Goal: Task Accomplishment & Management: Manage account settings

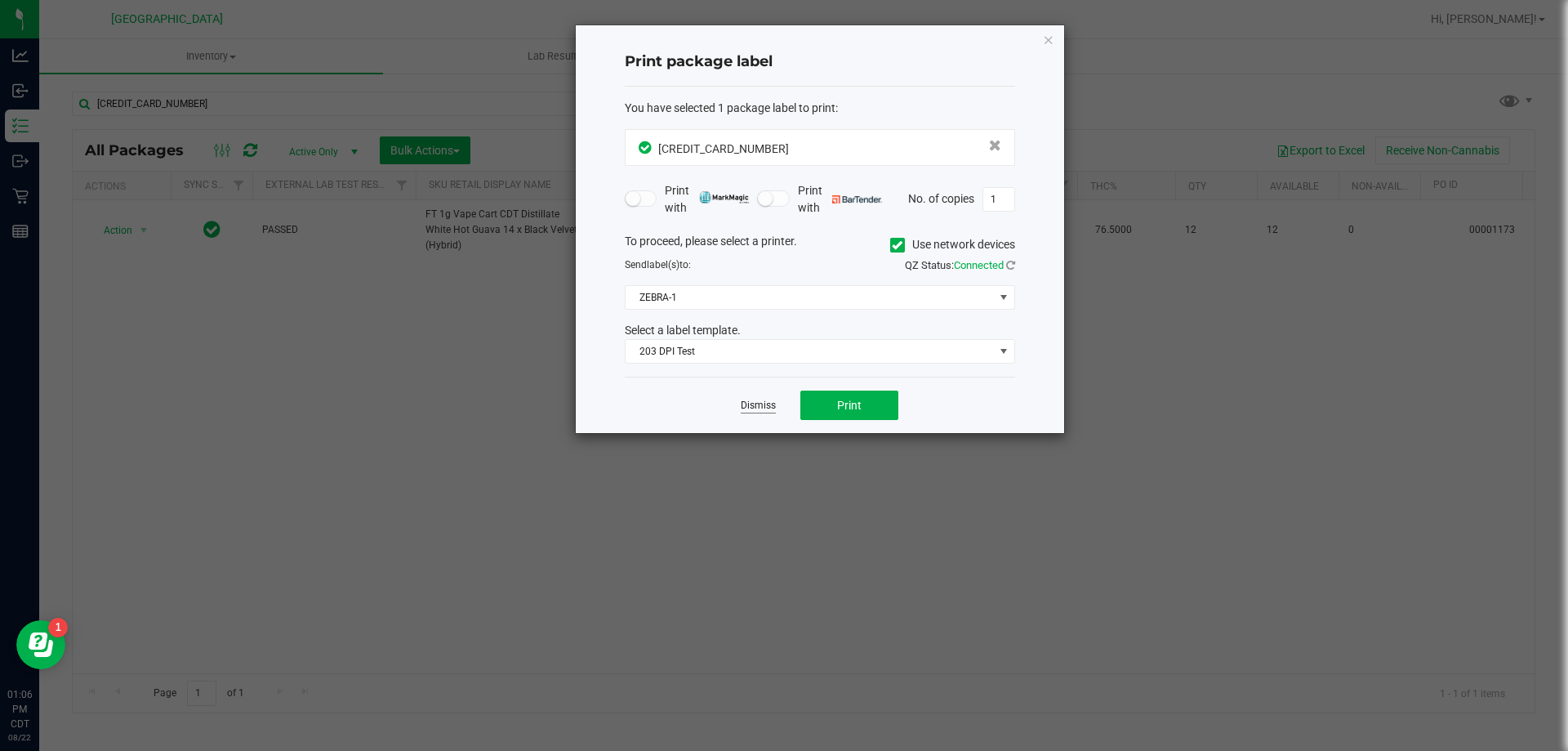
click at [753, 406] on link "Dismiss" at bounding box center [759, 406] width 35 height 14
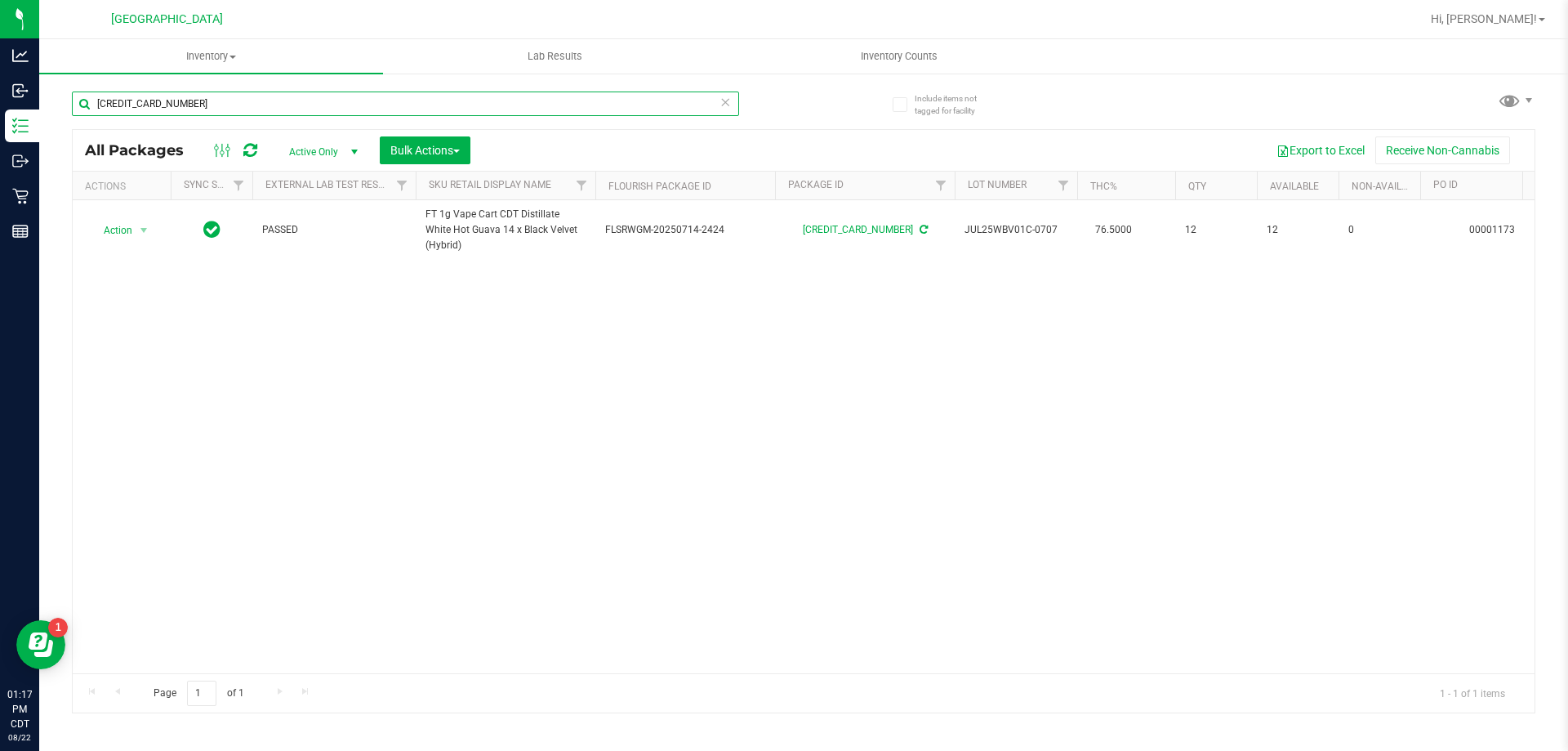
click at [174, 104] on input "2320791731936707" at bounding box center [405, 104] width 667 height 25
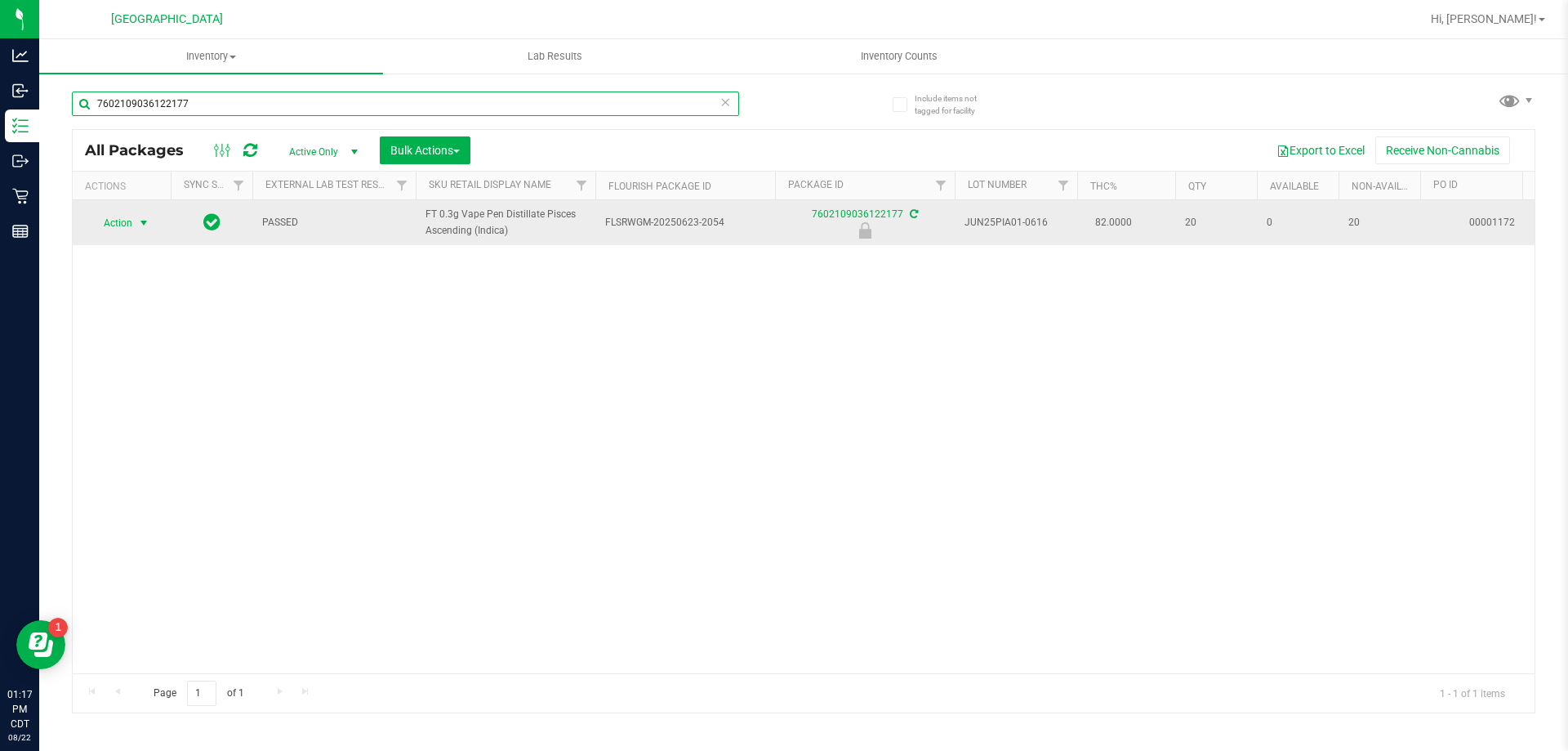
type input "7602109036122177"
click at [144, 228] on span "select" at bounding box center [143, 223] width 13 height 13
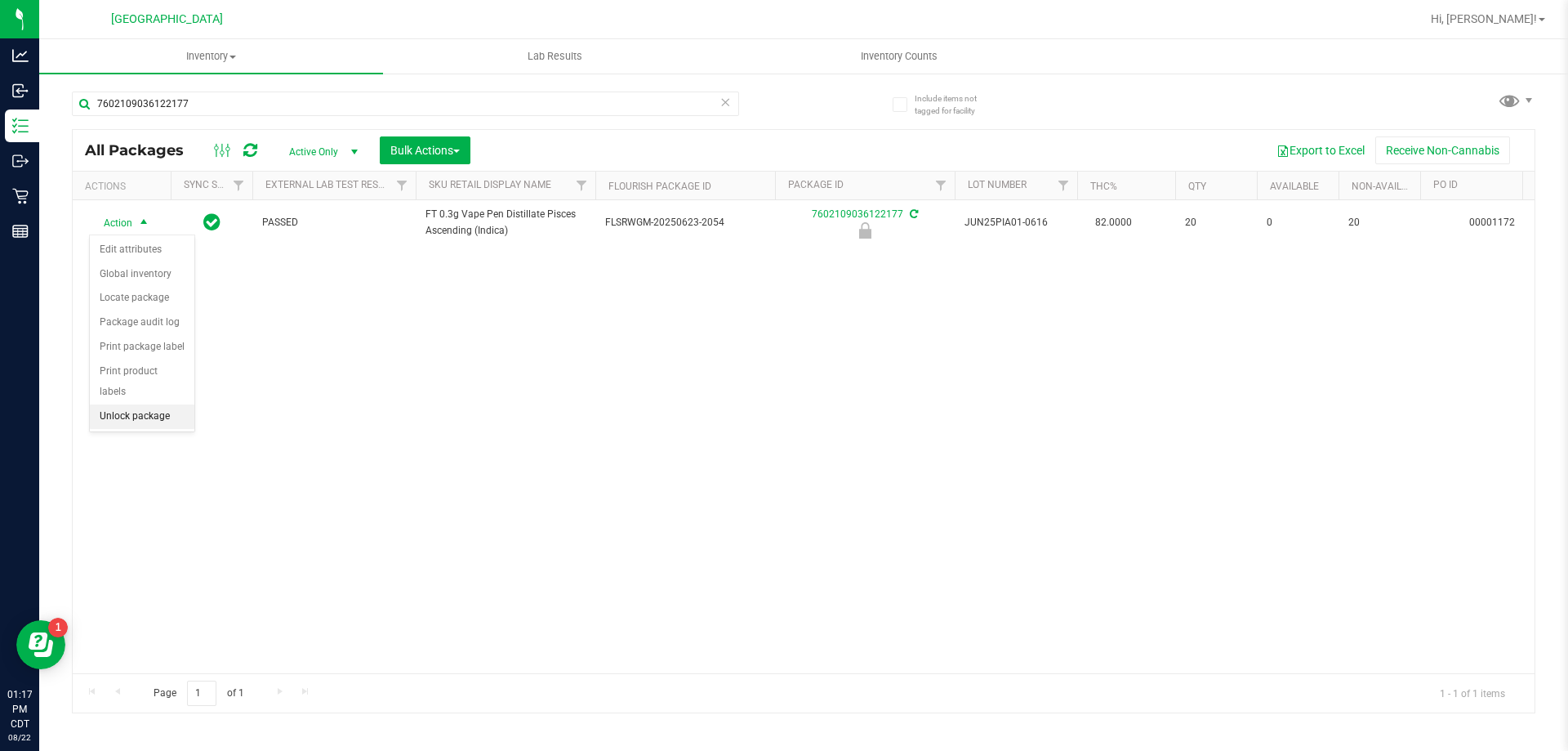
click at [151, 405] on li "Unlock package" at bounding box center [142, 417] width 104 height 25
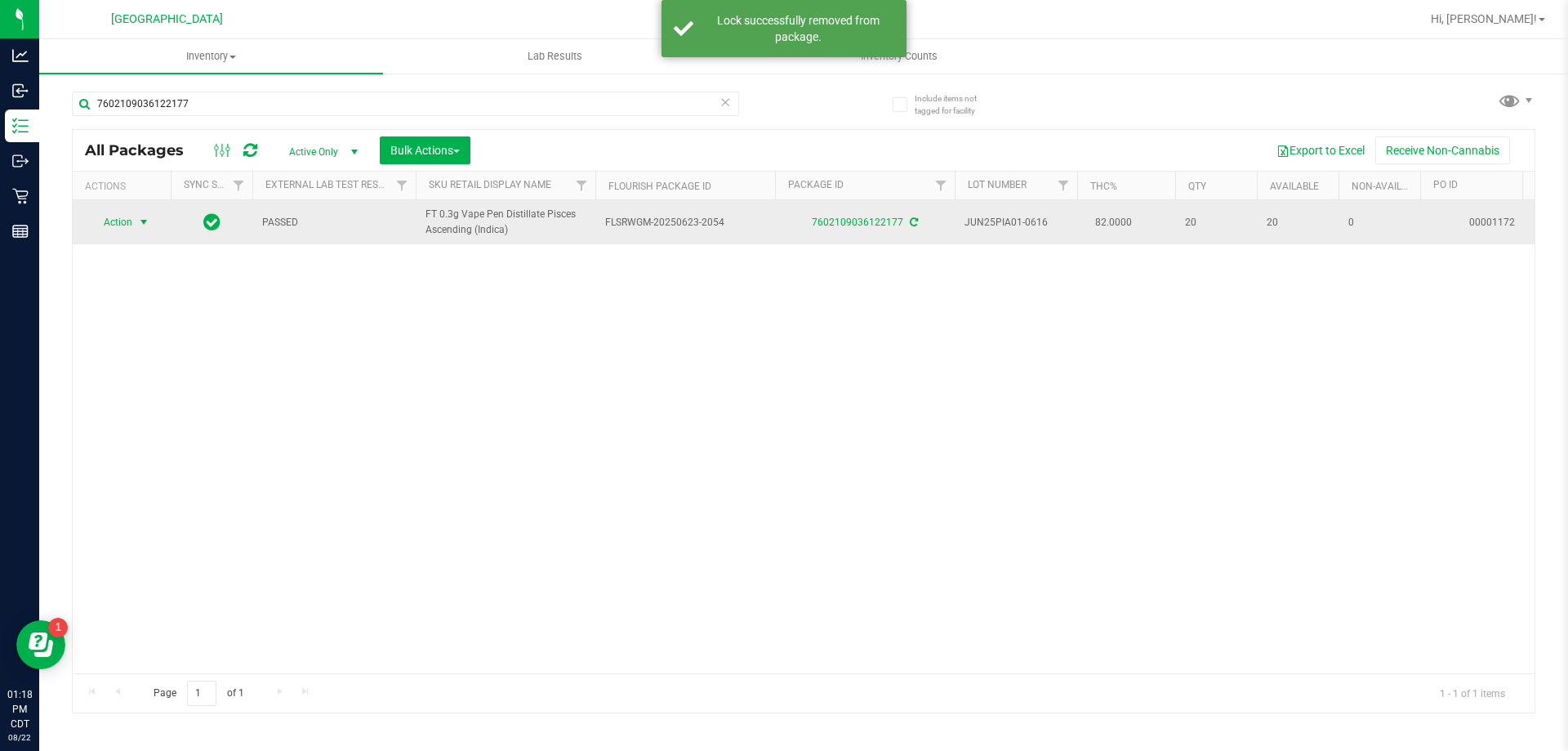
click at [135, 222] on span "select" at bounding box center [144, 223] width 20 height 23
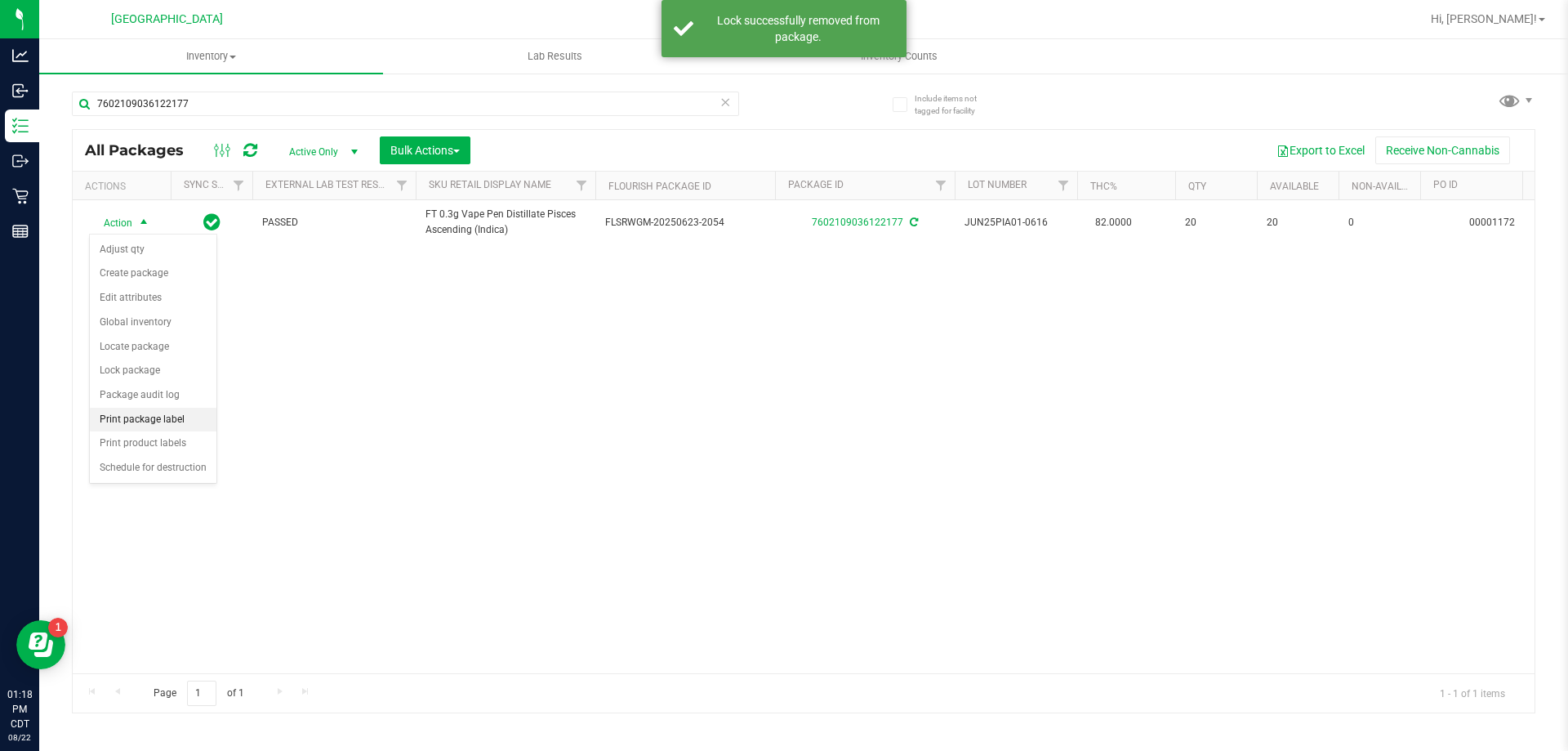
click at [149, 423] on li "Print package label" at bounding box center [153, 420] width 126 height 25
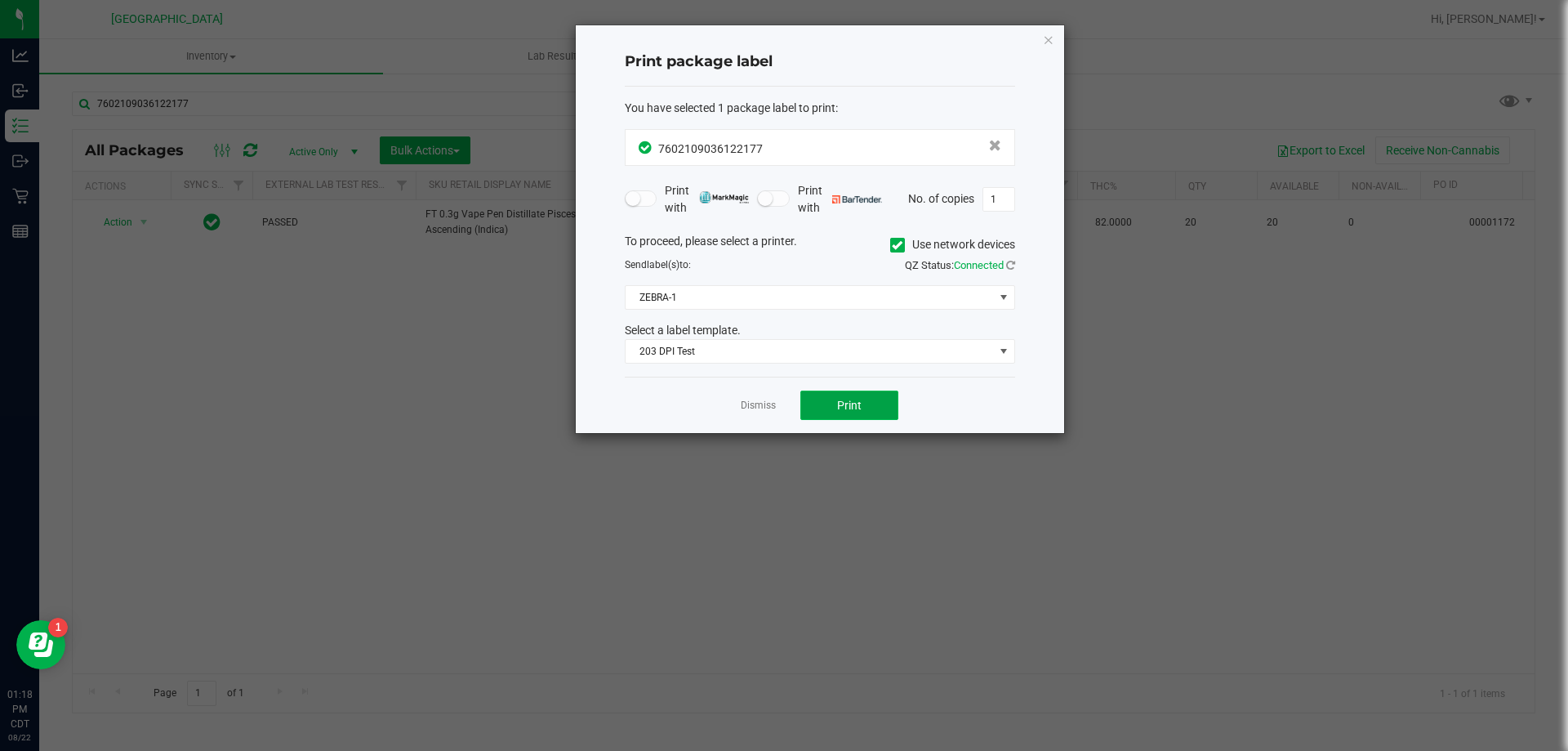
click at [829, 401] on button "Print" at bounding box center [849, 405] width 98 height 29
click at [747, 406] on link "Dismiss" at bounding box center [759, 406] width 35 height 14
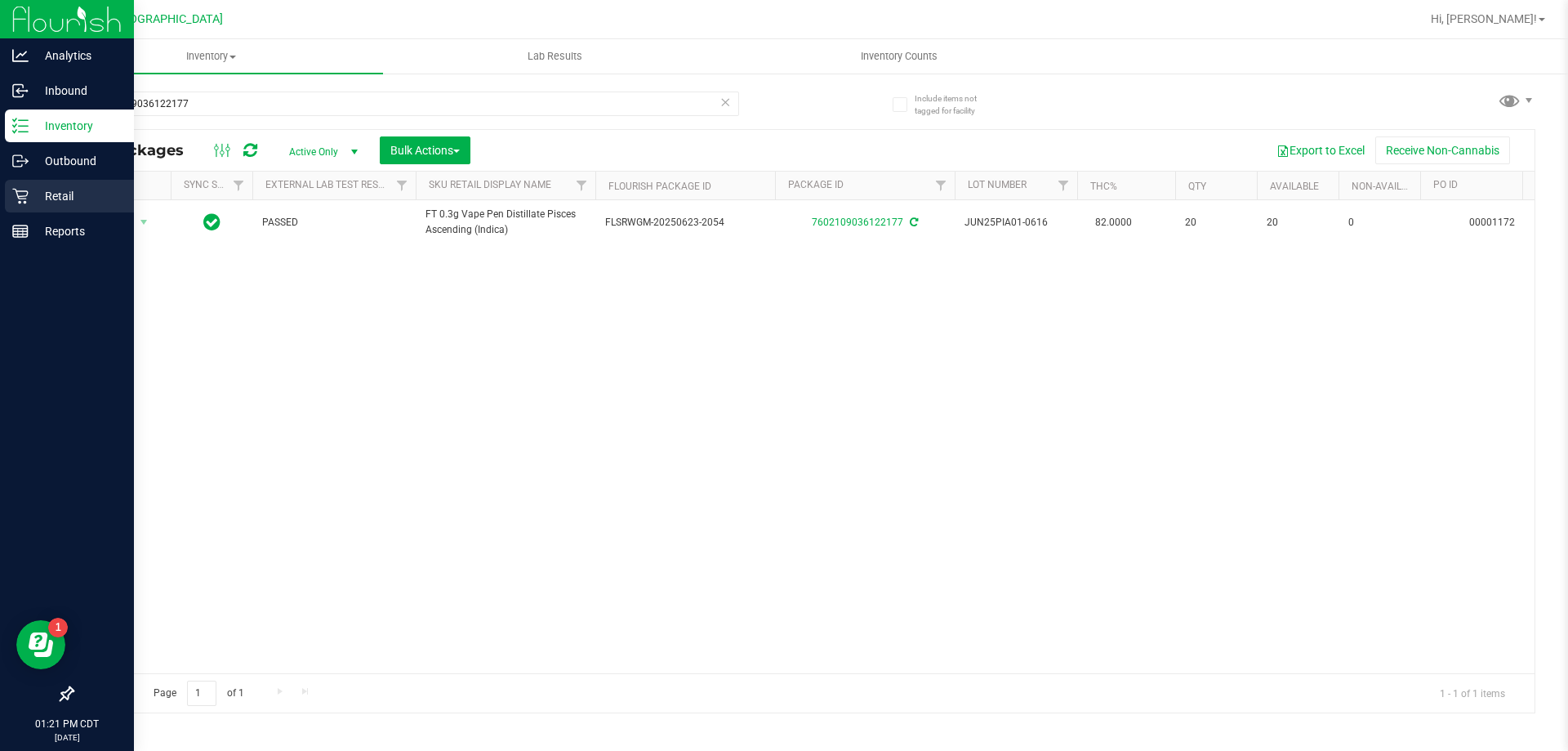
click at [48, 185] on div "Retail" at bounding box center [70, 195] width 129 height 33
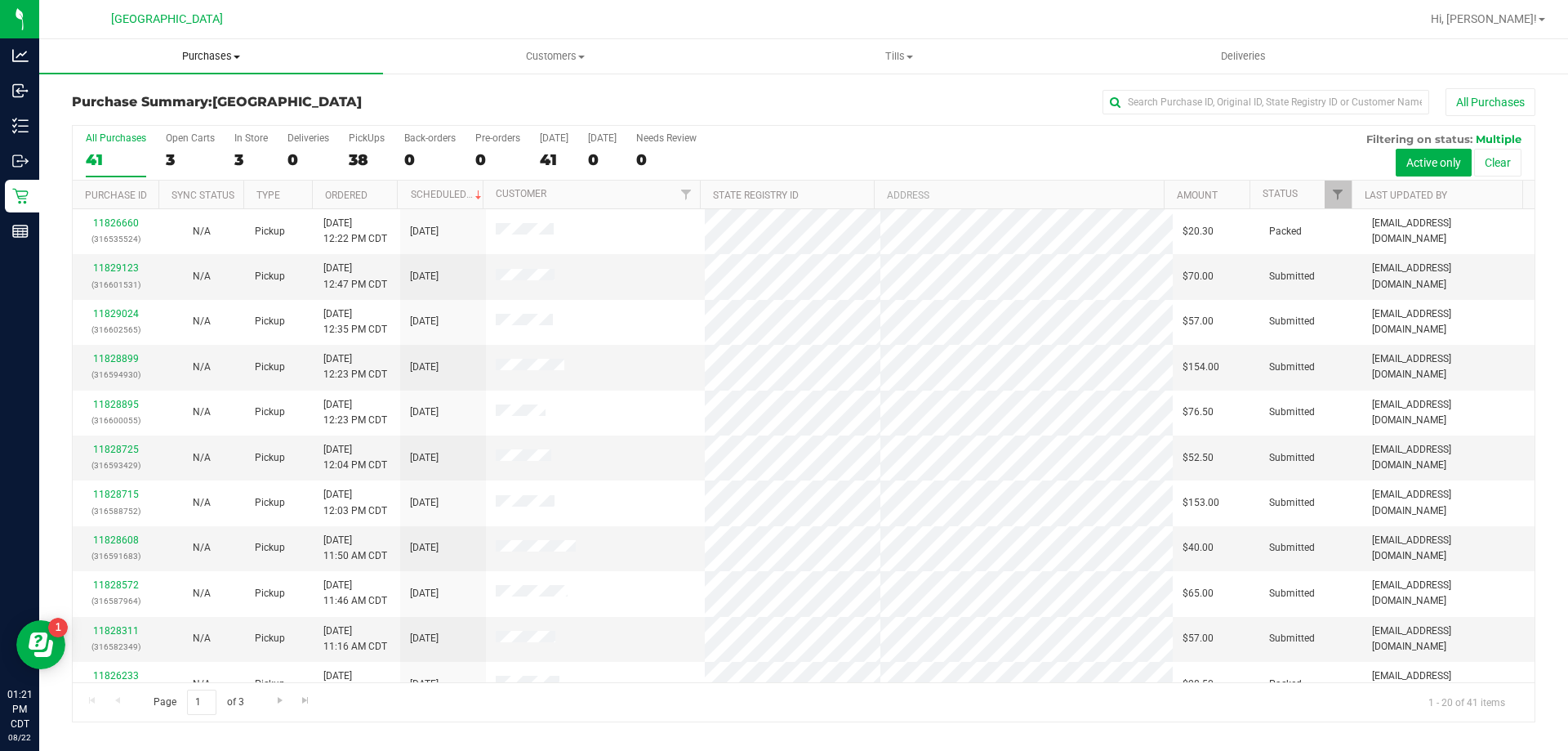
click at [240, 54] on span "Purchases" at bounding box center [210, 56] width 344 height 15
click at [166, 118] on li "Fulfillment" at bounding box center [210, 118] width 344 height 19
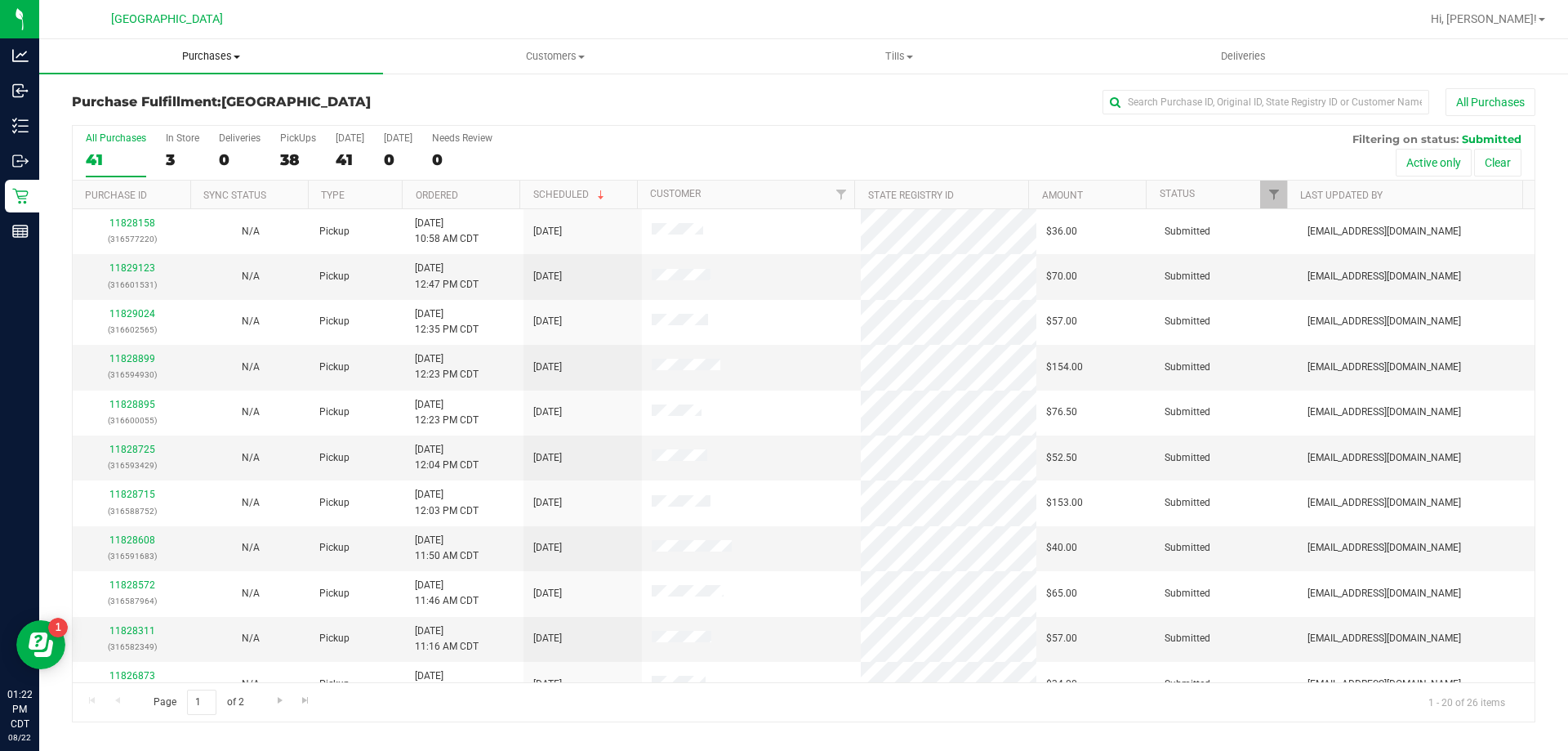
click at [157, 49] on span "Purchases" at bounding box center [210, 56] width 344 height 15
click at [103, 109] on li "Fulfillment" at bounding box center [210, 118] width 344 height 19
click at [481, 191] on th "Ordered" at bounding box center [460, 194] width 117 height 28
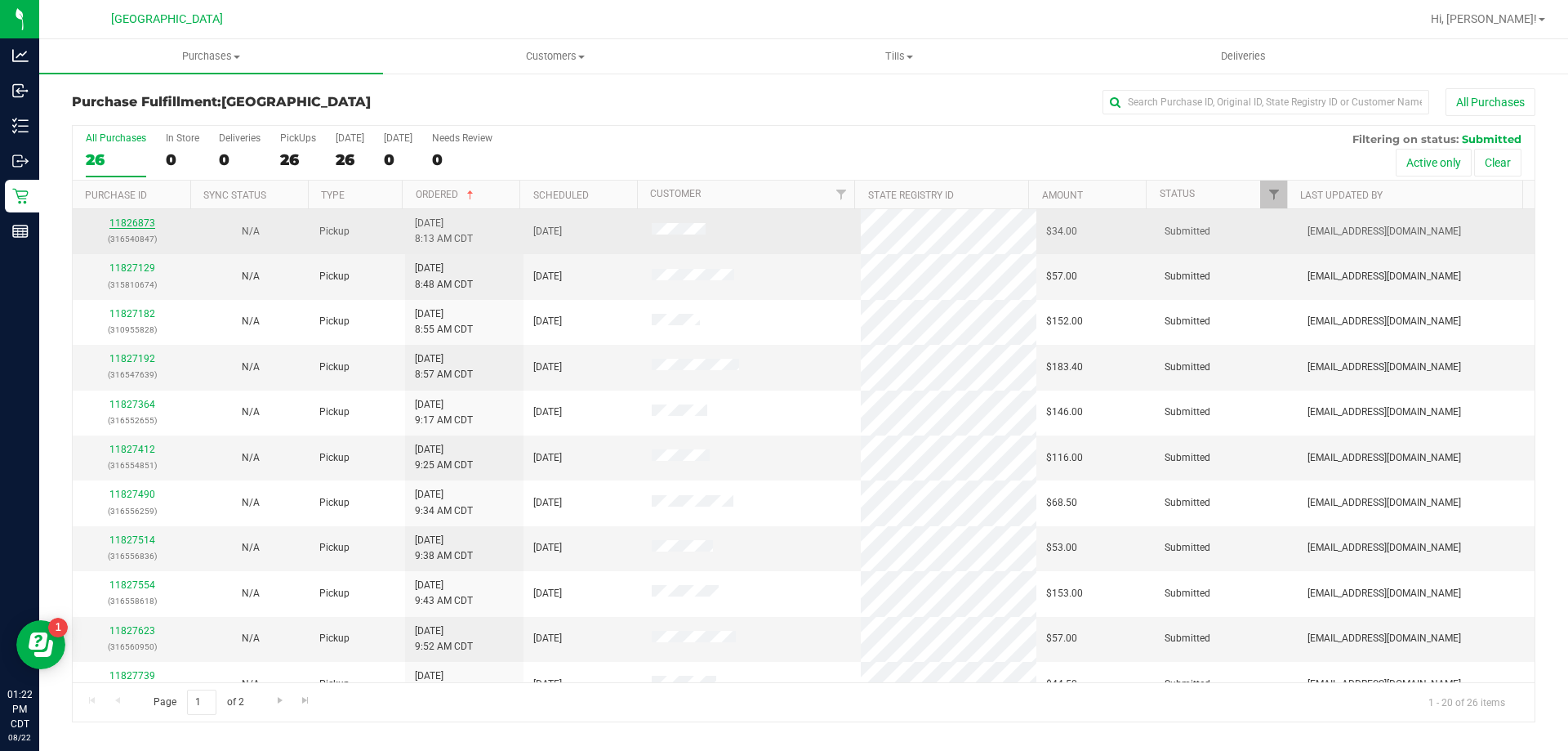
click at [139, 224] on link "11826873" at bounding box center [133, 223] width 46 height 11
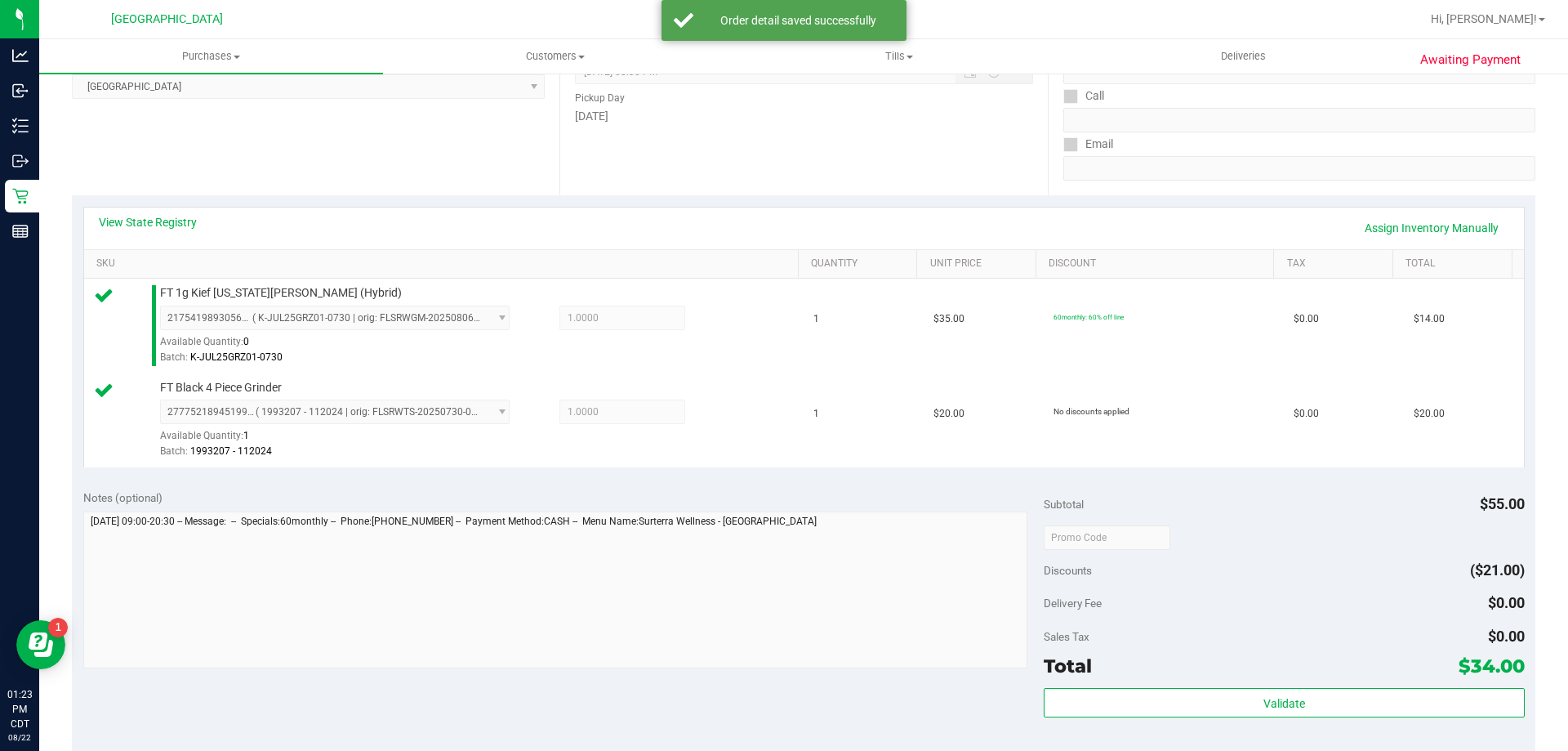
scroll to position [408, 0]
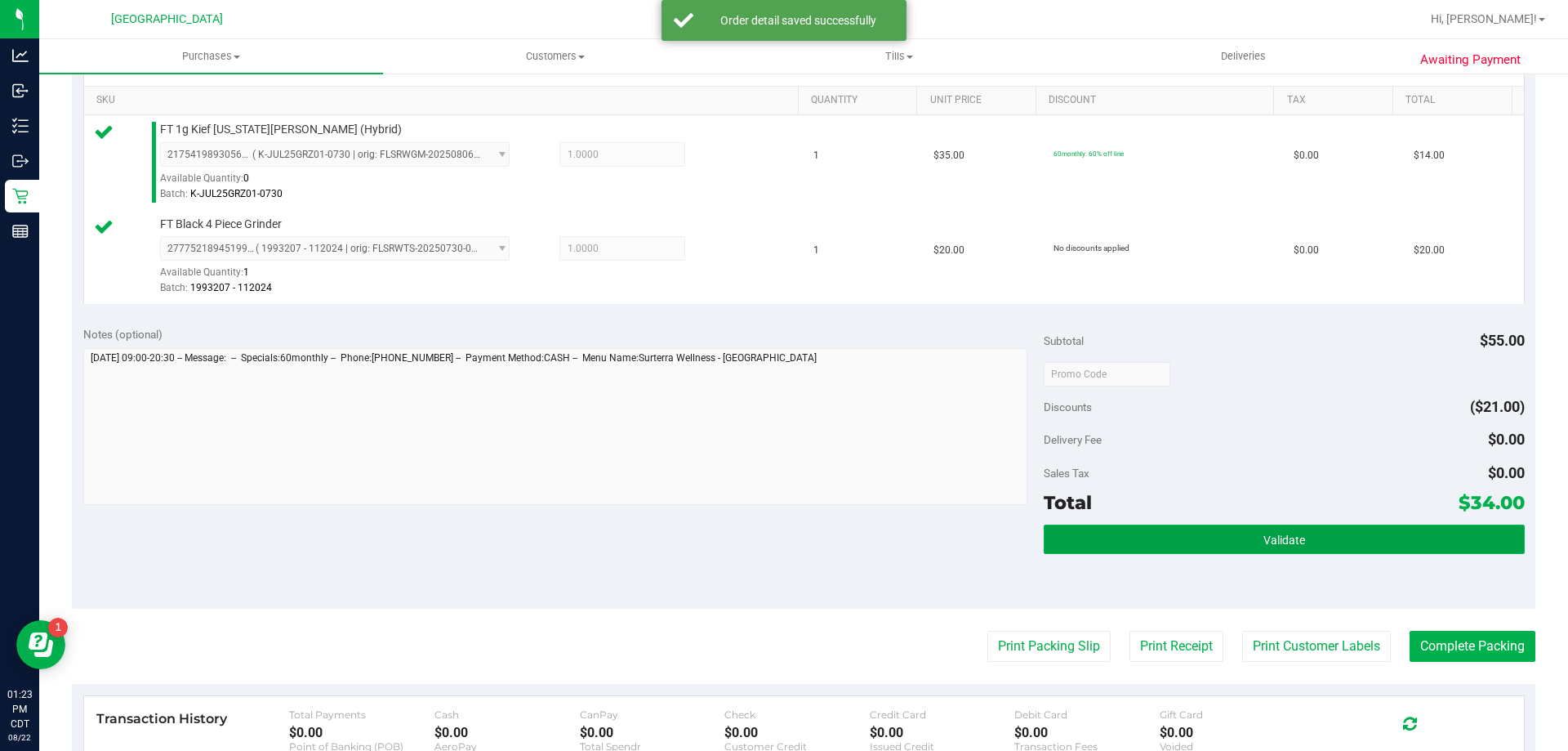
click at [1110, 551] on button "Validate" at bounding box center [1284, 539] width 481 height 29
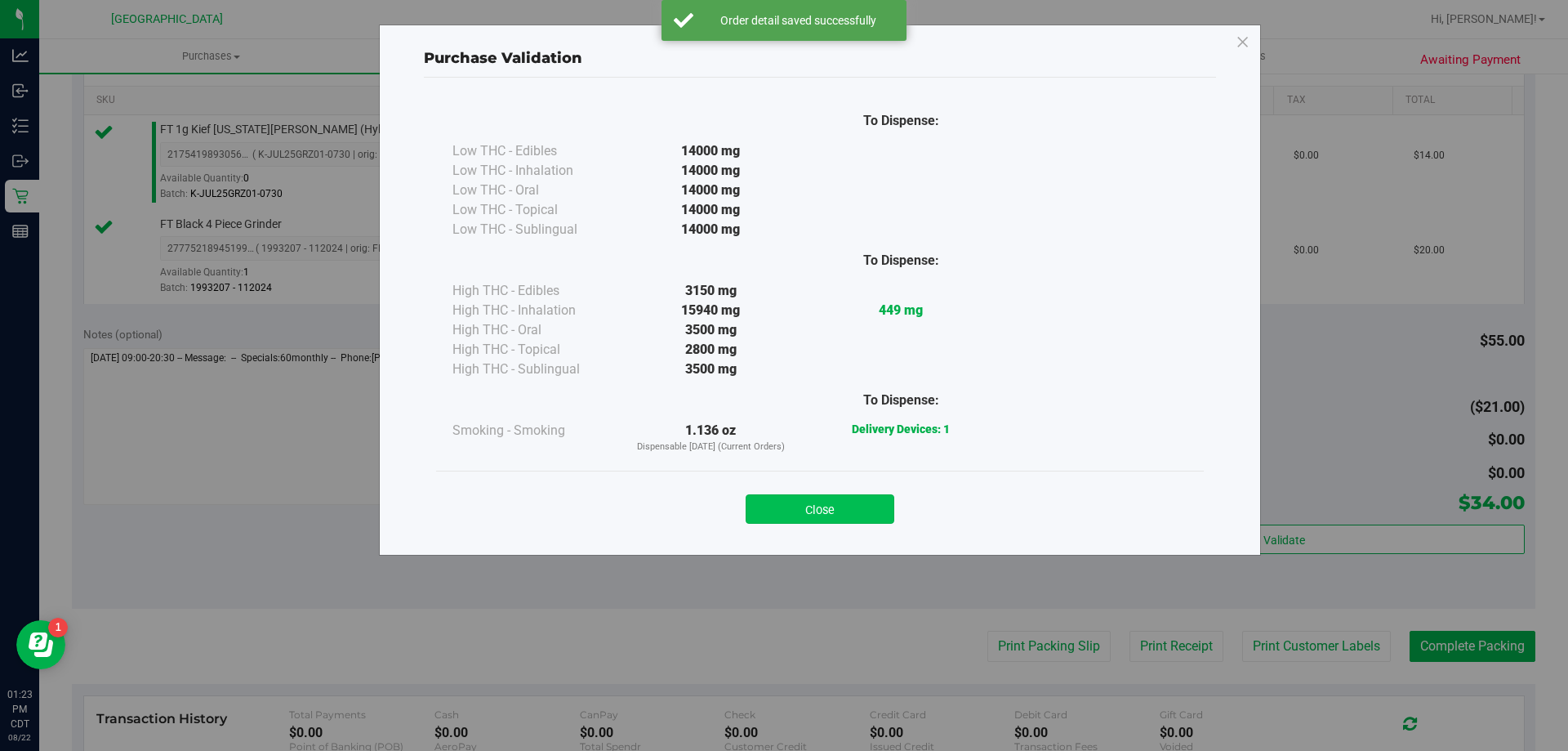
click at [866, 509] on button "Close" at bounding box center [820, 508] width 148 height 29
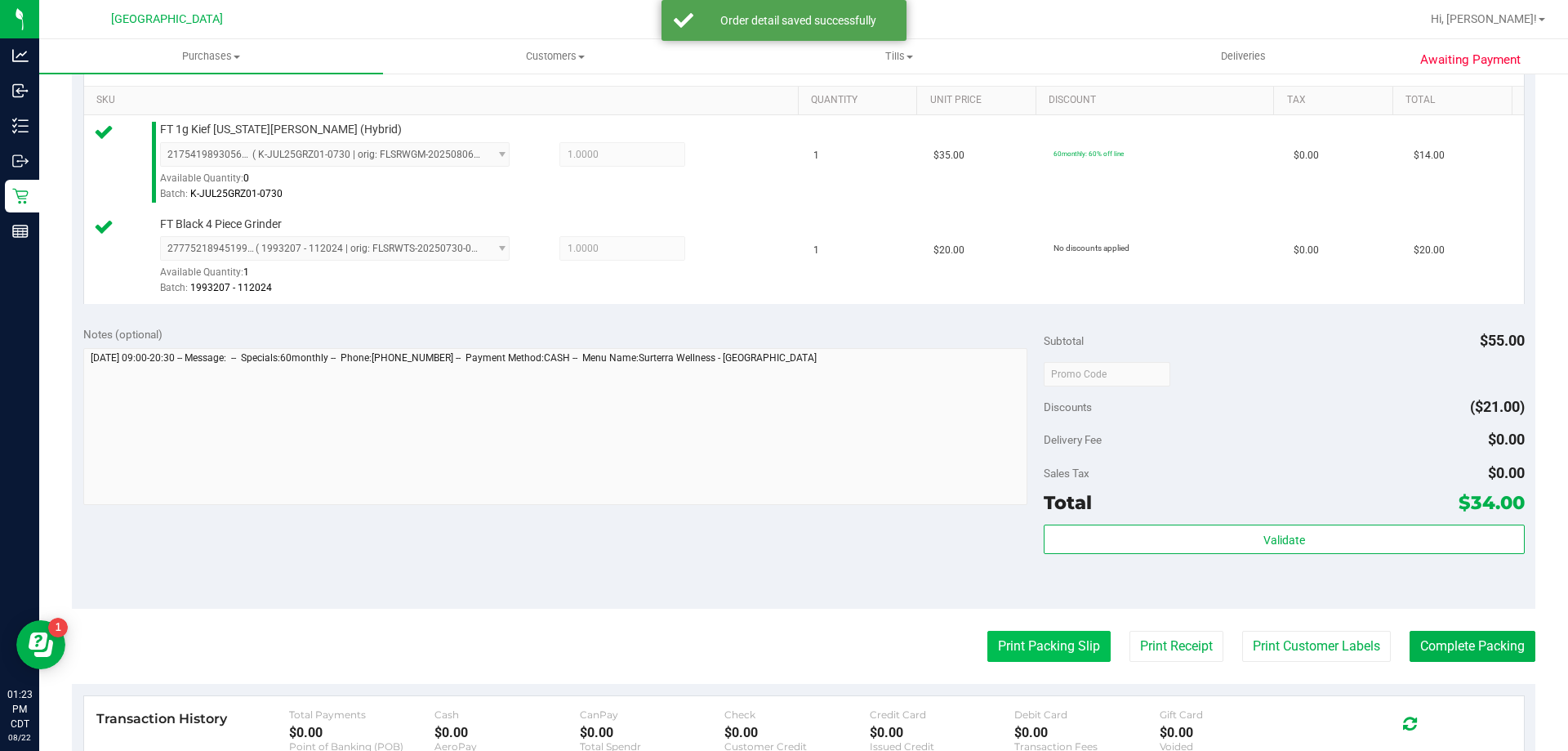
click at [1034, 636] on button "Print Packing Slip" at bounding box center [1049, 646] width 124 height 31
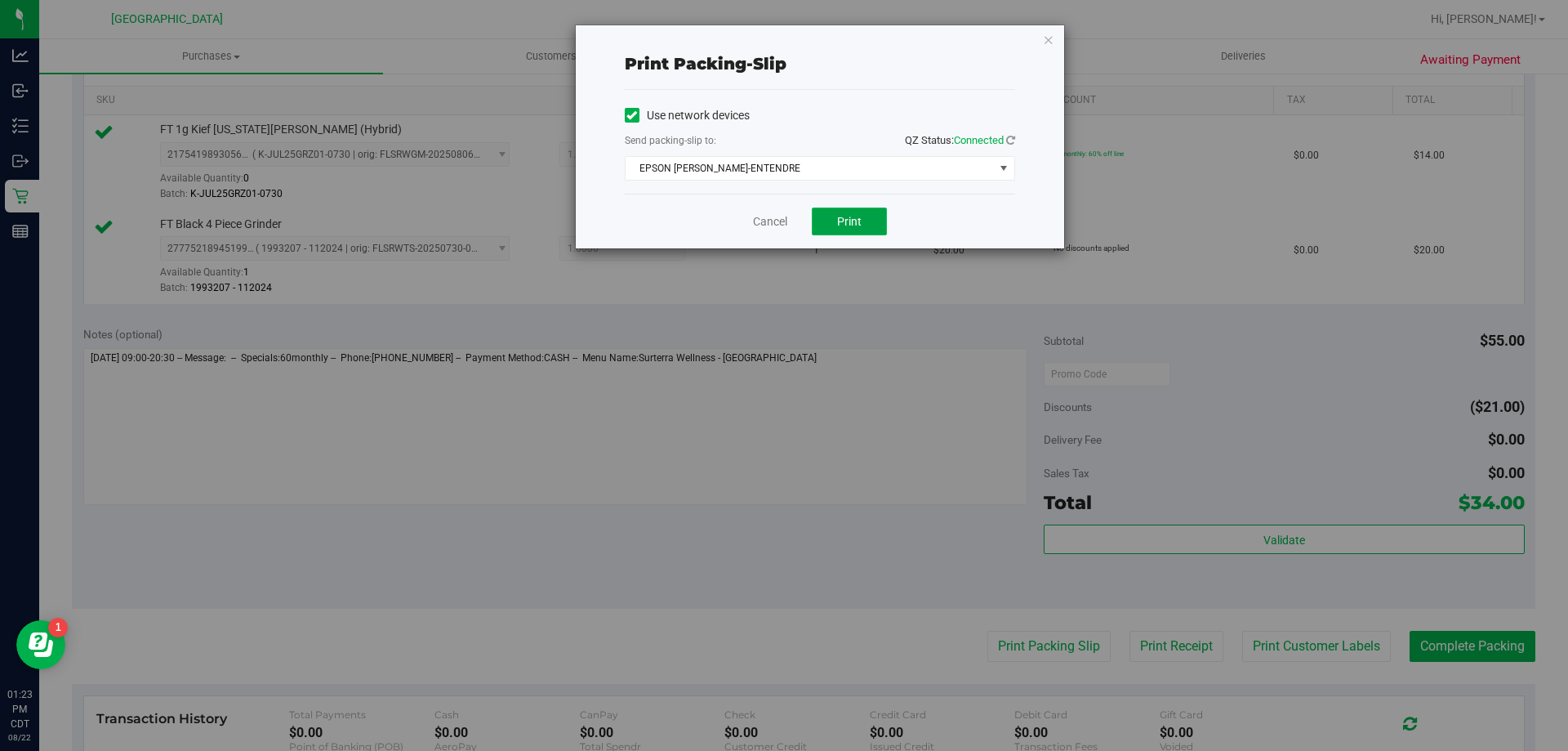
click at [836, 225] on button "Print" at bounding box center [849, 221] width 75 height 27
click at [786, 221] on link "Cancel" at bounding box center [769, 221] width 34 height 17
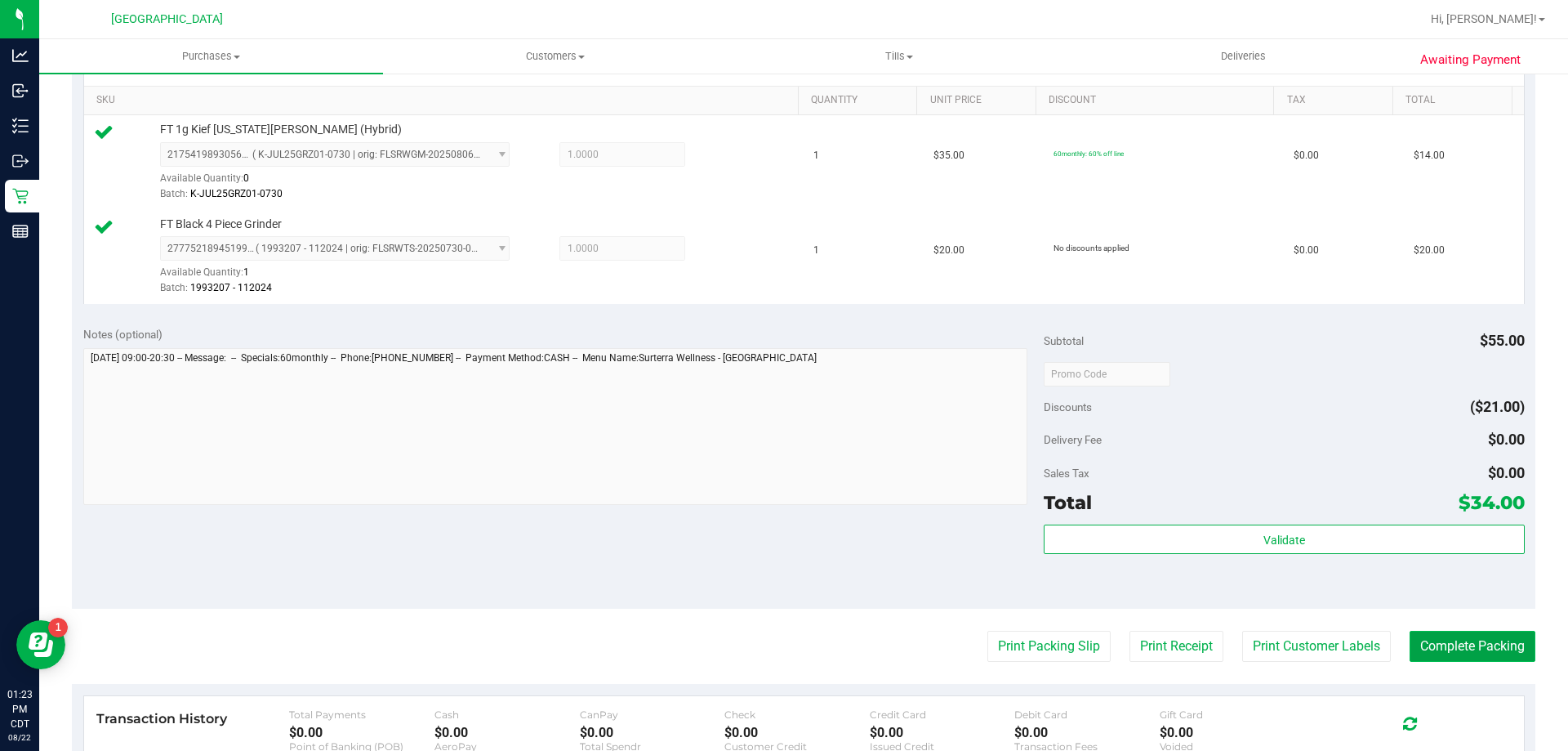
click at [1410, 644] on button "Complete Packing" at bounding box center [1473, 646] width 125 height 31
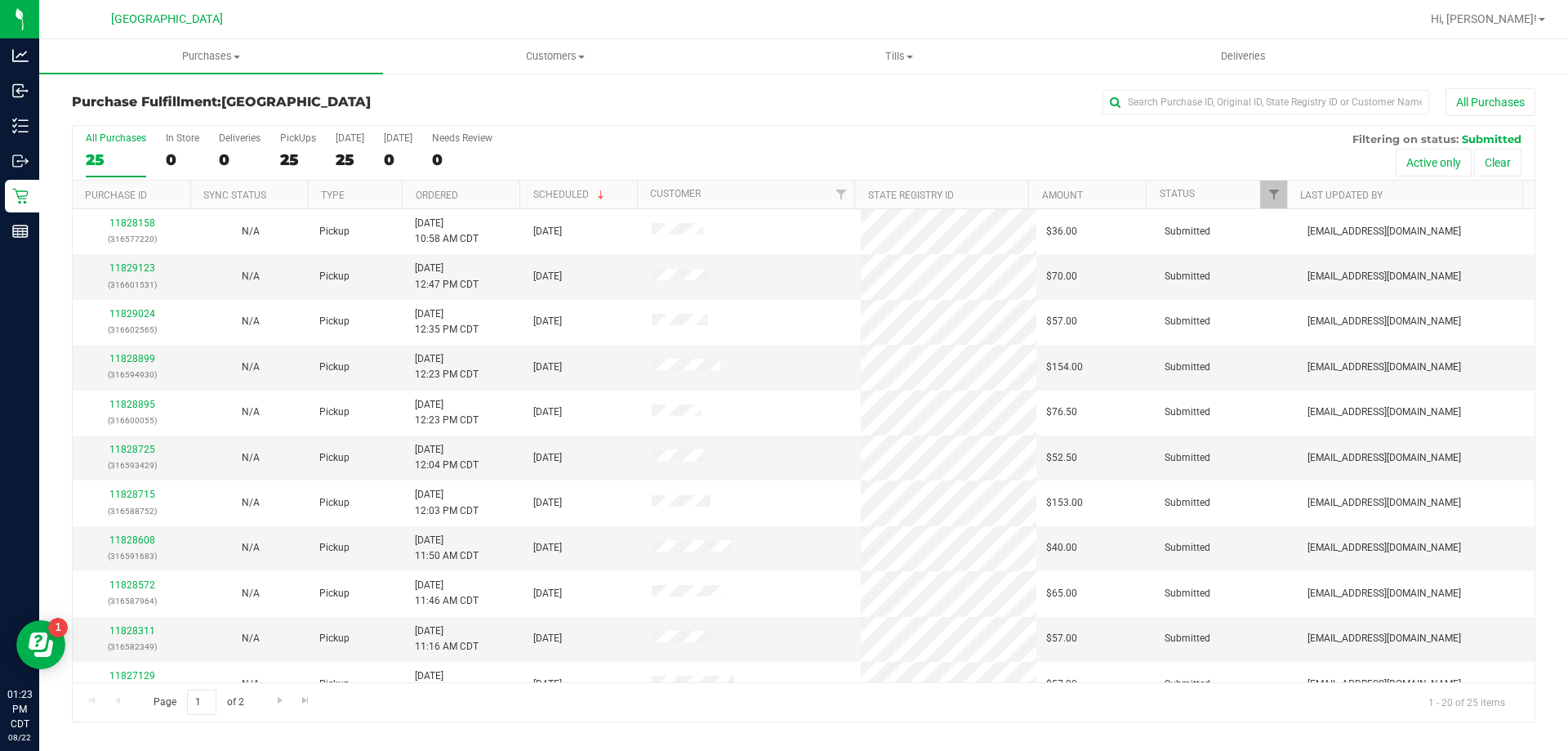
click at [491, 193] on th "Ordered" at bounding box center [460, 194] width 117 height 28
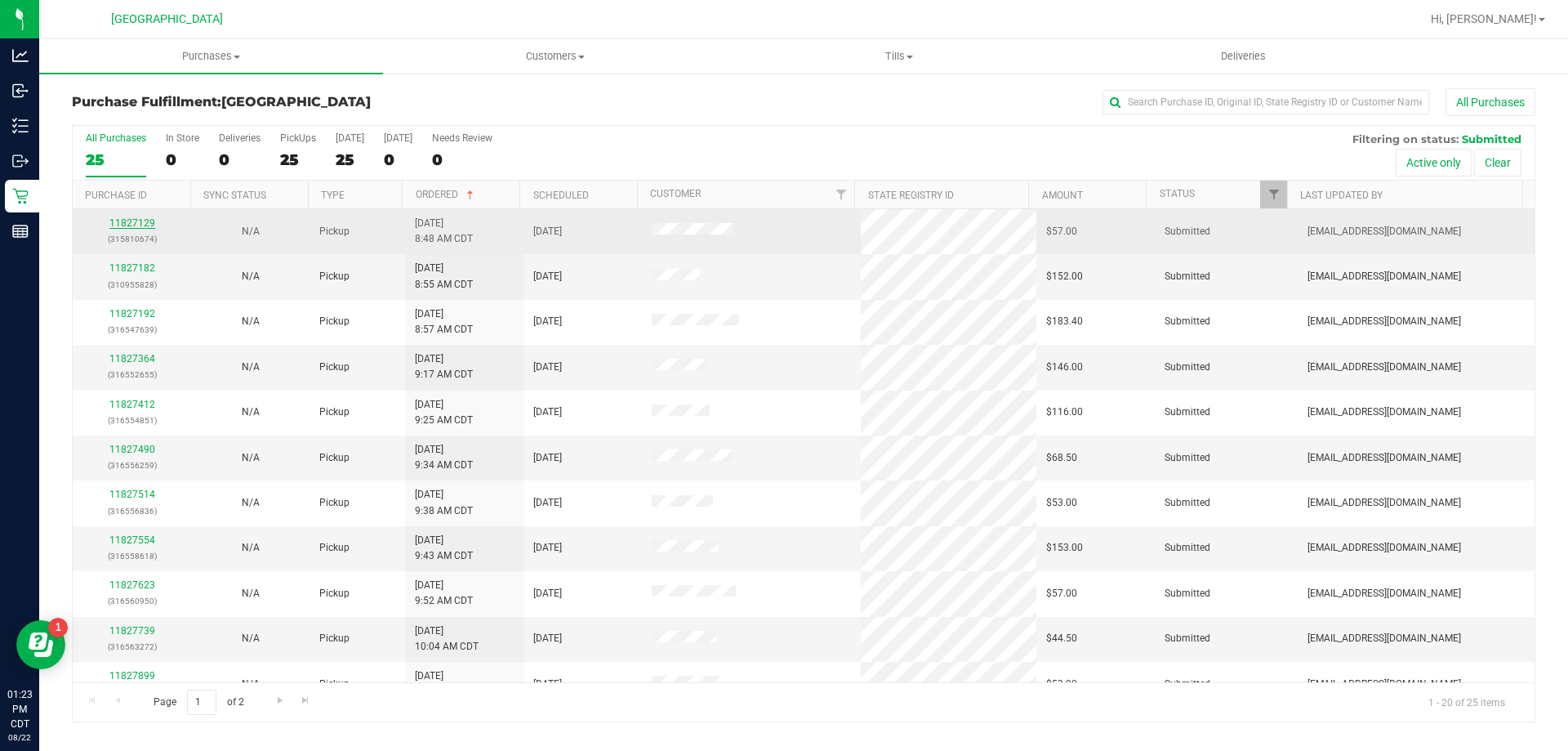
click at [129, 224] on link "11827129" at bounding box center [133, 223] width 46 height 11
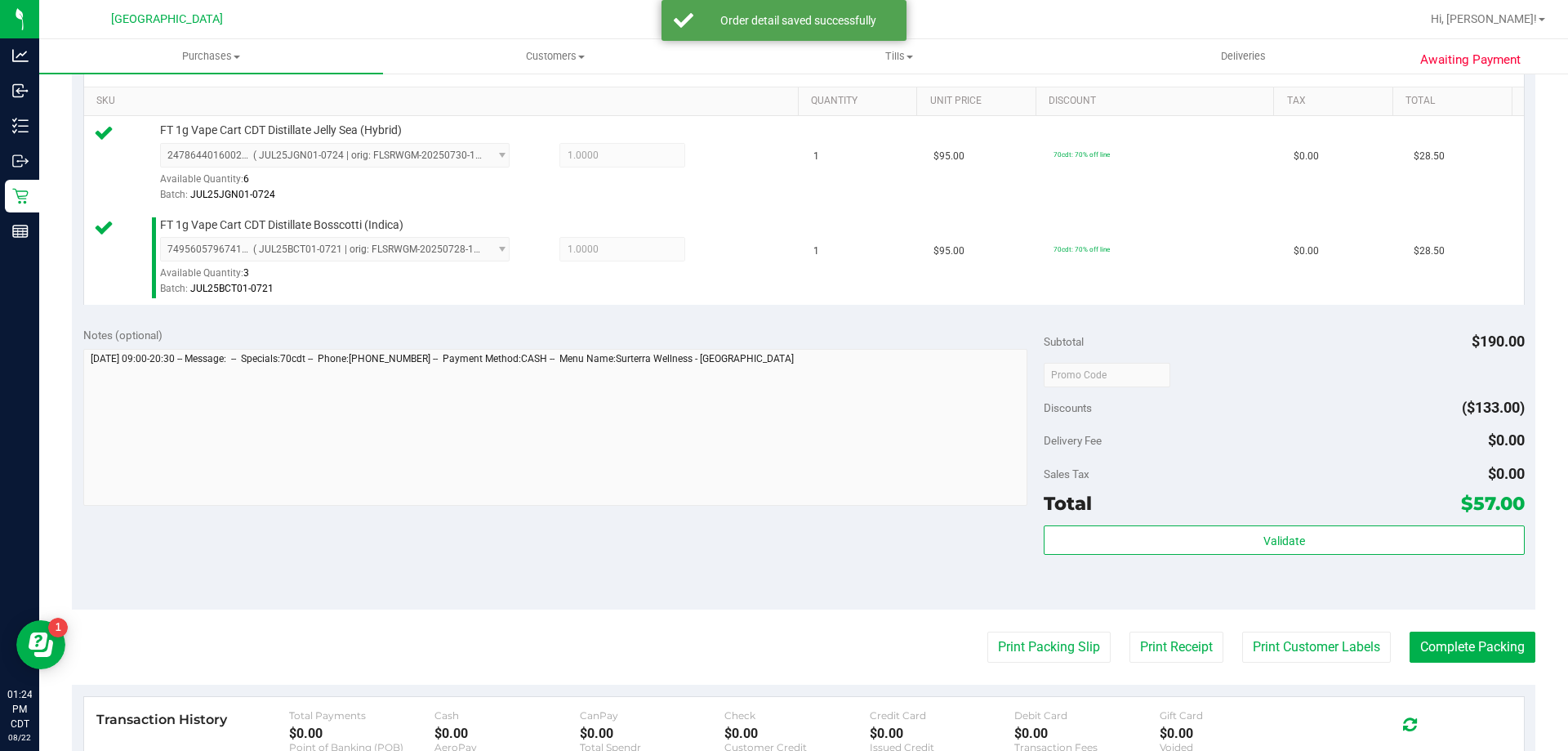
scroll to position [408, 0]
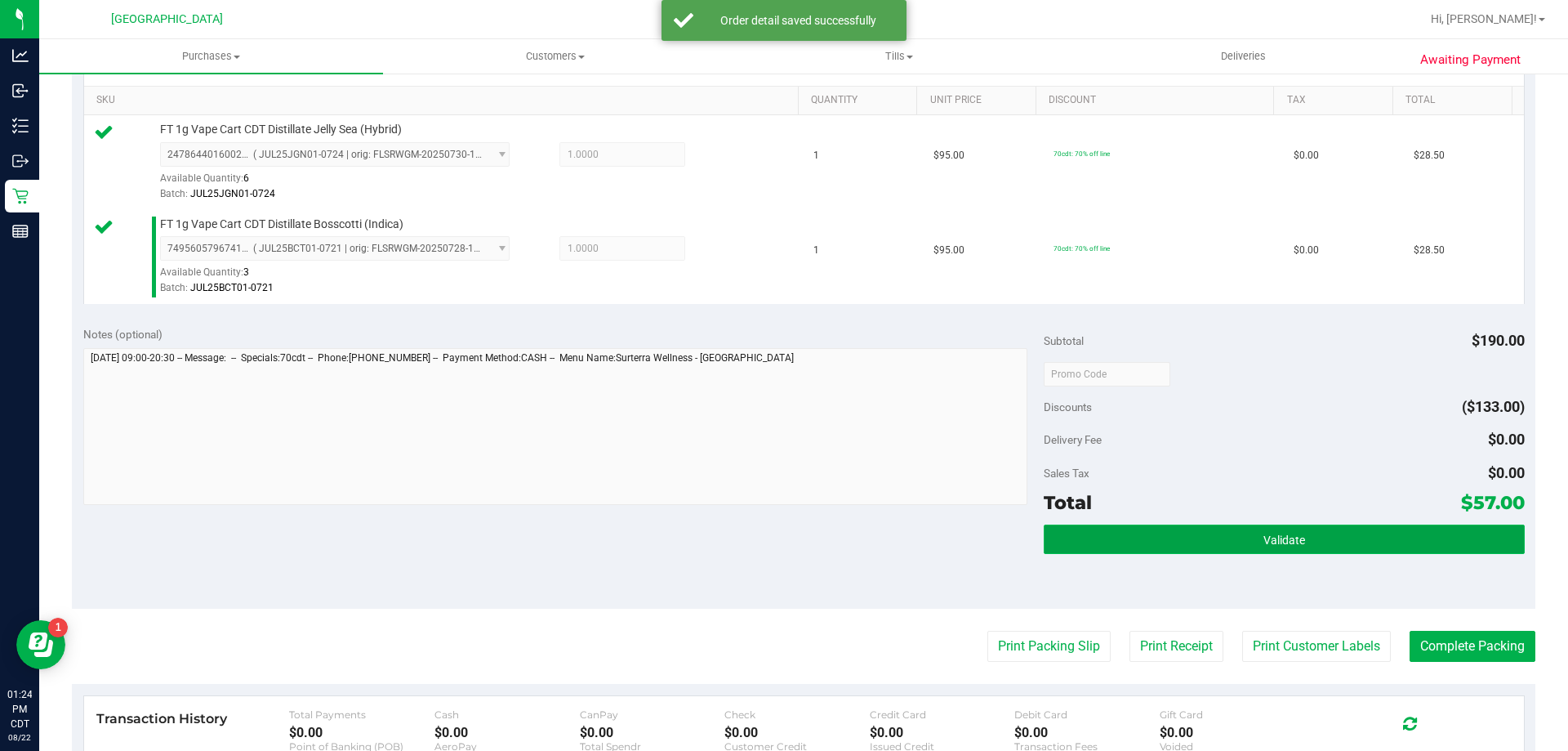
click at [1240, 534] on button "Validate" at bounding box center [1284, 539] width 481 height 29
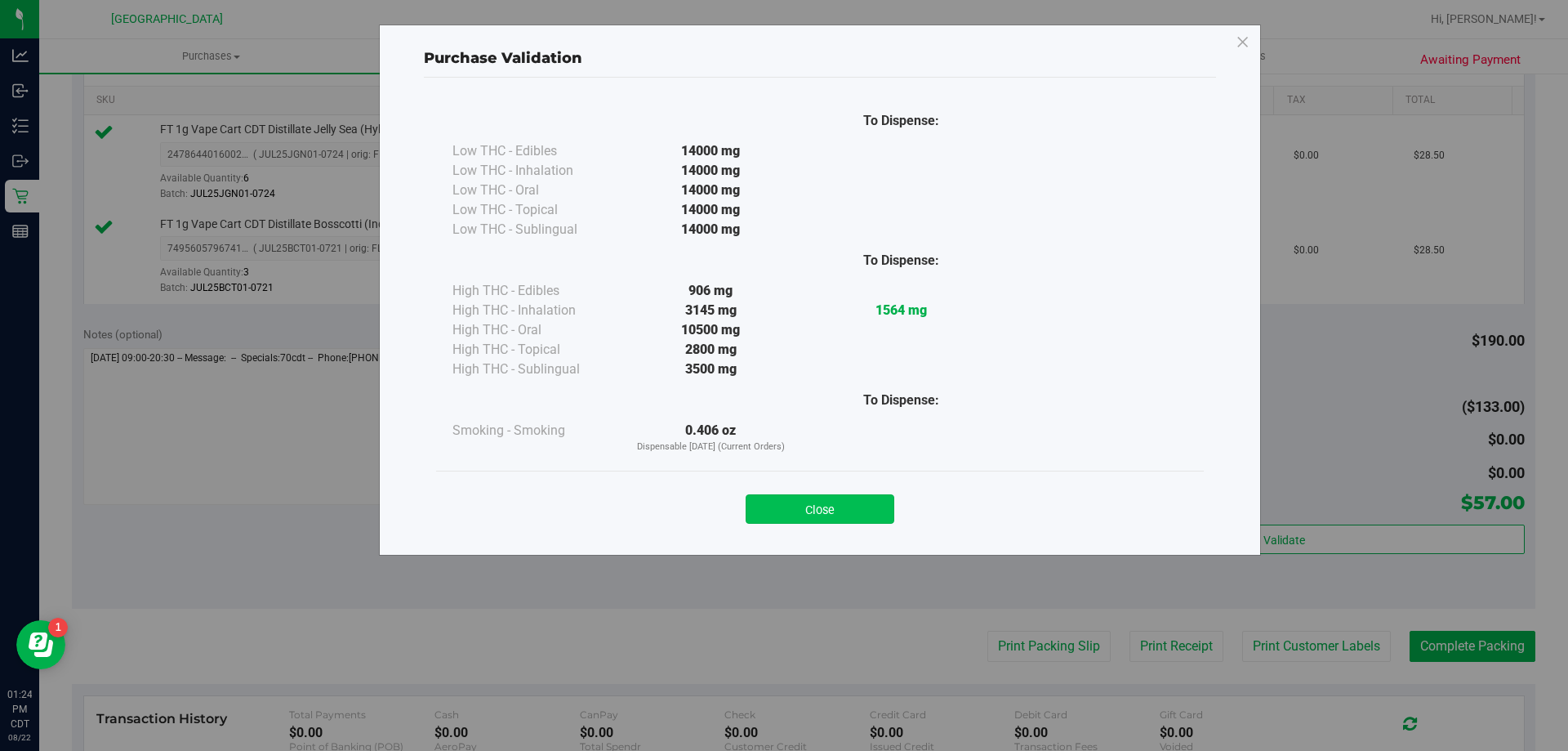
click at [794, 515] on button "Close" at bounding box center [820, 508] width 148 height 29
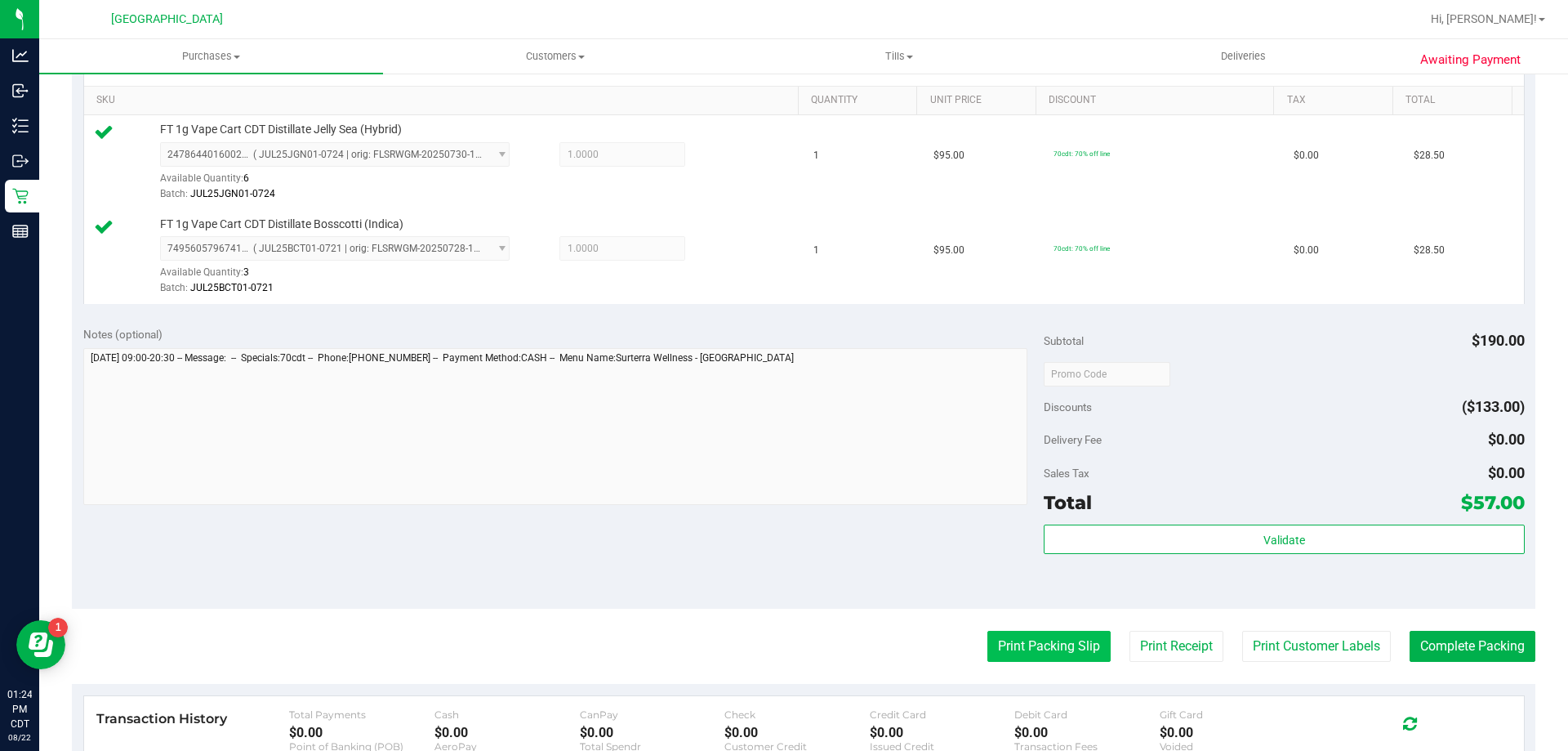
click at [1035, 643] on button "Print Packing Slip" at bounding box center [1049, 646] width 124 height 31
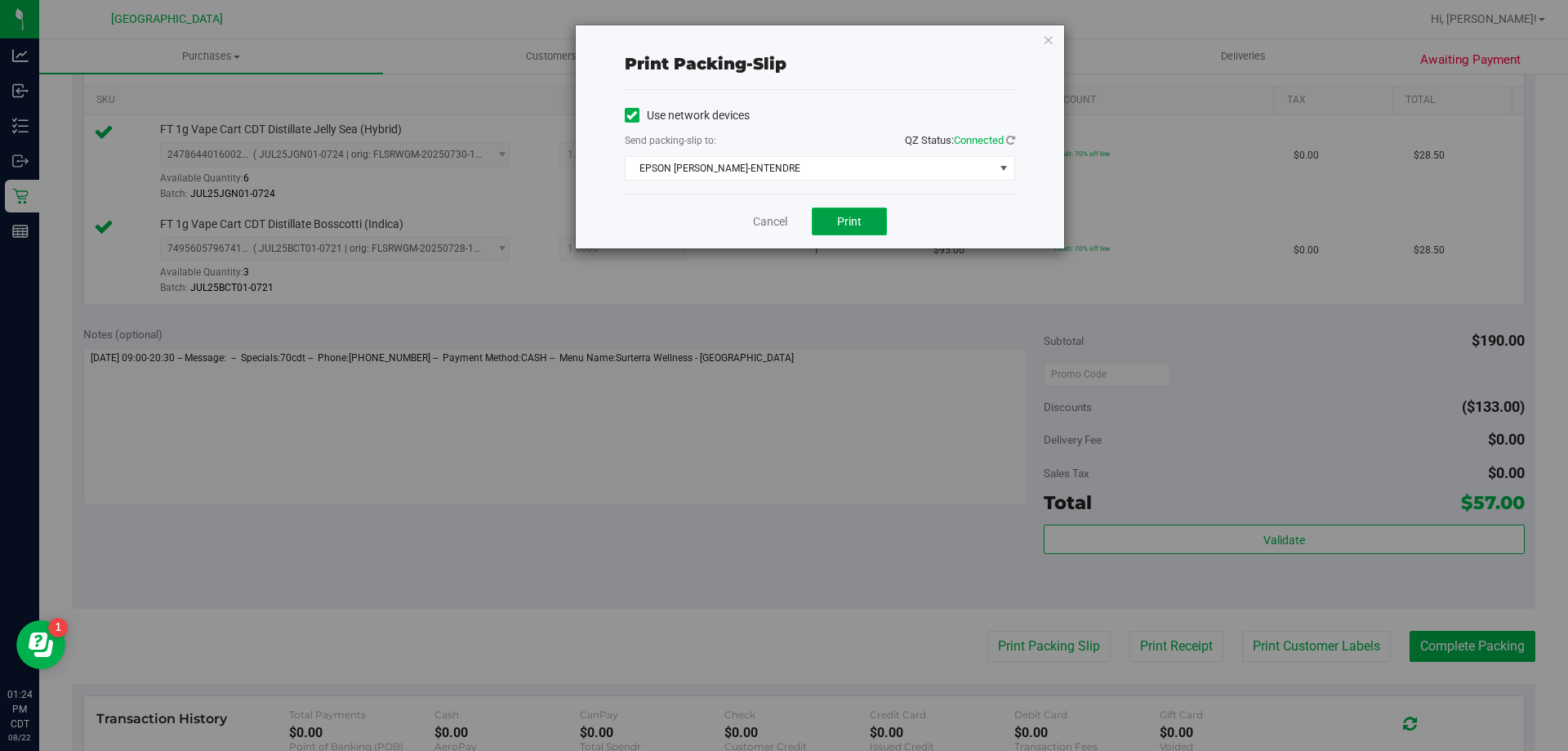
click at [870, 217] on button "Print" at bounding box center [849, 221] width 75 height 27
click at [773, 230] on link "Cancel" at bounding box center [769, 221] width 34 height 17
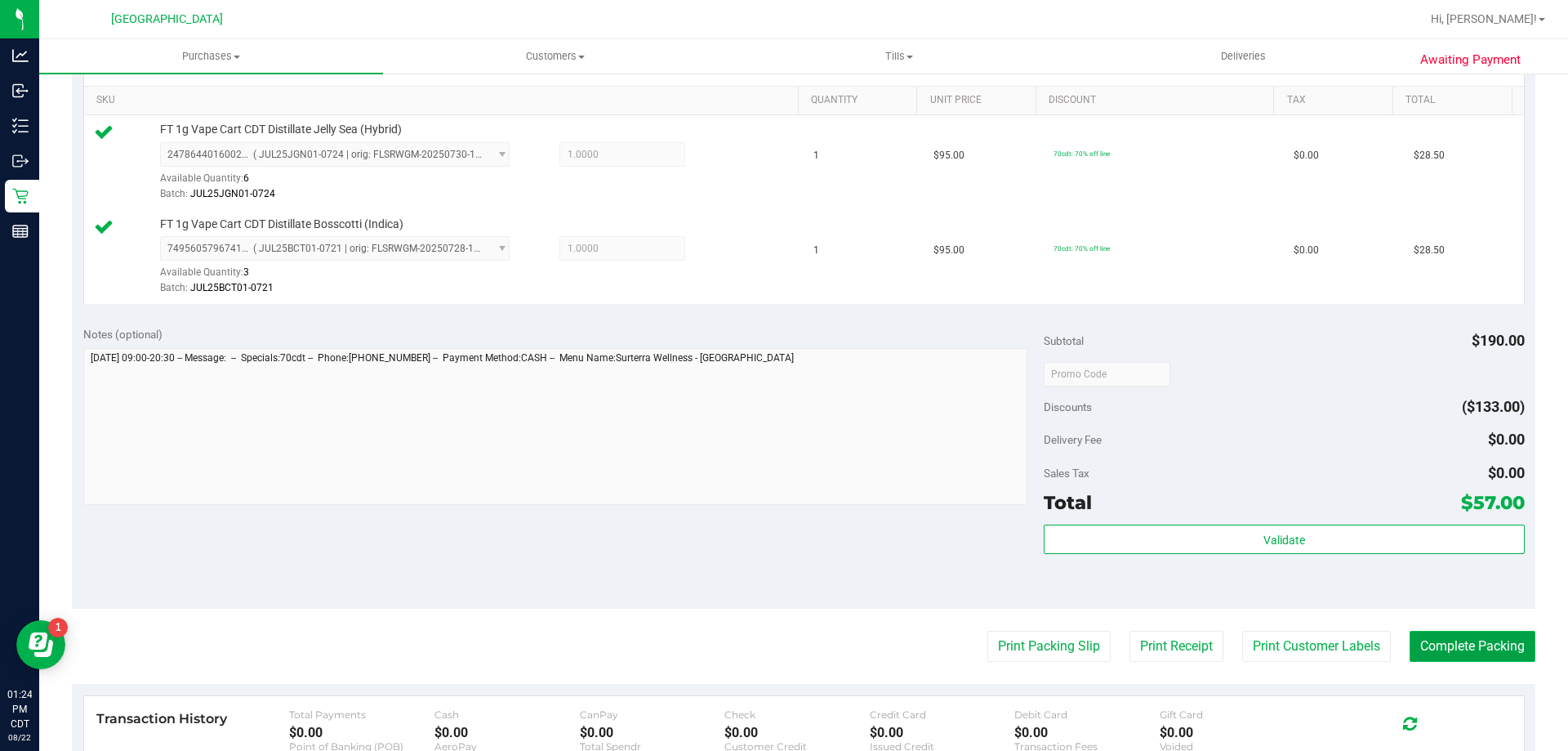
click at [1411, 636] on button "Complete Packing" at bounding box center [1473, 646] width 125 height 31
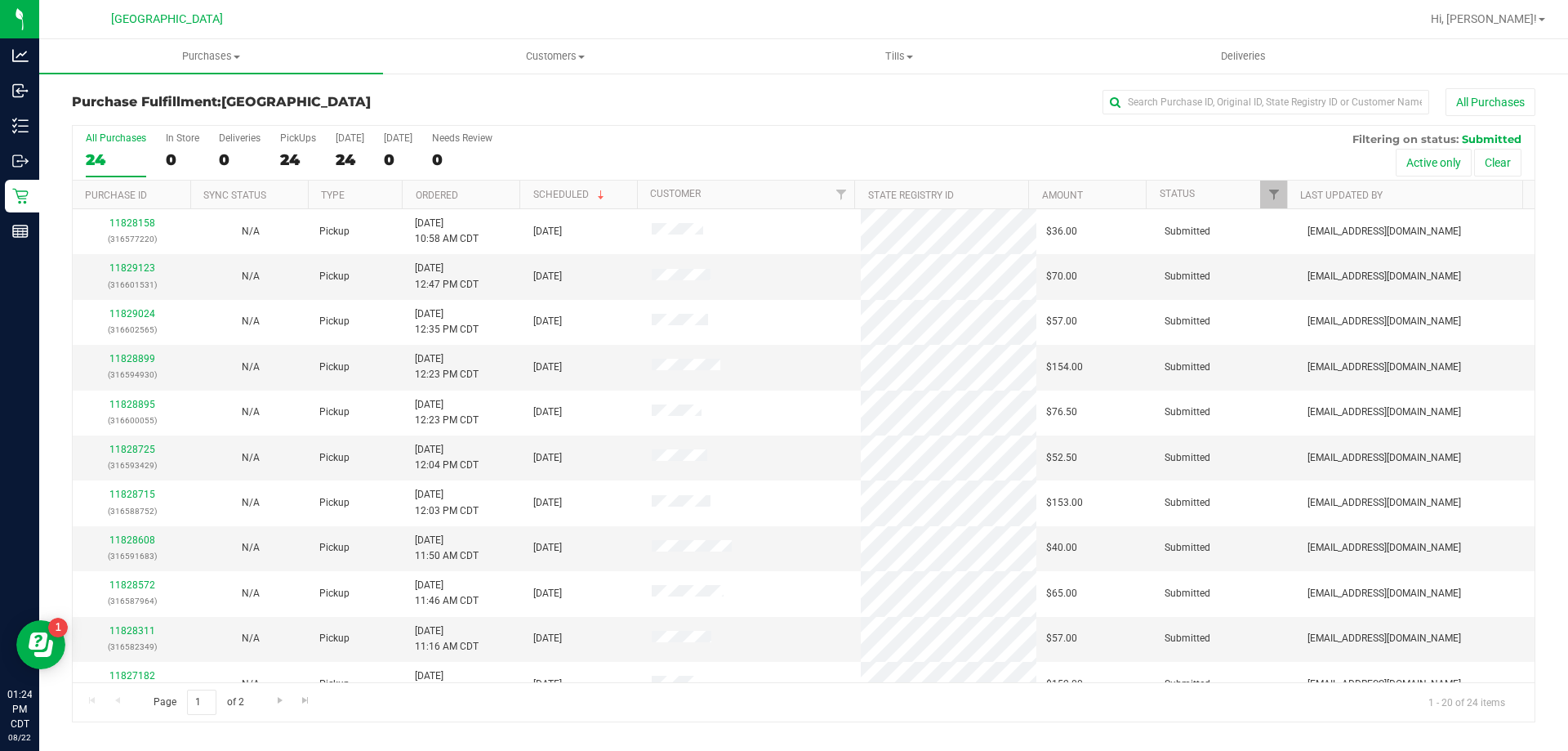
click at [458, 201] on th "Ordered" at bounding box center [460, 194] width 117 height 28
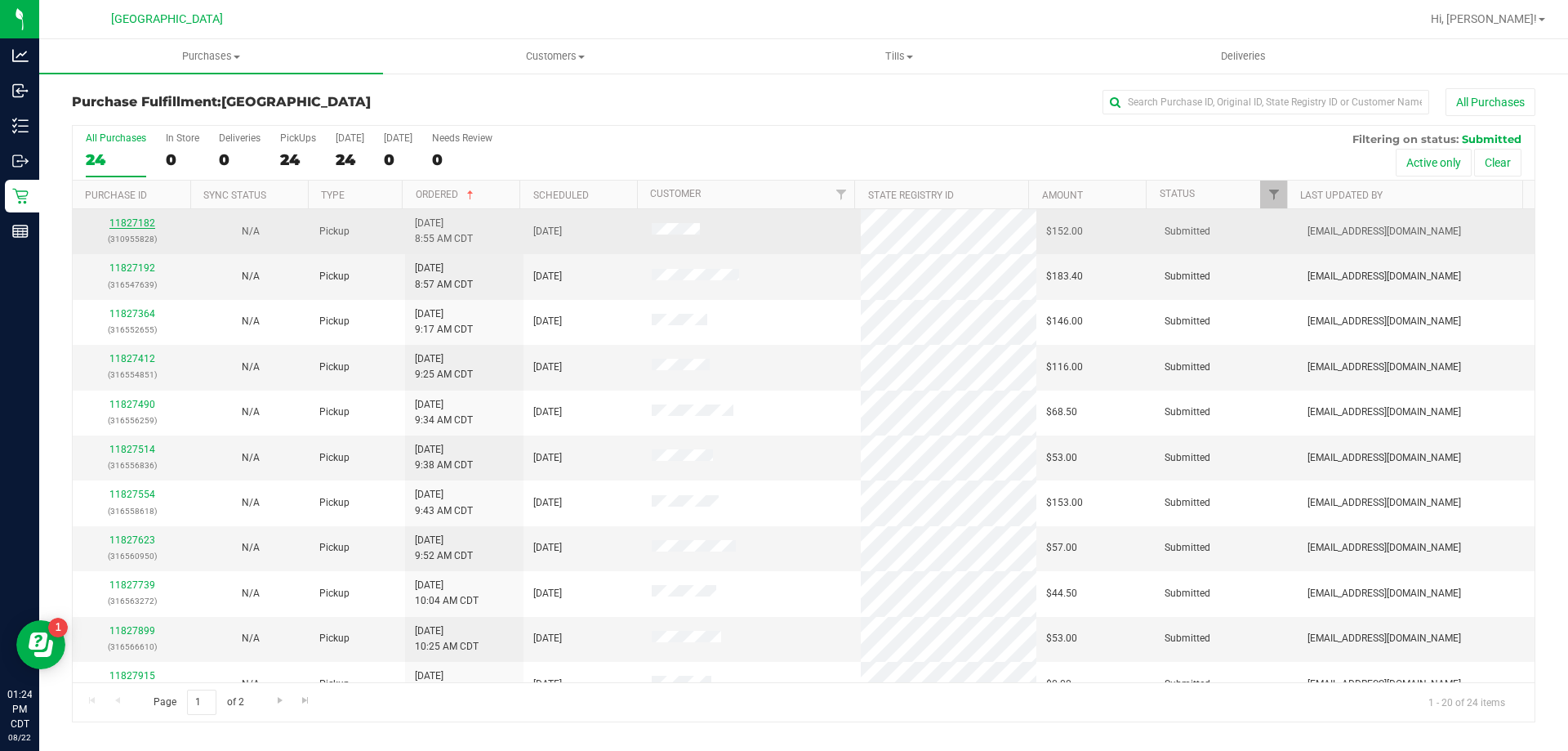
click at [129, 225] on link "11827182" at bounding box center [133, 223] width 46 height 11
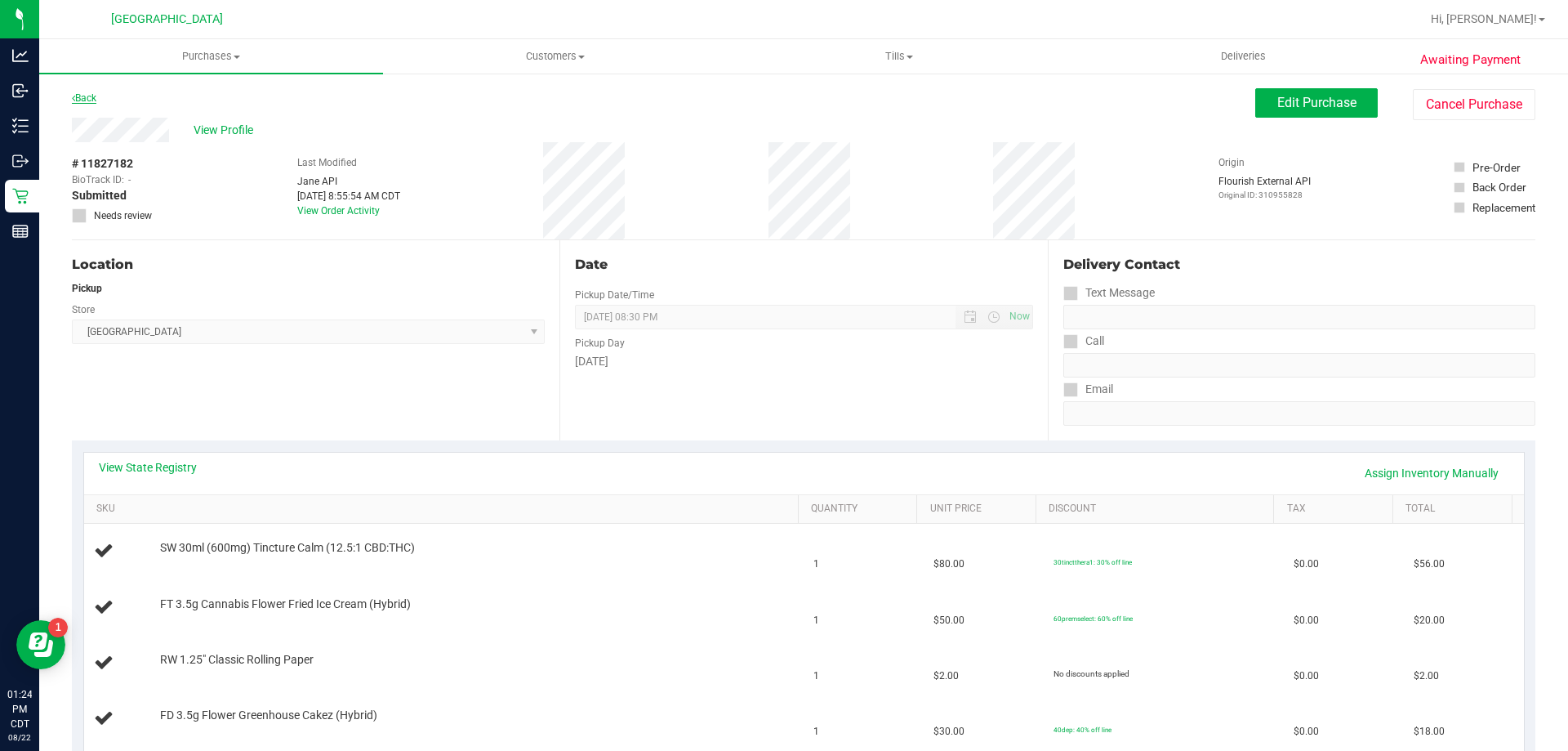
click at [92, 102] on link "Back" at bounding box center [84, 97] width 25 height 11
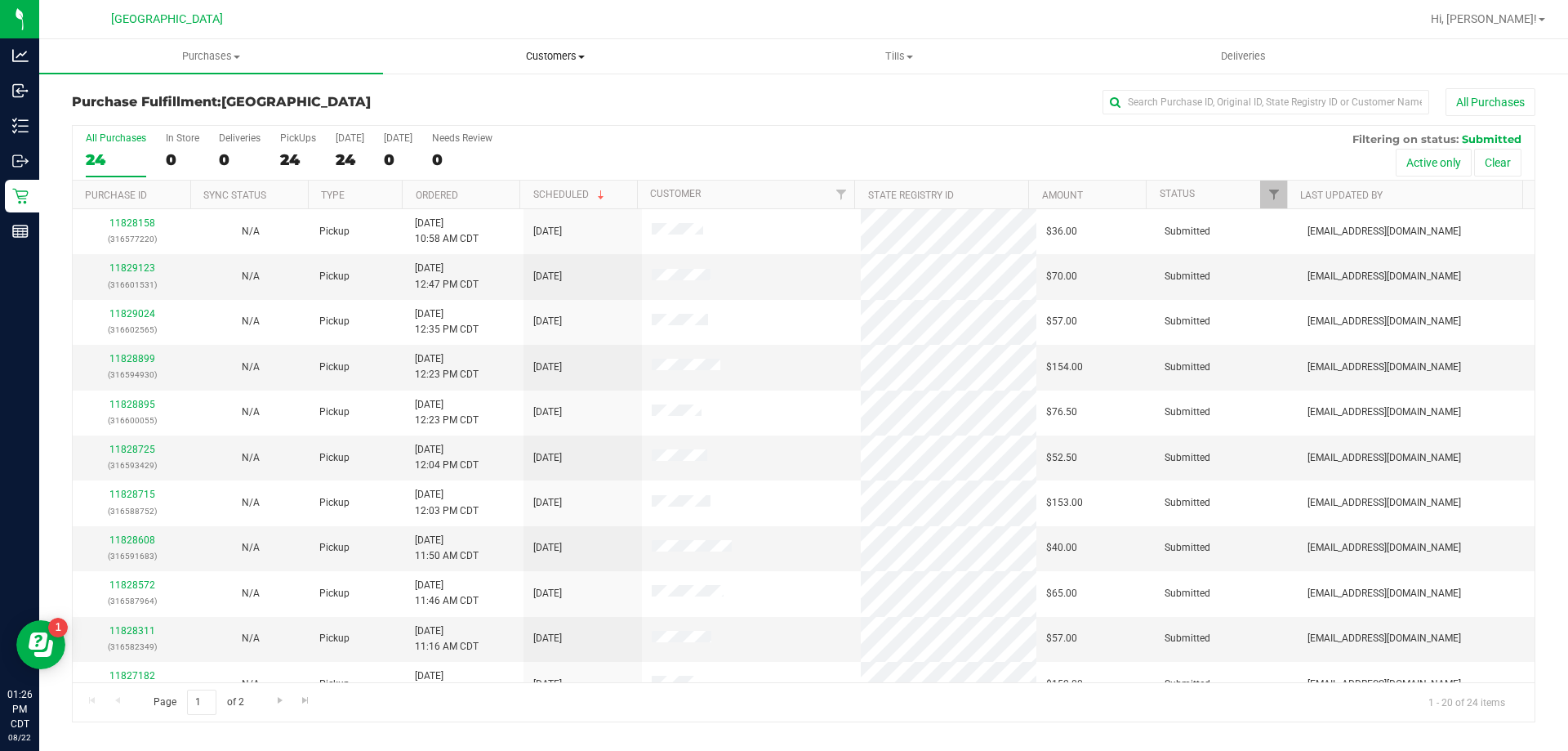
click at [549, 46] on uib-tab-heading "Customers All customers Add a new customer All physicians" at bounding box center [555, 56] width 342 height 33
click at [454, 104] on span "All customers" at bounding box center [442, 99] width 117 height 14
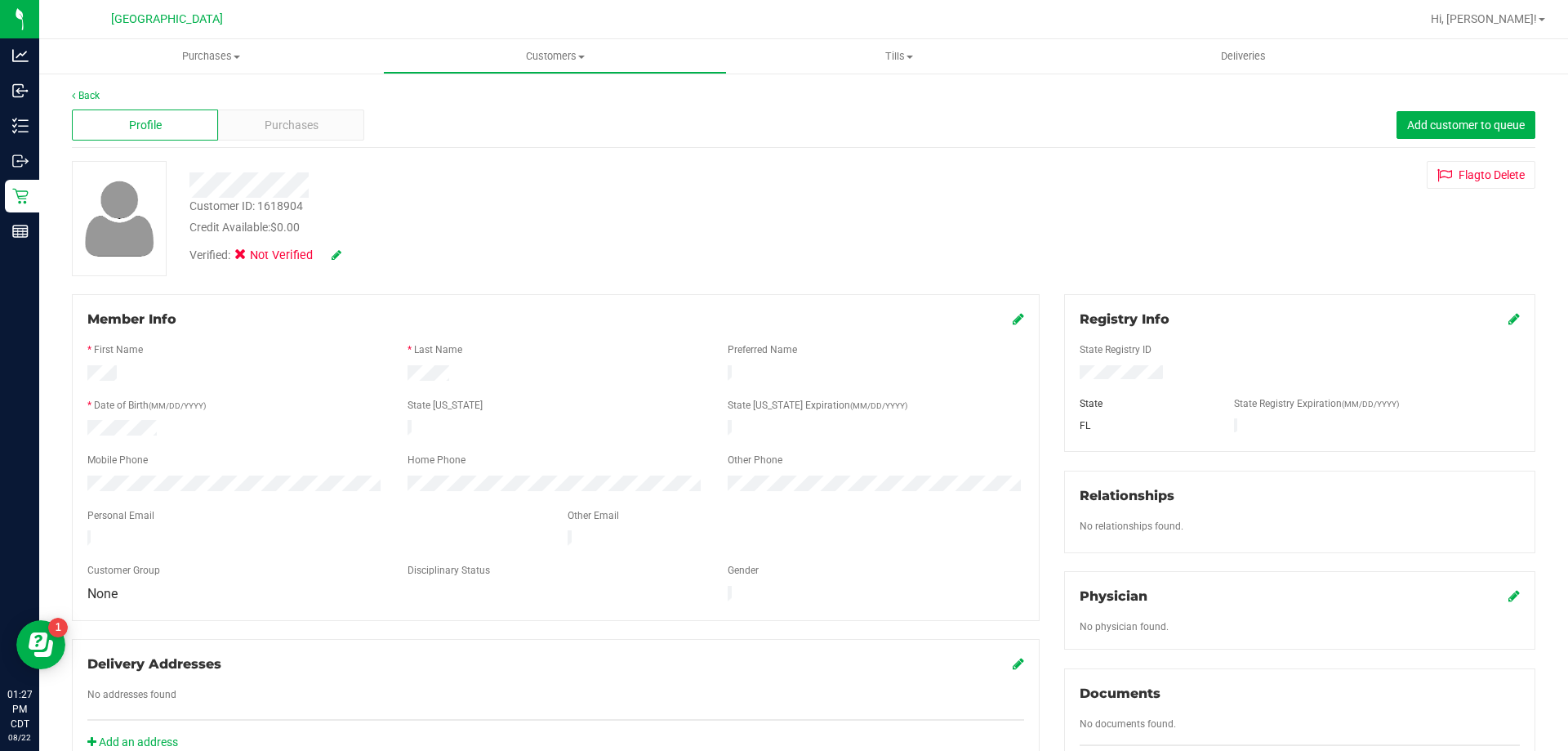
click at [342, 250] on div "Verified: Not Verified" at bounding box center [301, 255] width 223 height 18
click at [334, 255] on icon at bounding box center [336, 254] width 10 height 11
click at [290, 255] on span "Medical" at bounding box center [283, 257] width 47 height 17
click at [0, 0] on input "Medical" at bounding box center [0, 0] width 0 height 0
click at [362, 258] on icon at bounding box center [359, 255] width 13 height 11
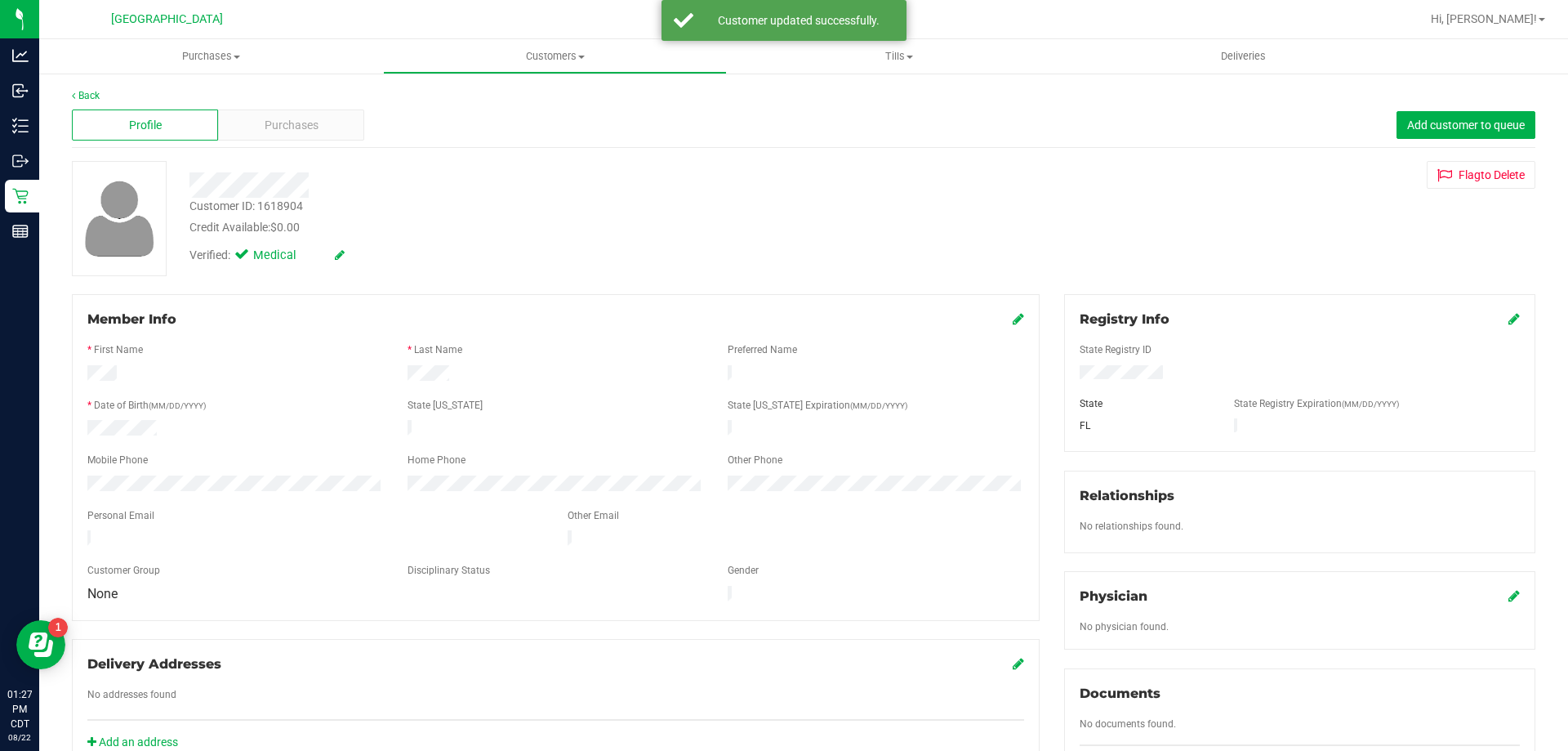
click at [1509, 319] on icon at bounding box center [1514, 318] width 11 height 13
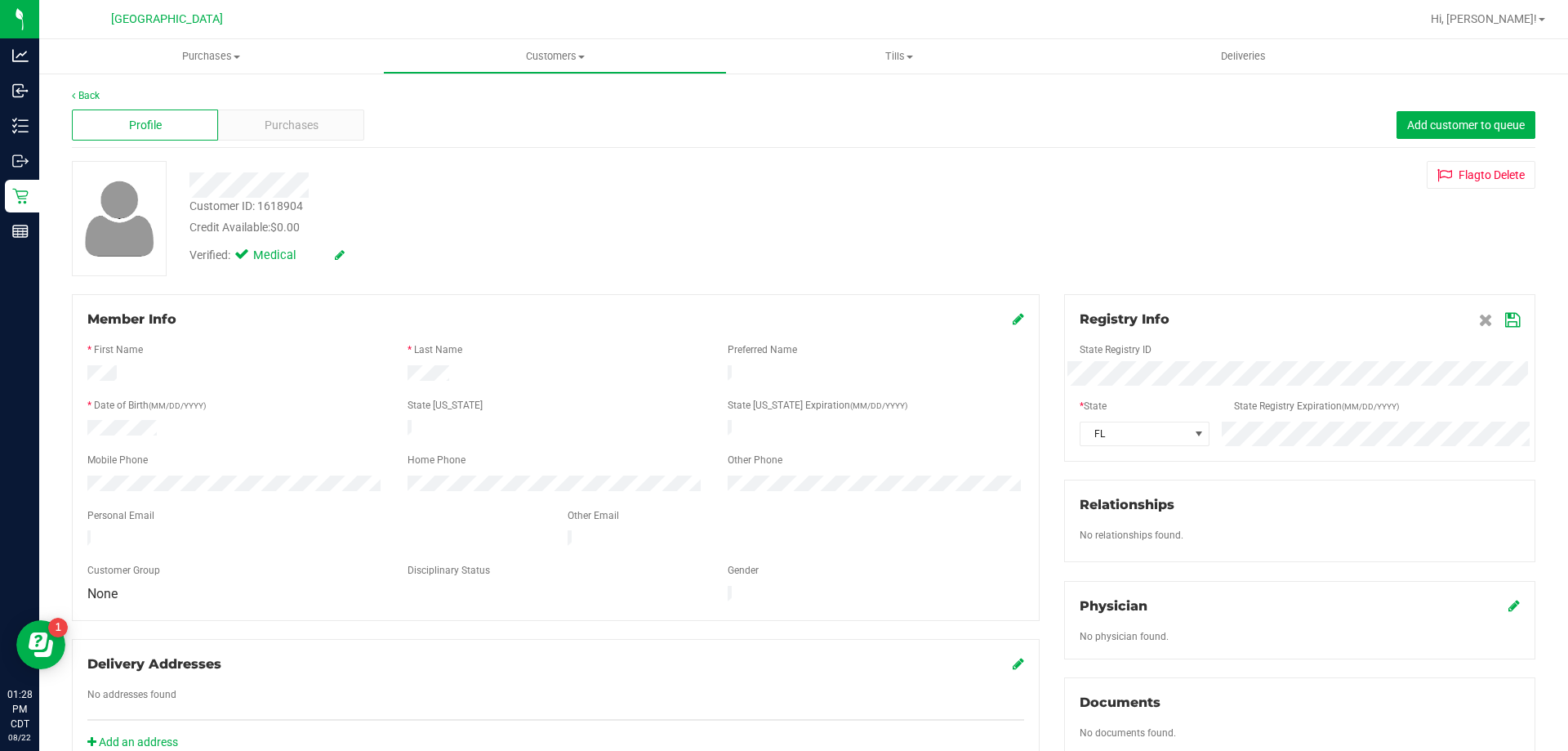
click at [584, 375] on div at bounding box center [556, 375] width 320 height 19
click at [1505, 319] on icon at bounding box center [1512, 320] width 15 height 13
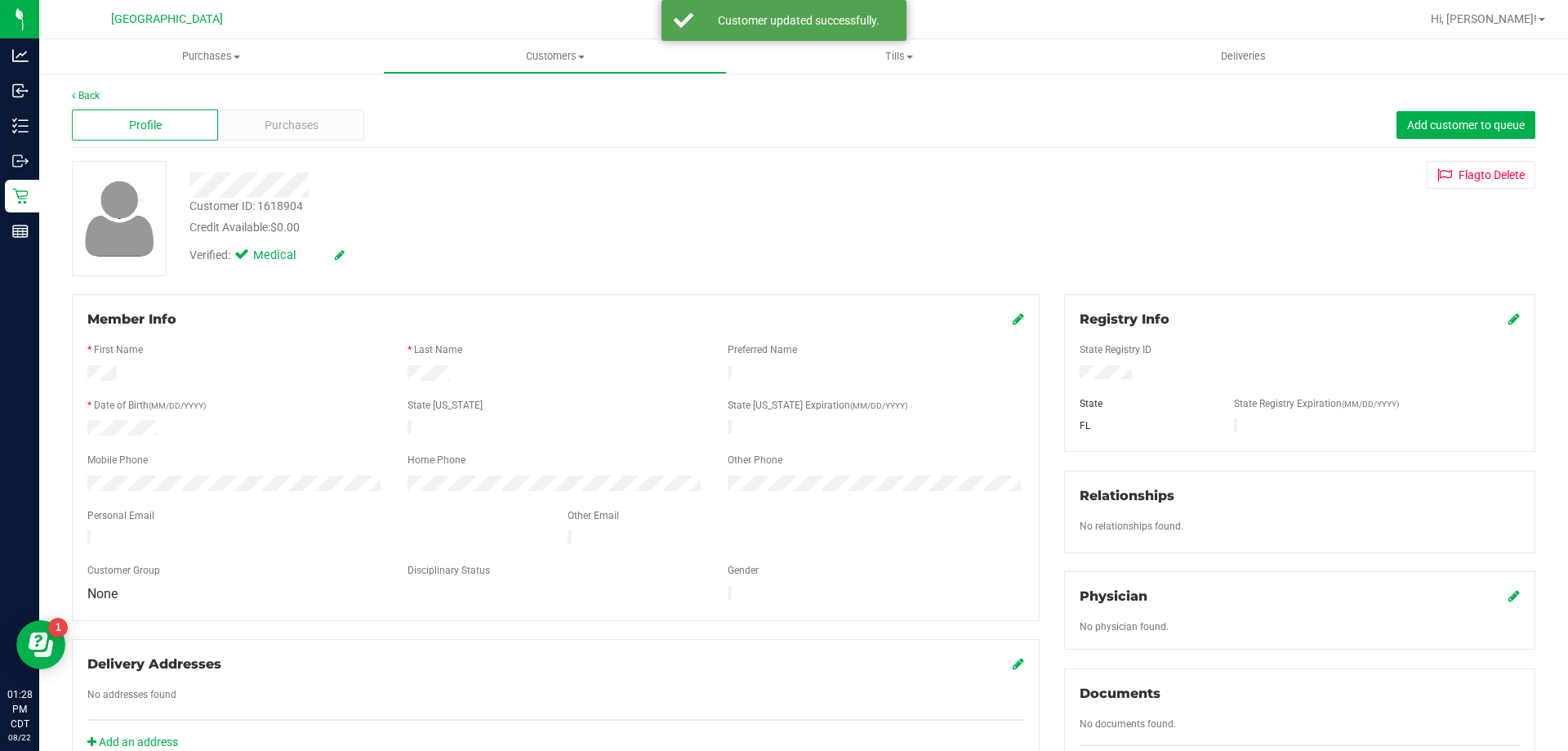
click at [1013, 322] on icon at bounding box center [1019, 318] width 11 height 13
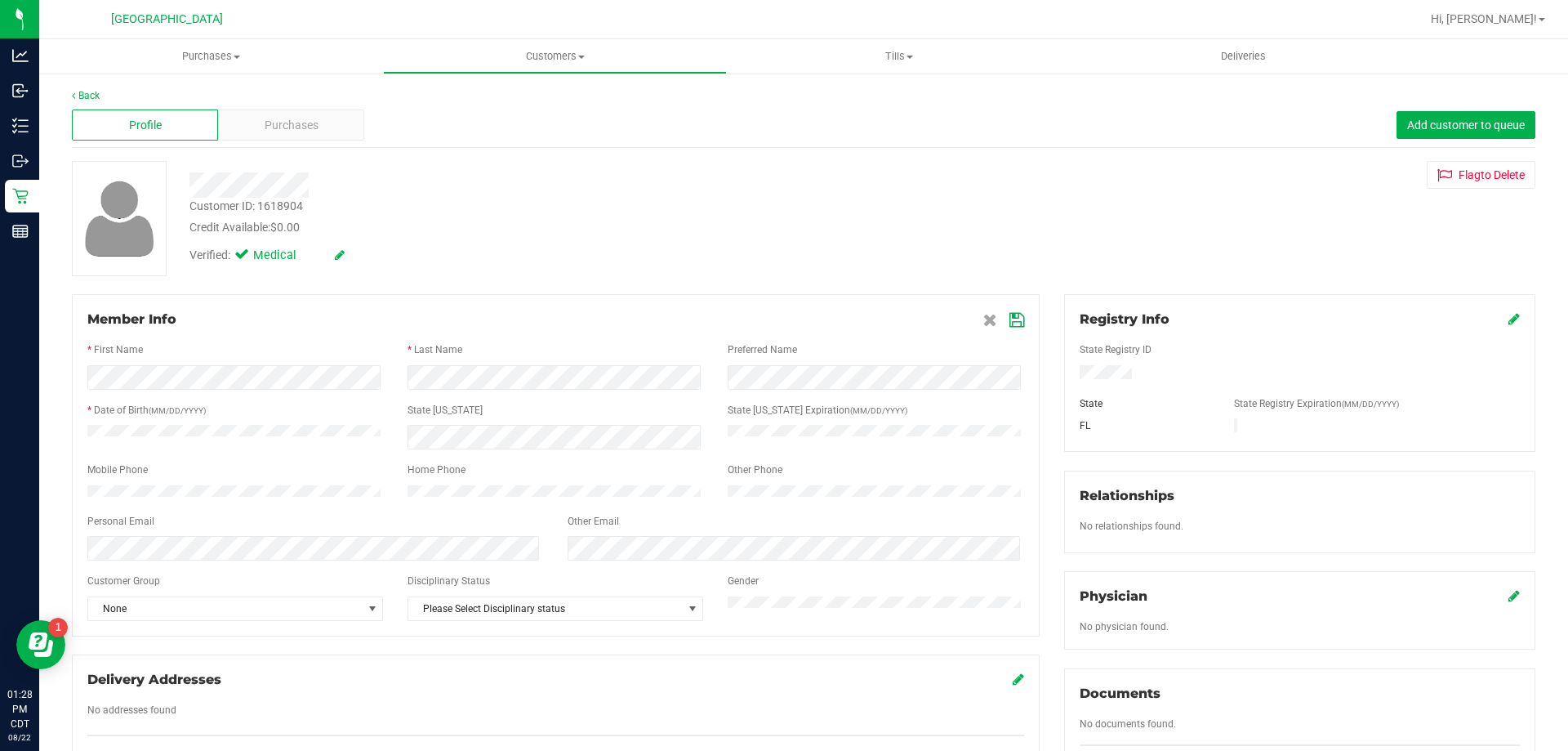
click at [1010, 322] on icon at bounding box center [1017, 320] width 15 height 13
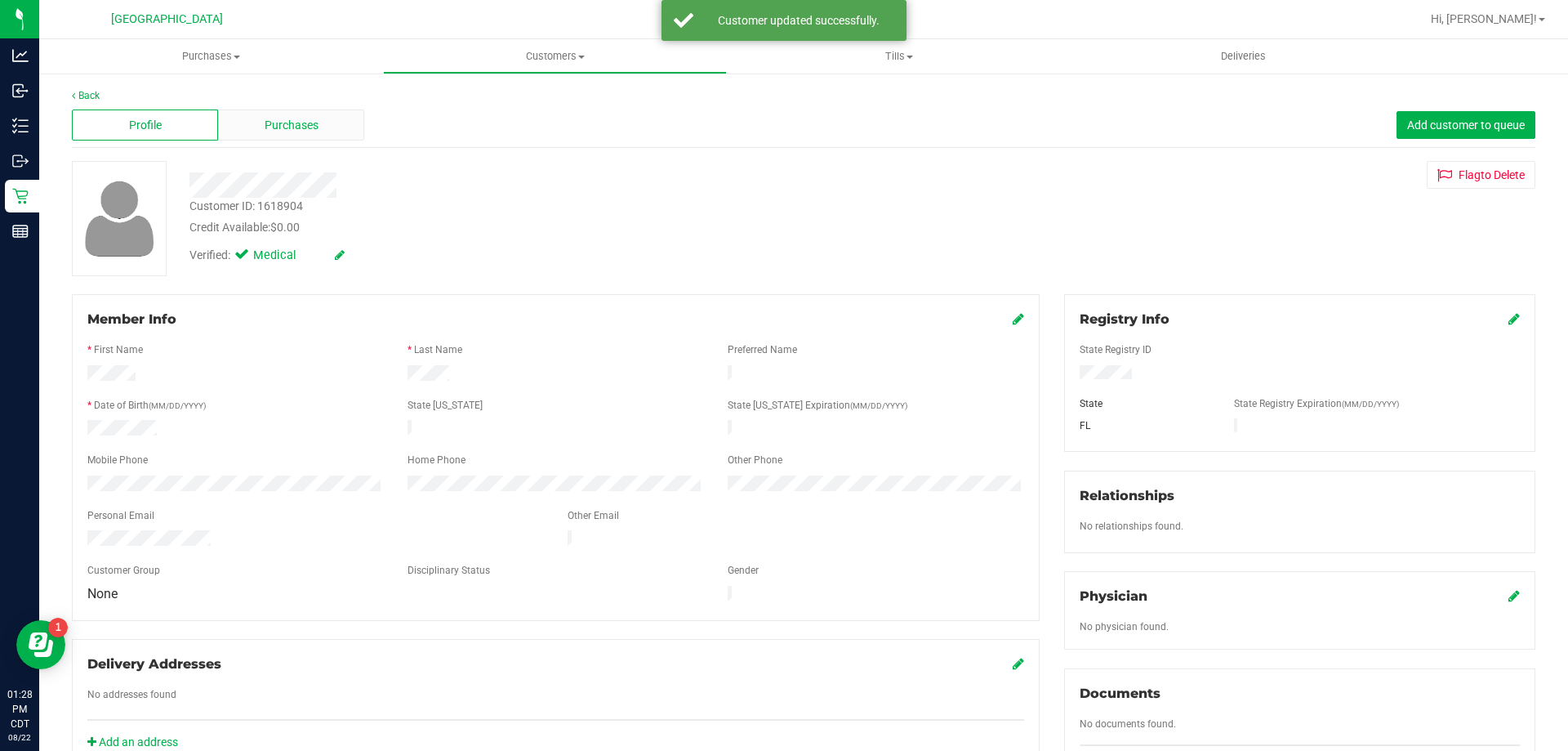
click at [313, 136] on div "Purchases" at bounding box center [292, 125] width 147 height 31
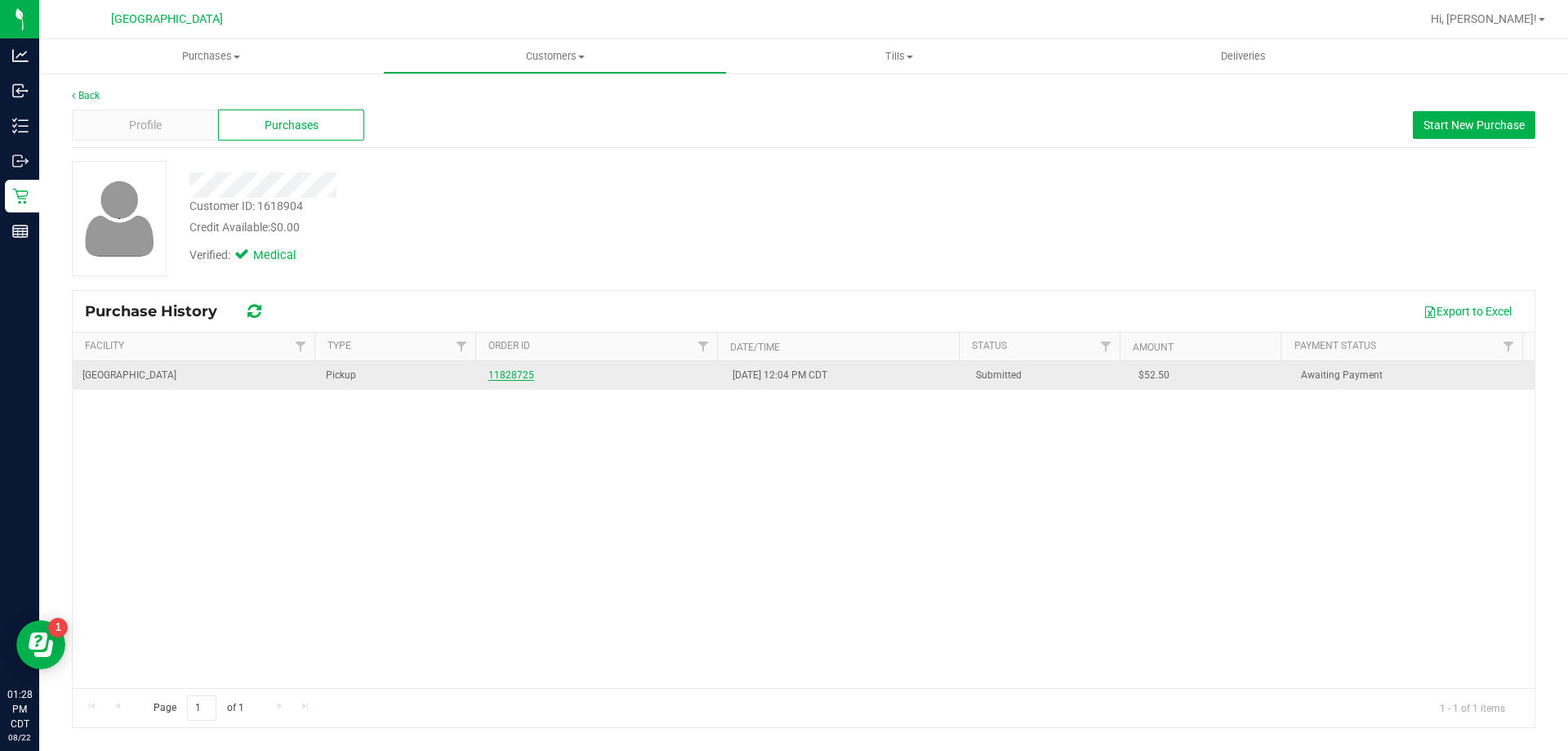
click at [512, 374] on link "11828725" at bounding box center [511, 375] width 46 height 11
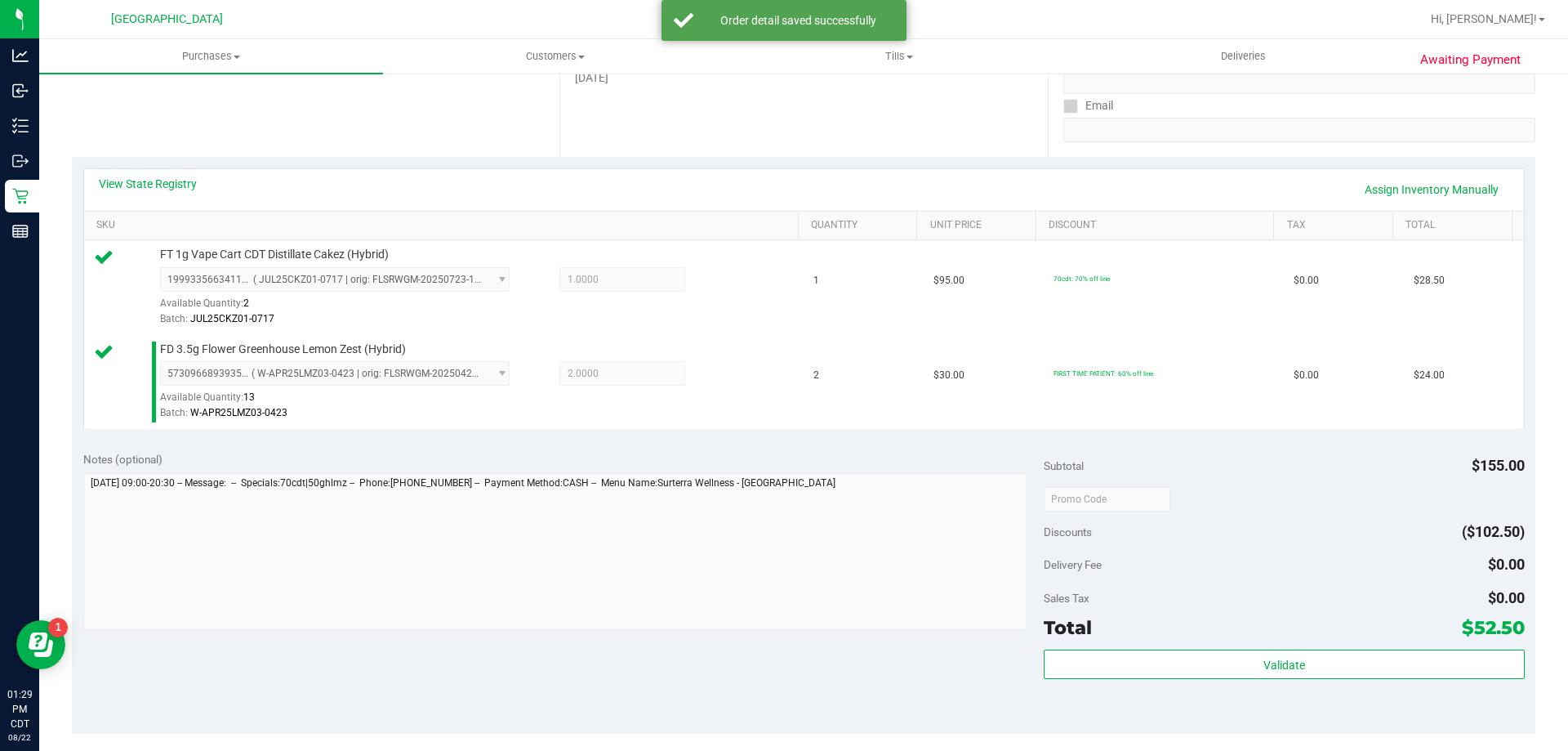
scroll to position [408, 0]
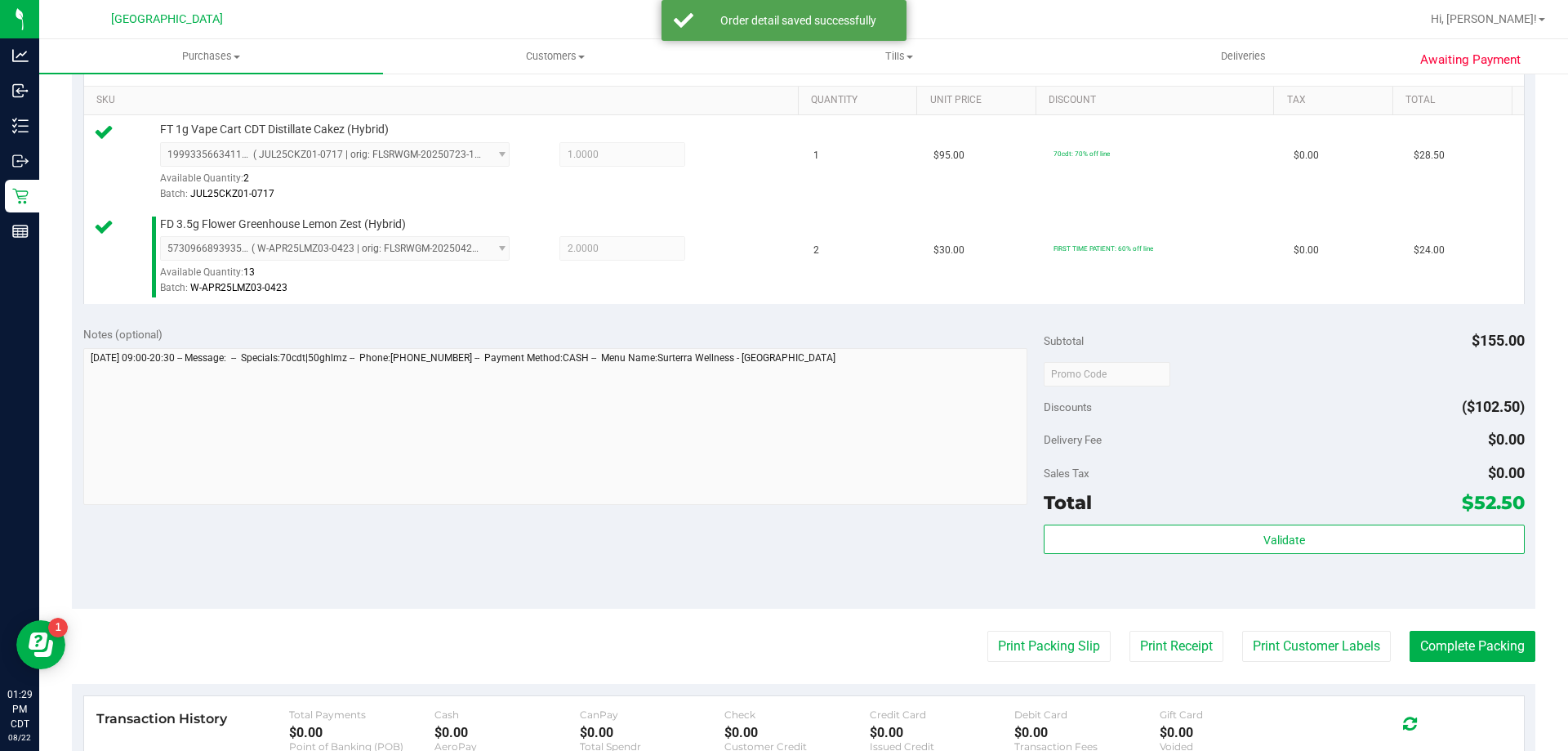
click at [1136, 523] on div "Subtotal $155.00 Discounts ($102.50) Delivery Fee $0.00 Sales Tax $0.00 Total $…" at bounding box center [1284, 462] width 481 height 272
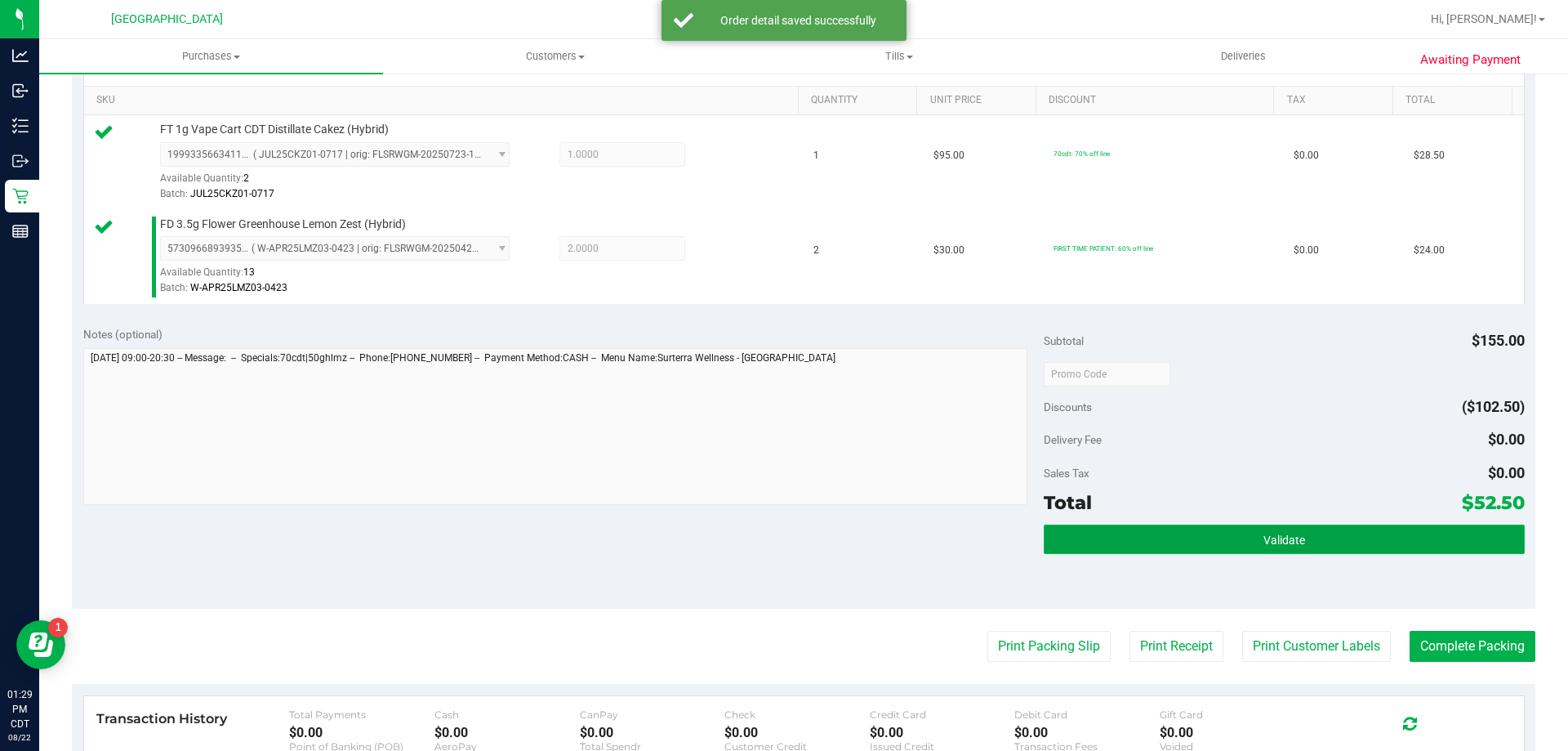
click at [1136, 526] on button "Validate" at bounding box center [1284, 539] width 481 height 29
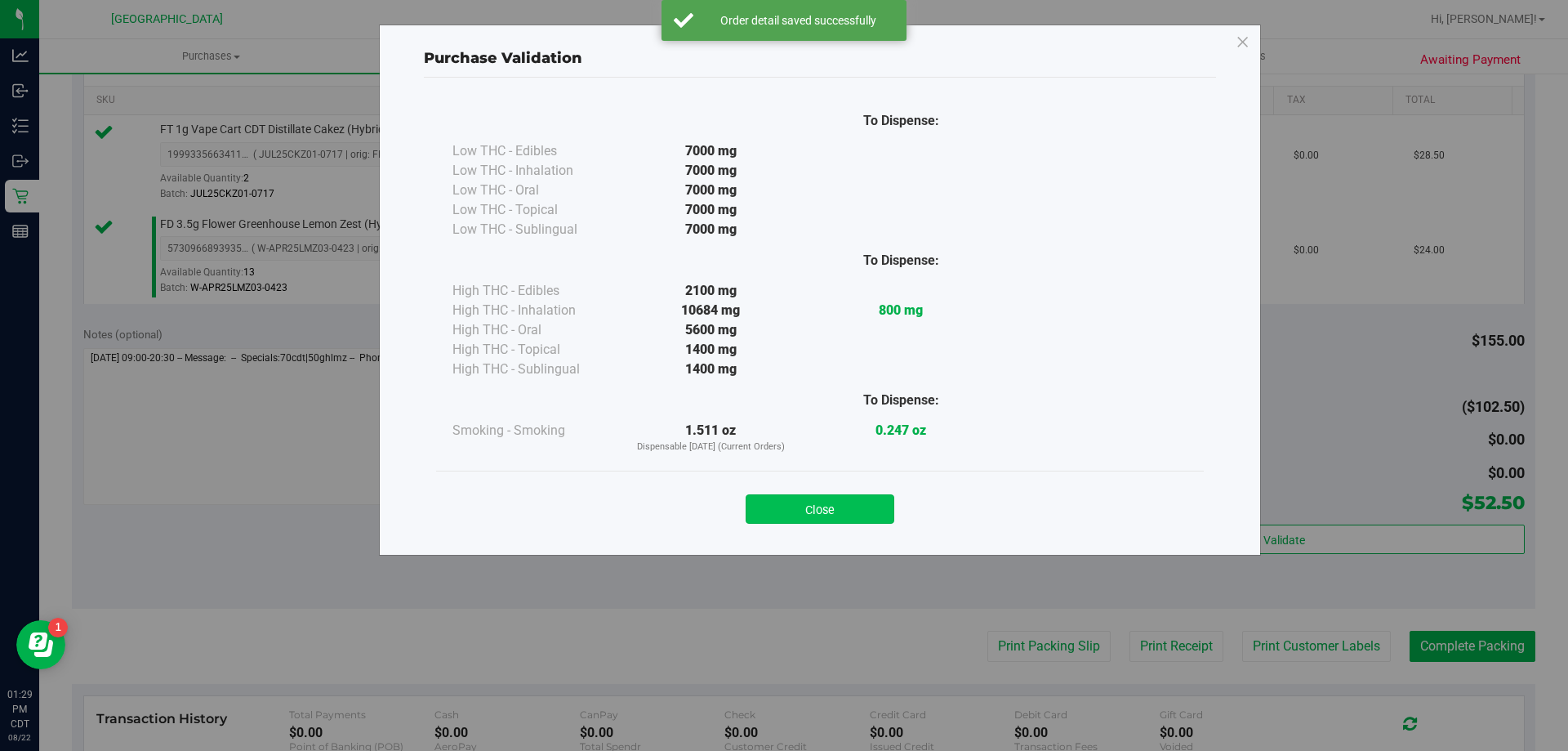
click at [816, 494] on button "Close" at bounding box center [820, 508] width 148 height 29
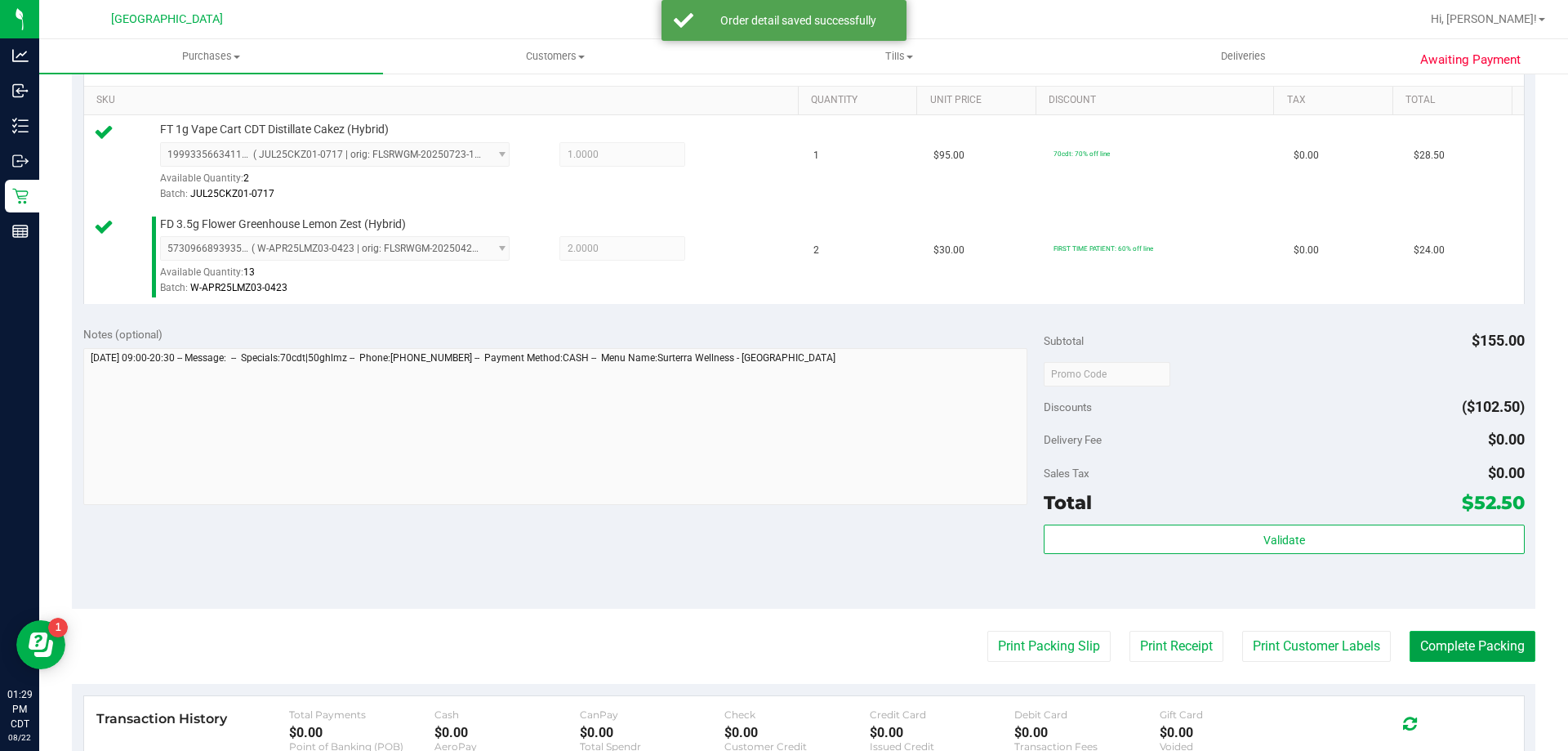
click at [1428, 645] on button "Complete Packing" at bounding box center [1473, 646] width 125 height 31
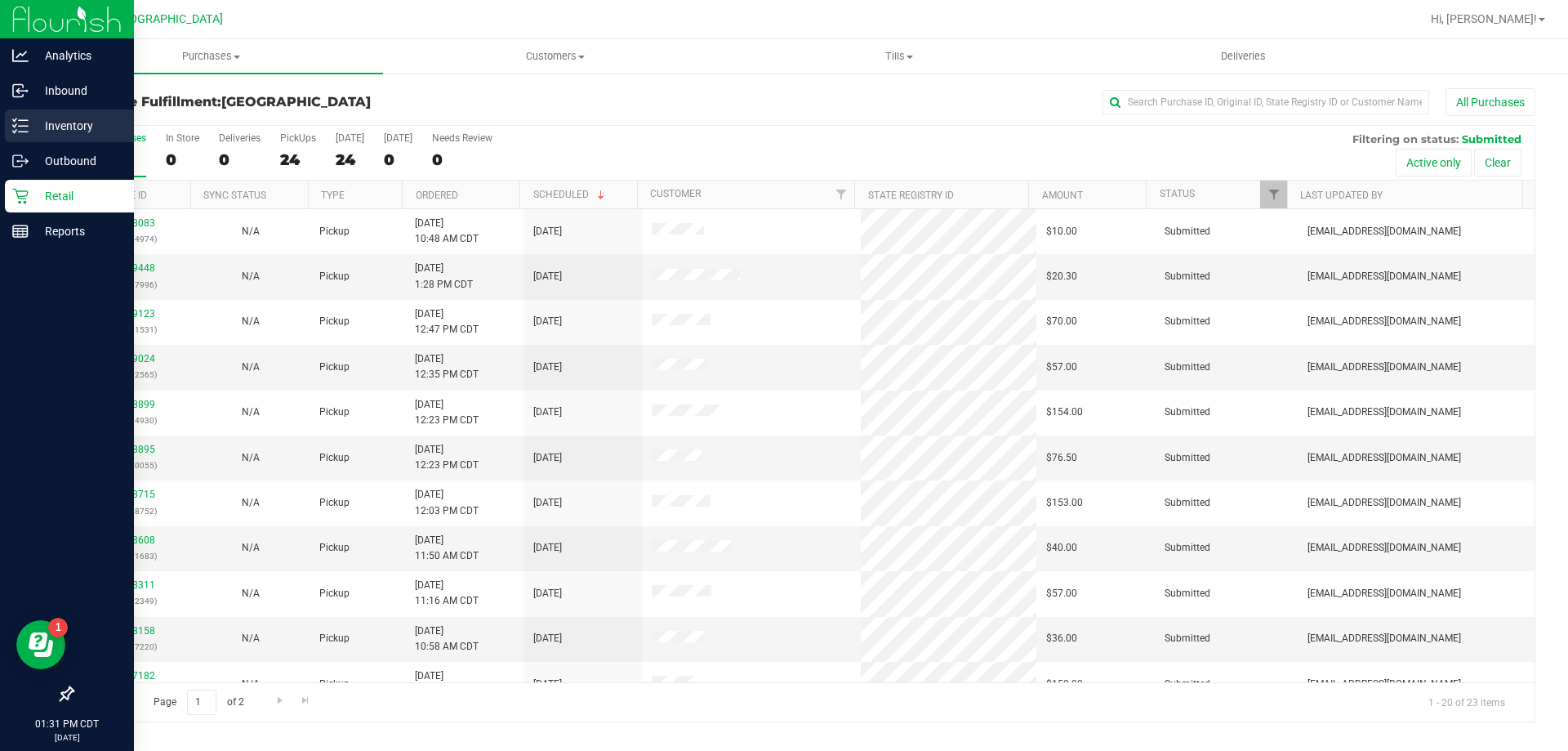
click at [63, 114] on div "Inventory" at bounding box center [70, 125] width 129 height 33
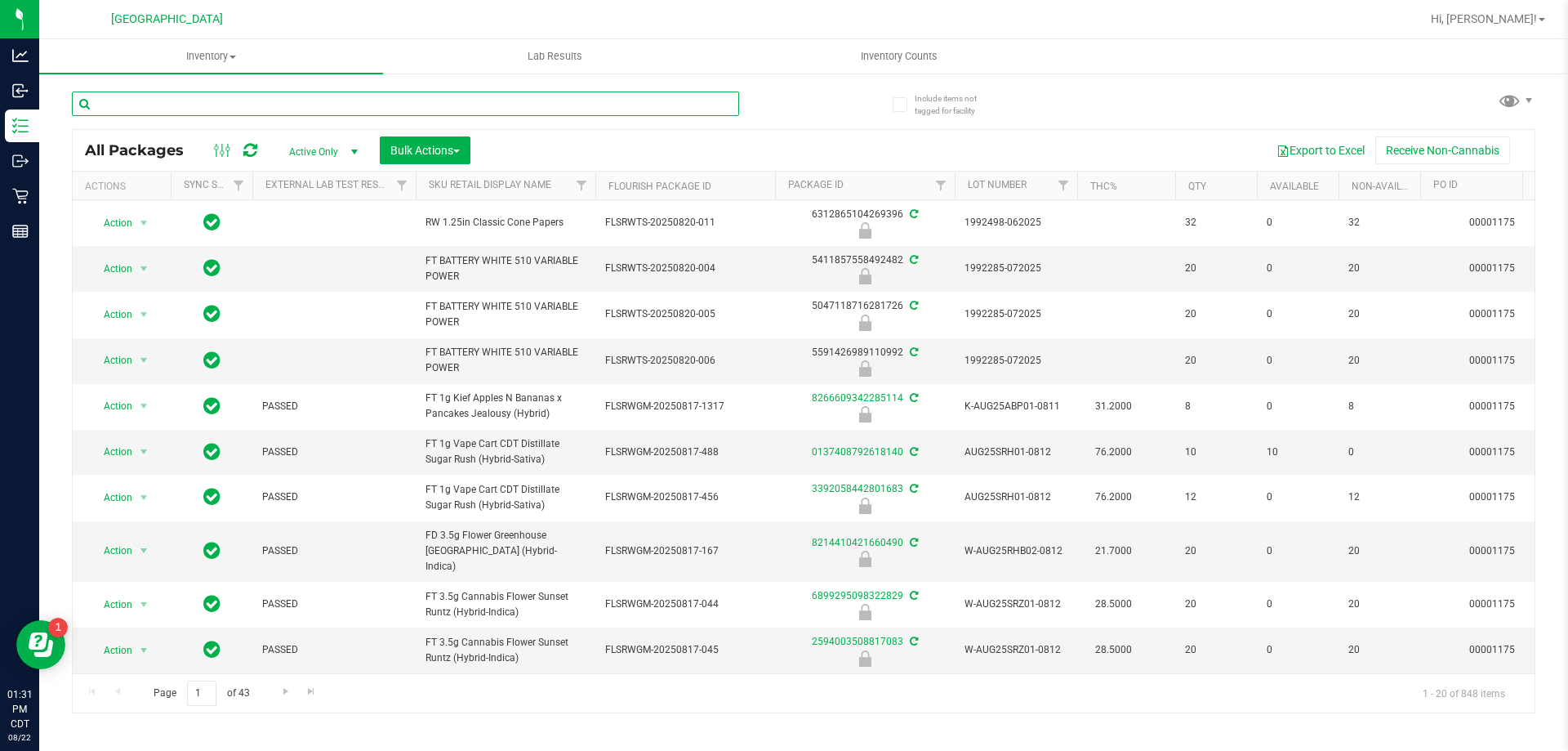
click at [228, 103] on input "text" at bounding box center [405, 104] width 667 height 25
type input "grz"
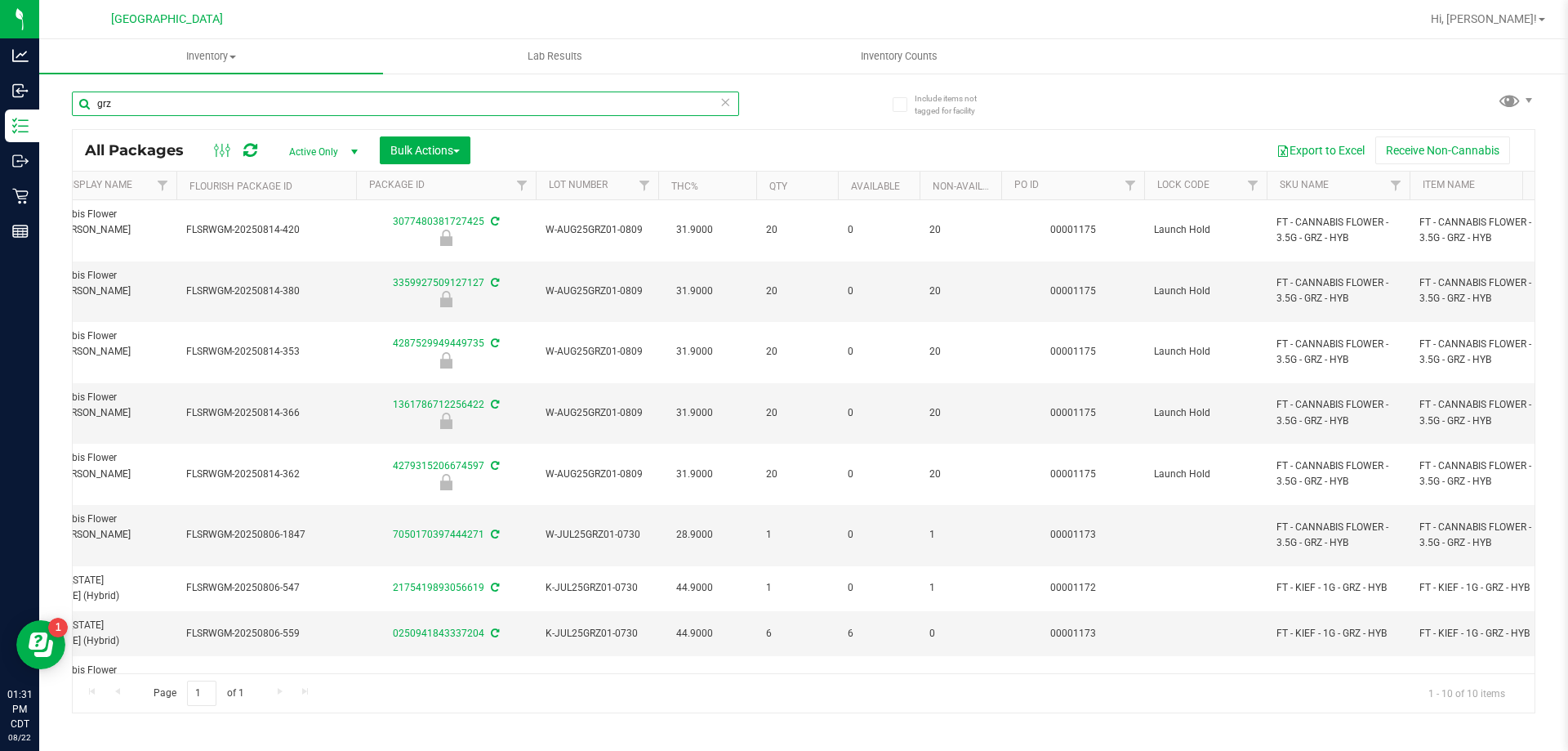
scroll to position [0, 531]
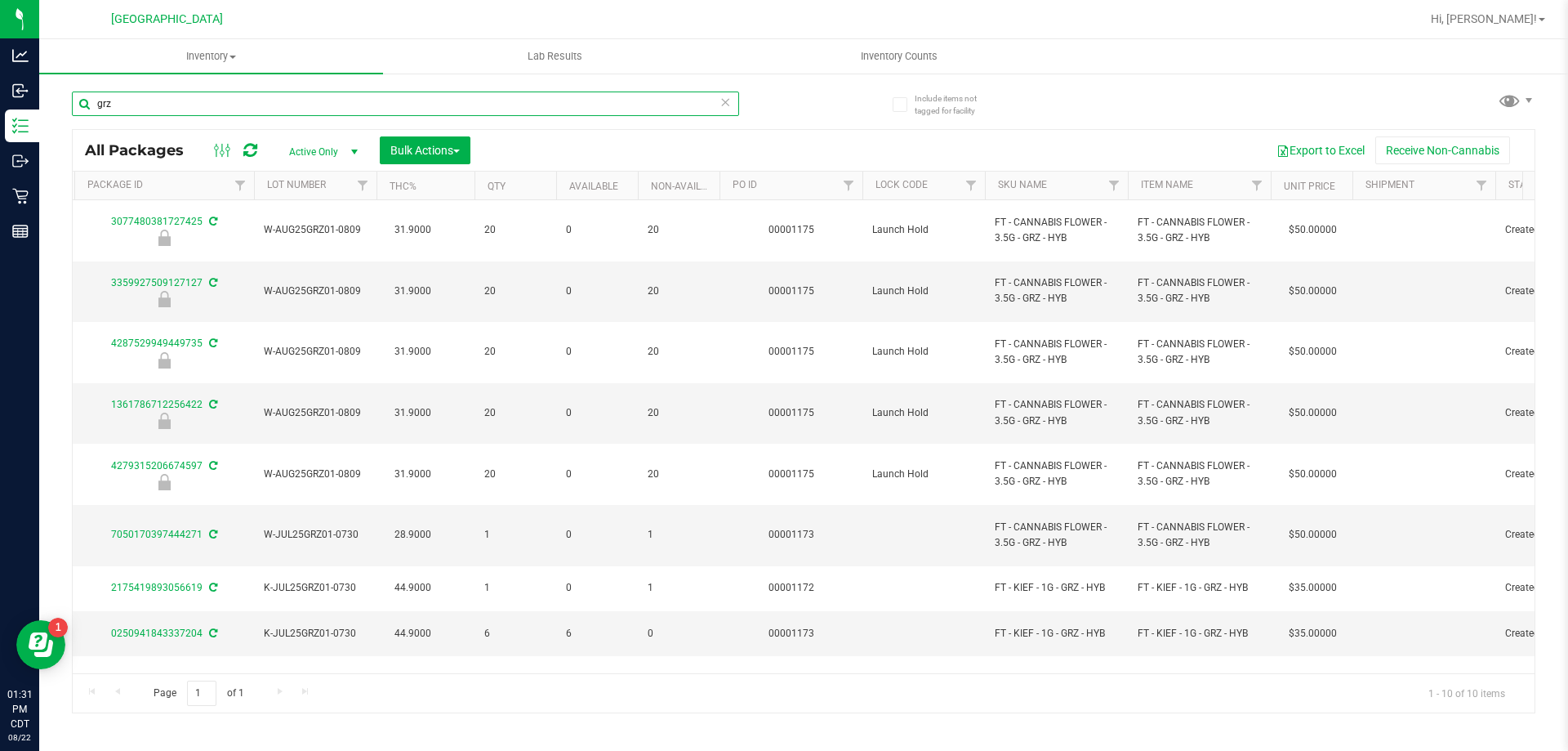
click at [140, 111] on input "grz" at bounding box center [405, 104] width 667 height 25
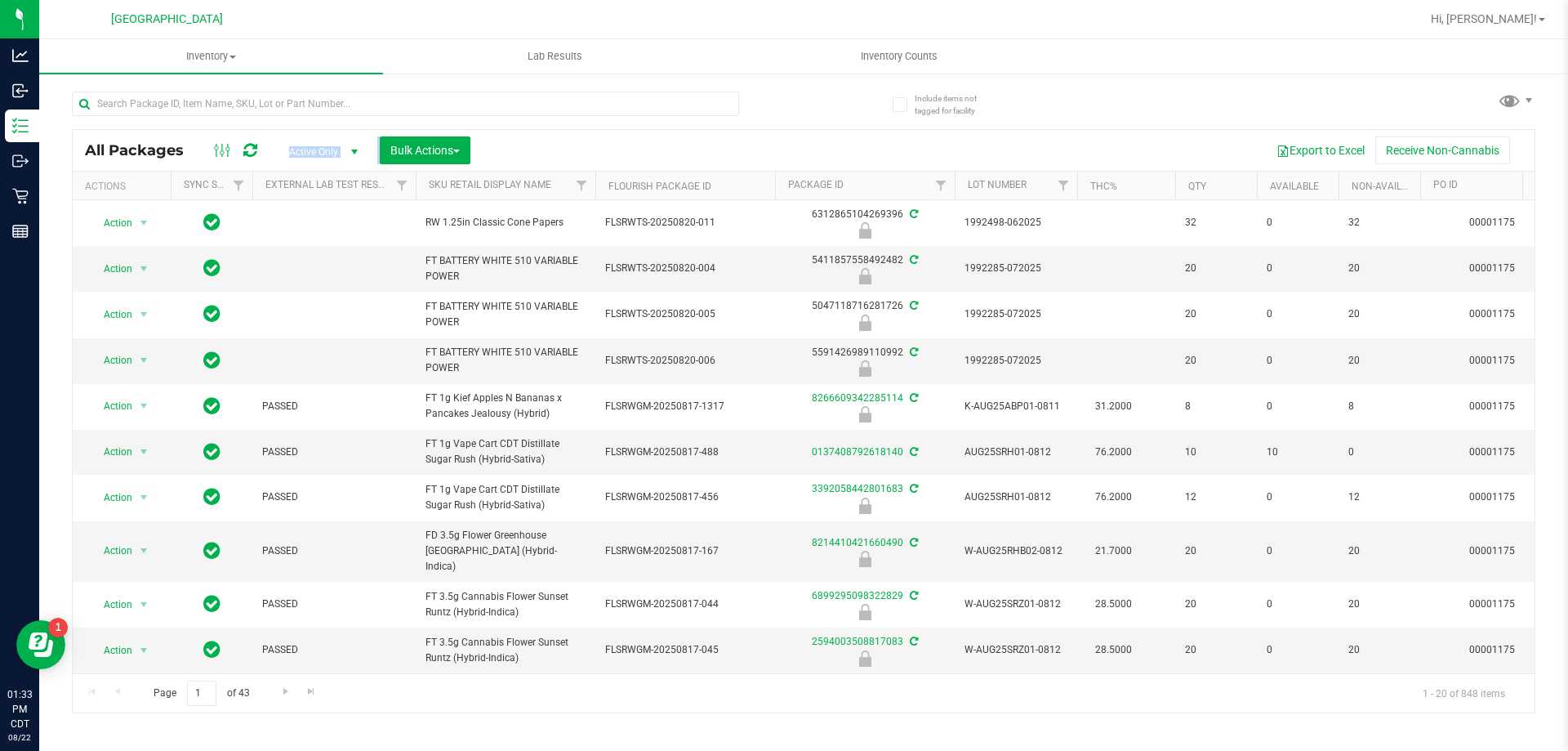
drag, startPoint x: 498, startPoint y: 145, endPoint x: 105, endPoint y: 159, distance: 393.2
click at [105, 159] on div "All Packages Active Only Active Only Lab Samples Locked All External Internal B…" at bounding box center [803, 150] width 1462 height 41
click at [105, 159] on div "All Packages" at bounding box center [179, 150] width 190 height 19
click at [200, 102] on input "text" at bounding box center [405, 104] width 667 height 25
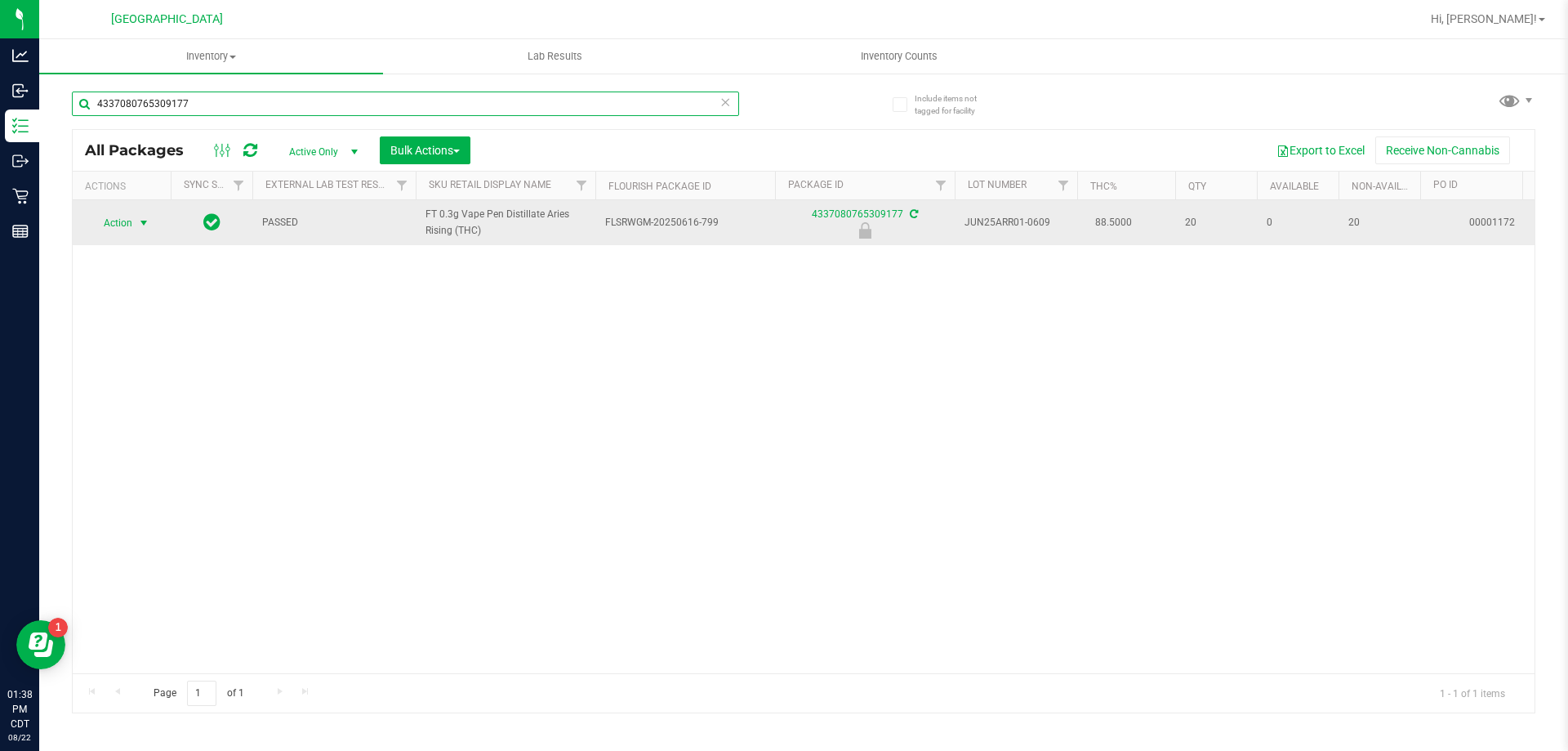
type input "4337080765309177"
click at [128, 224] on span "Action" at bounding box center [111, 223] width 44 height 23
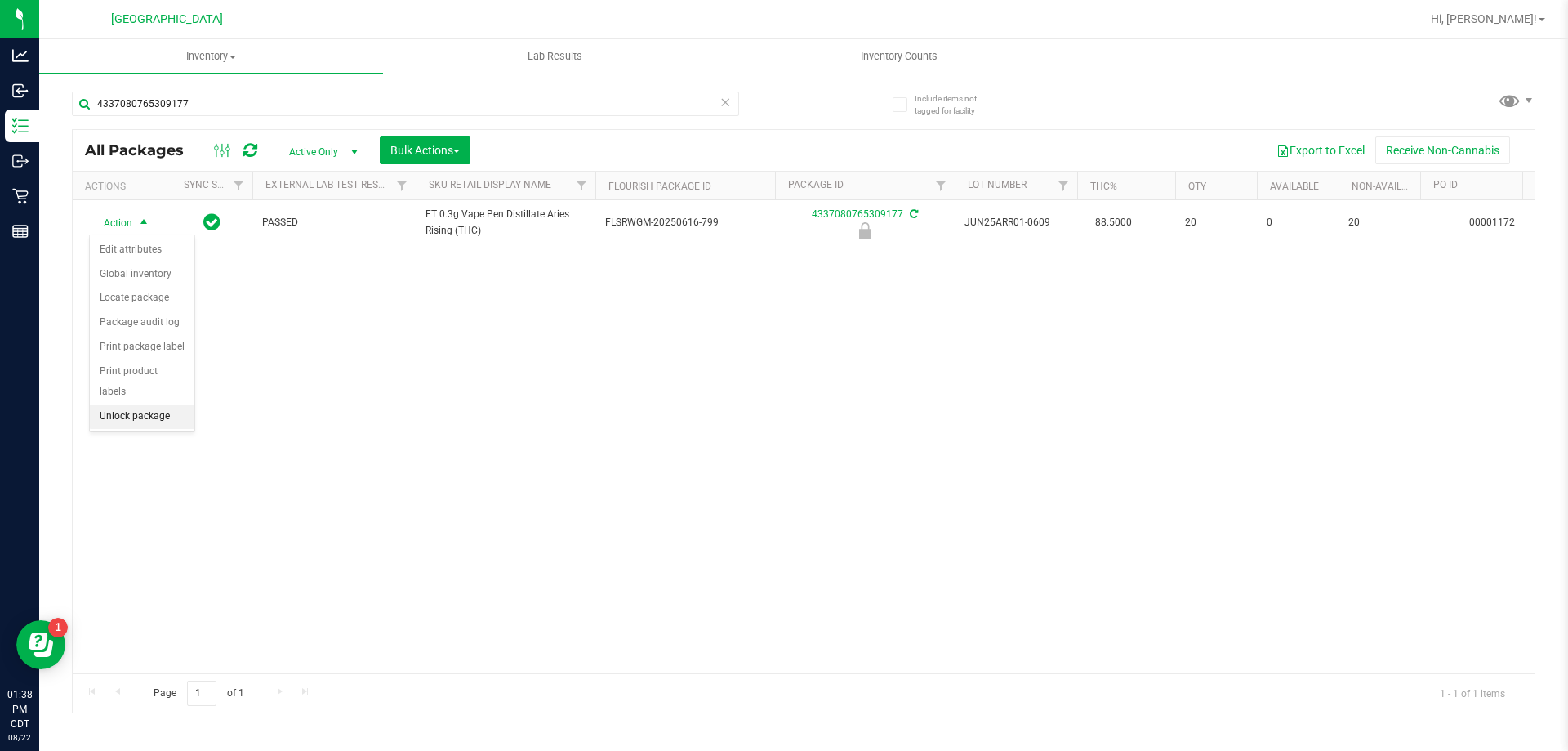
click at [136, 405] on li "Unlock package" at bounding box center [142, 417] width 104 height 25
click at [298, 90] on div "4337080765309177" at bounding box center [437, 102] width 731 height 52
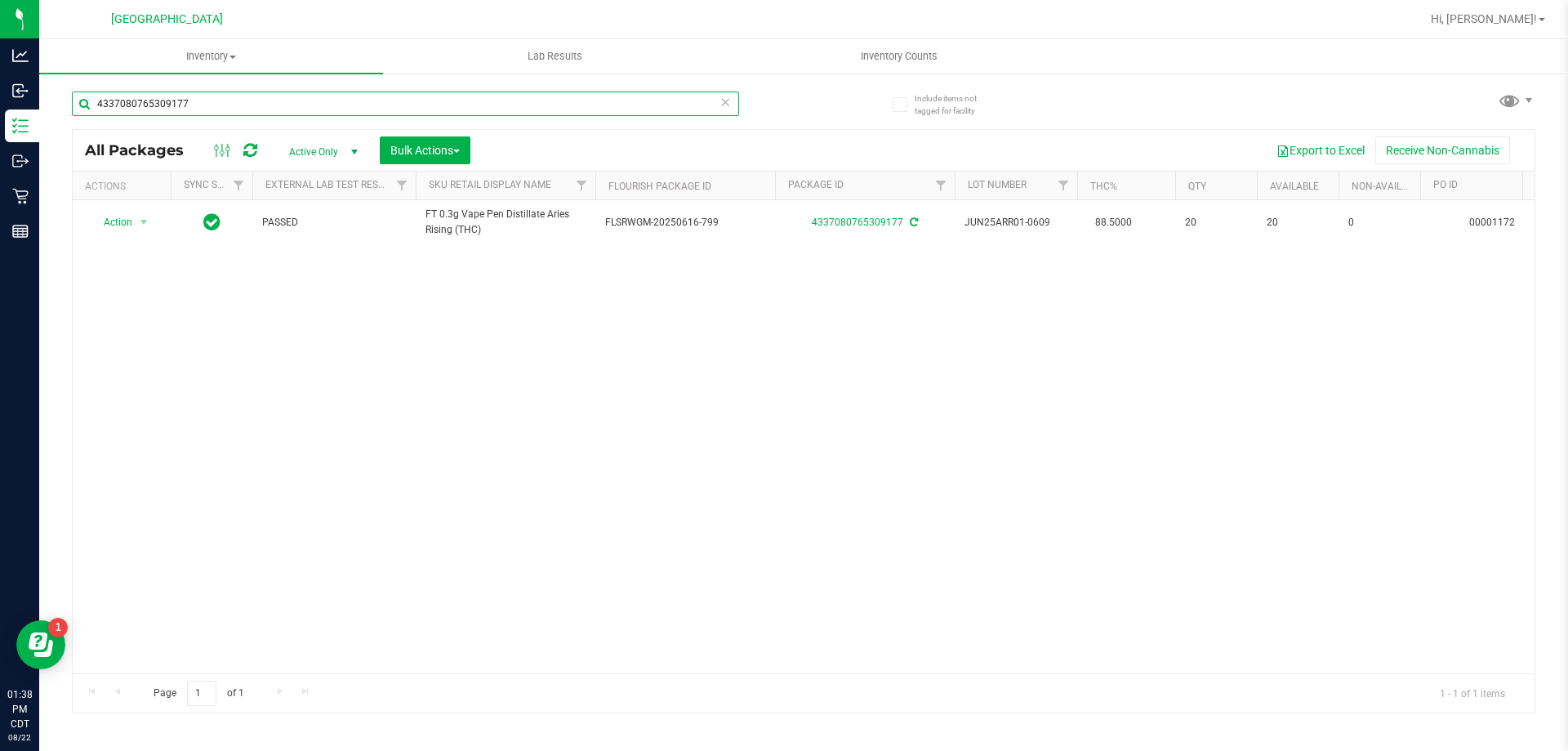
click at [280, 102] on input "4337080765309177" at bounding box center [405, 104] width 667 height 25
click at [276, 103] on input "4337080765309177" at bounding box center [405, 104] width 667 height 25
click at [276, 104] on input "4337080765309177" at bounding box center [405, 104] width 667 height 25
click at [311, 102] on input "2982185116950687" at bounding box center [405, 104] width 667 height 25
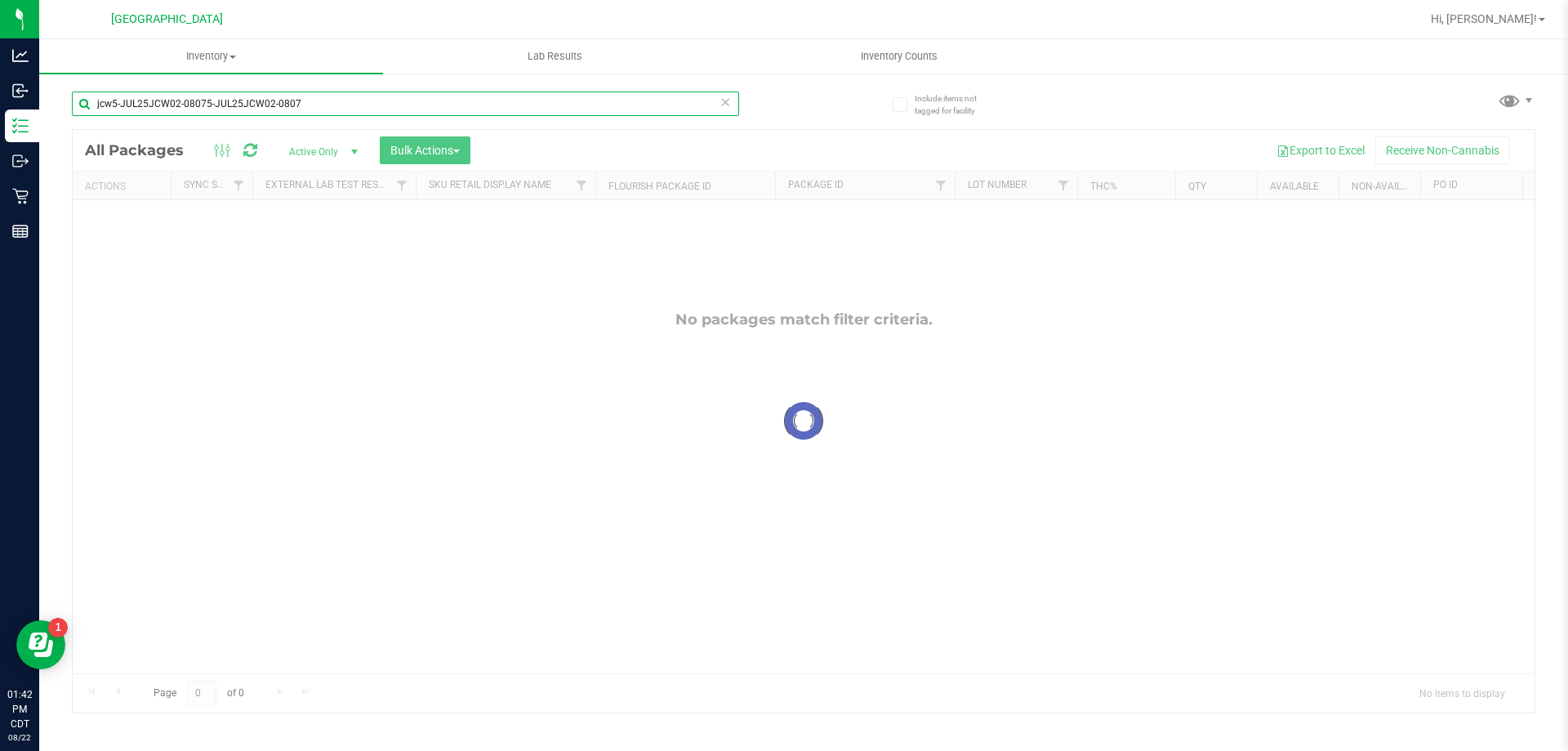
type input "jcw5-JUL25JCW02-08075-JUL25JCW02-0807"
drag, startPoint x: 145, startPoint y: 87, endPoint x: 144, endPoint y: 106, distance: 19.0
click at [144, 102] on div "jcw5-JUL25JCW02-08075-JUL25JCW02-0807" at bounding box center [437, 102] width 731 height 52
click at [144, 106] on input "jcw5-JUL25JCW02-08075-JUL25JCW02-0807" at bounding box center [405, 104] width 667 height 25
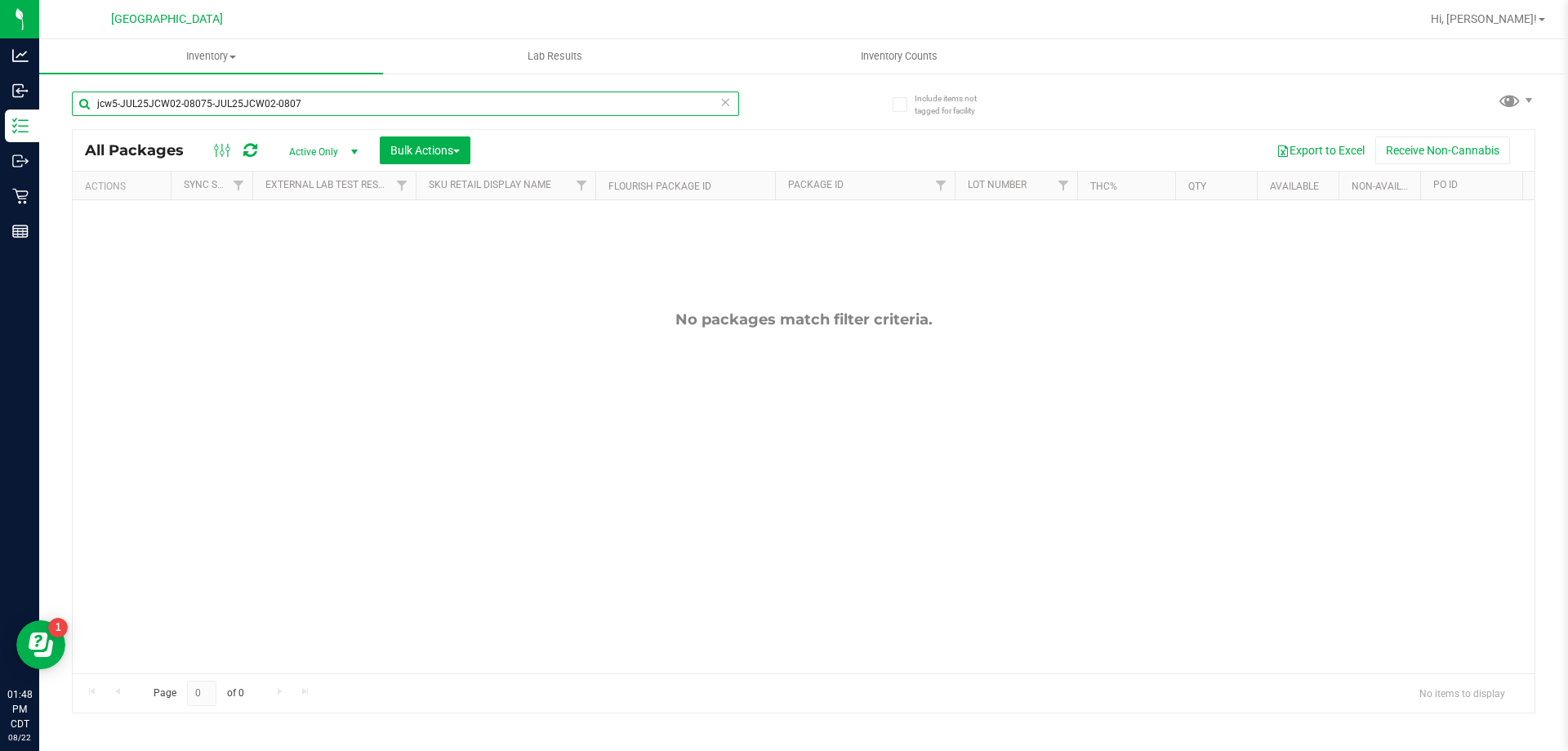
click at [144, 106] on input "jcw5-JUL25JCW02-08075-JUL25JCW02-0807" at bounding box center [405, 104] width 667 height 25
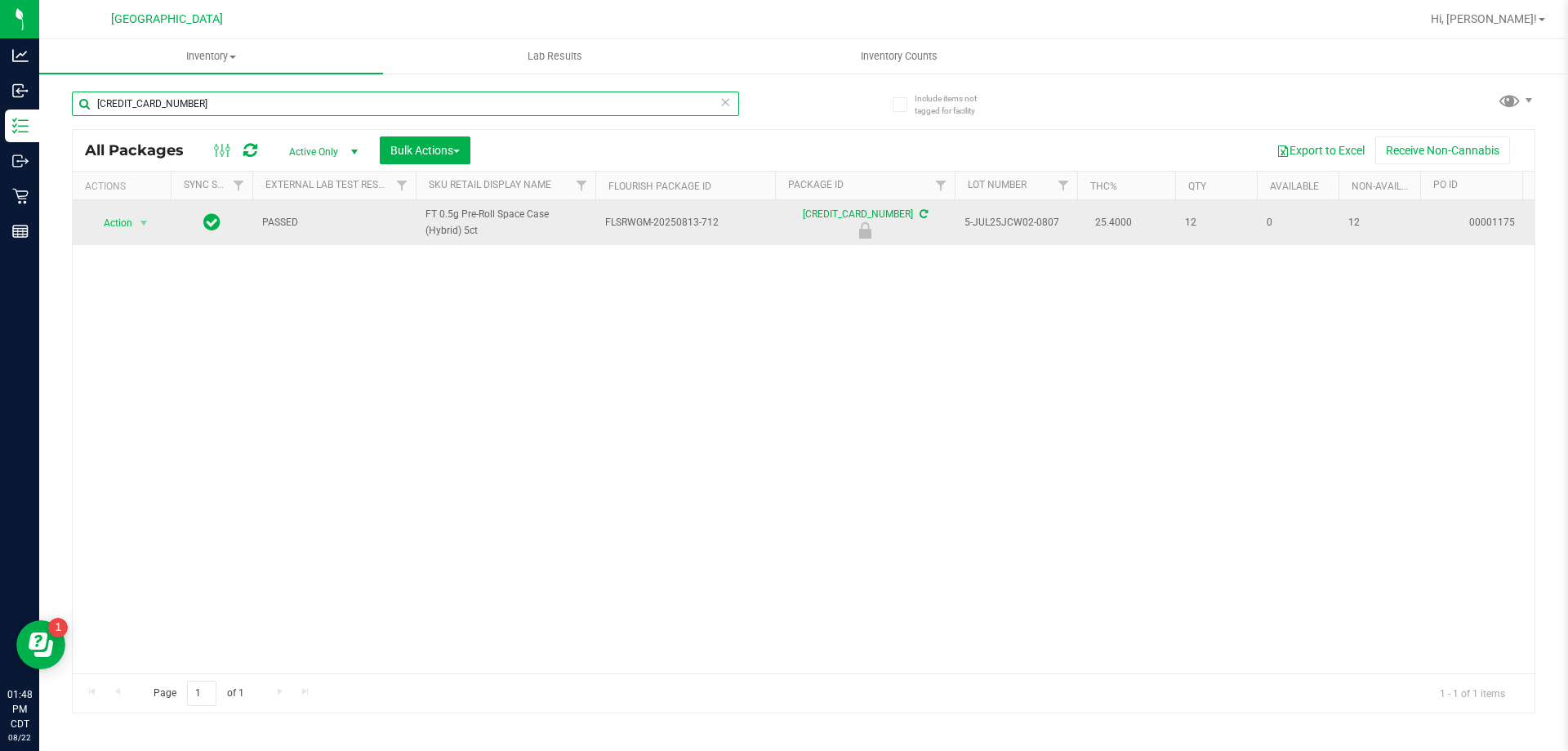
type input "6145665833846366"
click at [125, 219] on span "Action" at bounding box center [111, 223] width 44 height 23
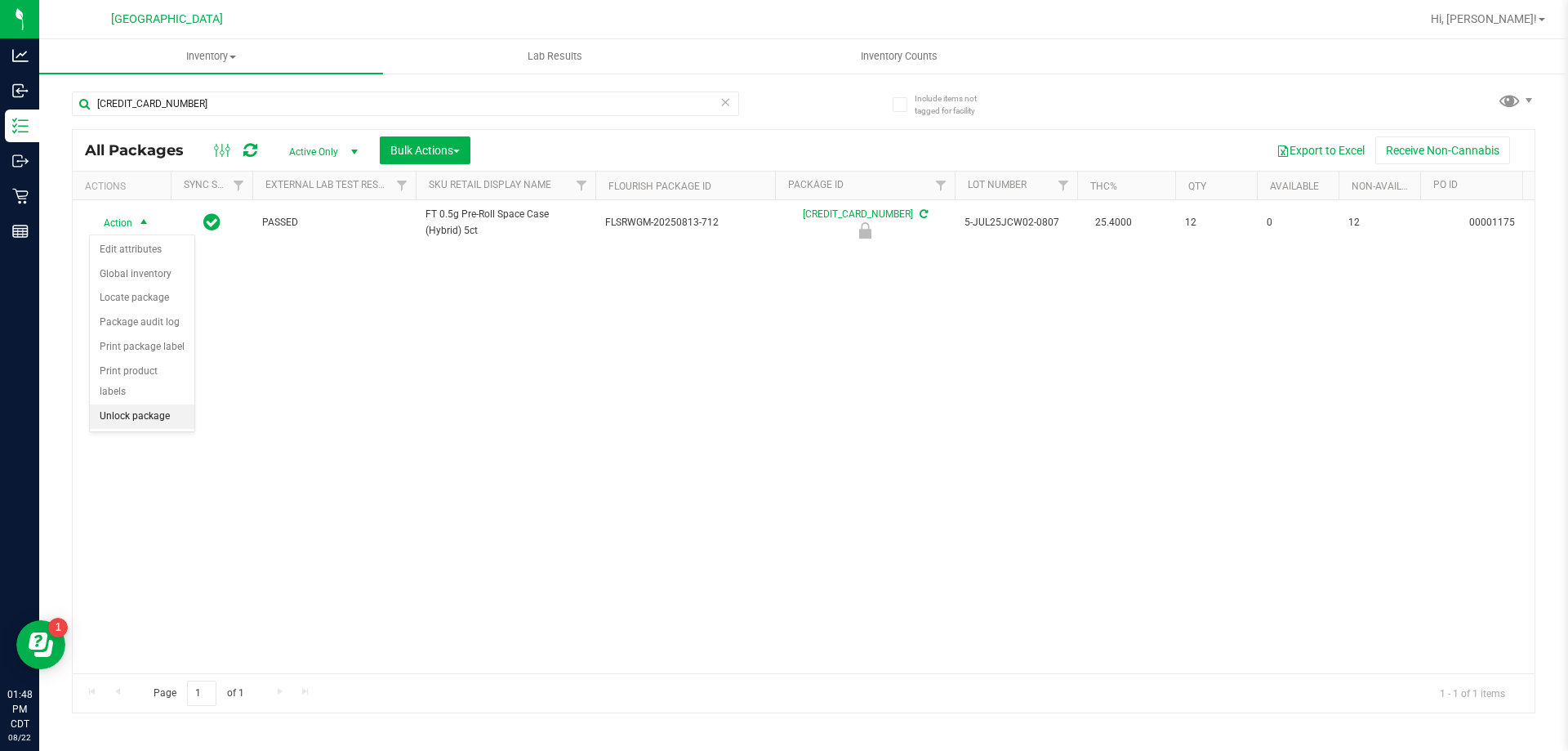
click at [134, 405] on li "Unlock package" at bounding box center [142, 417] width 104 height 25
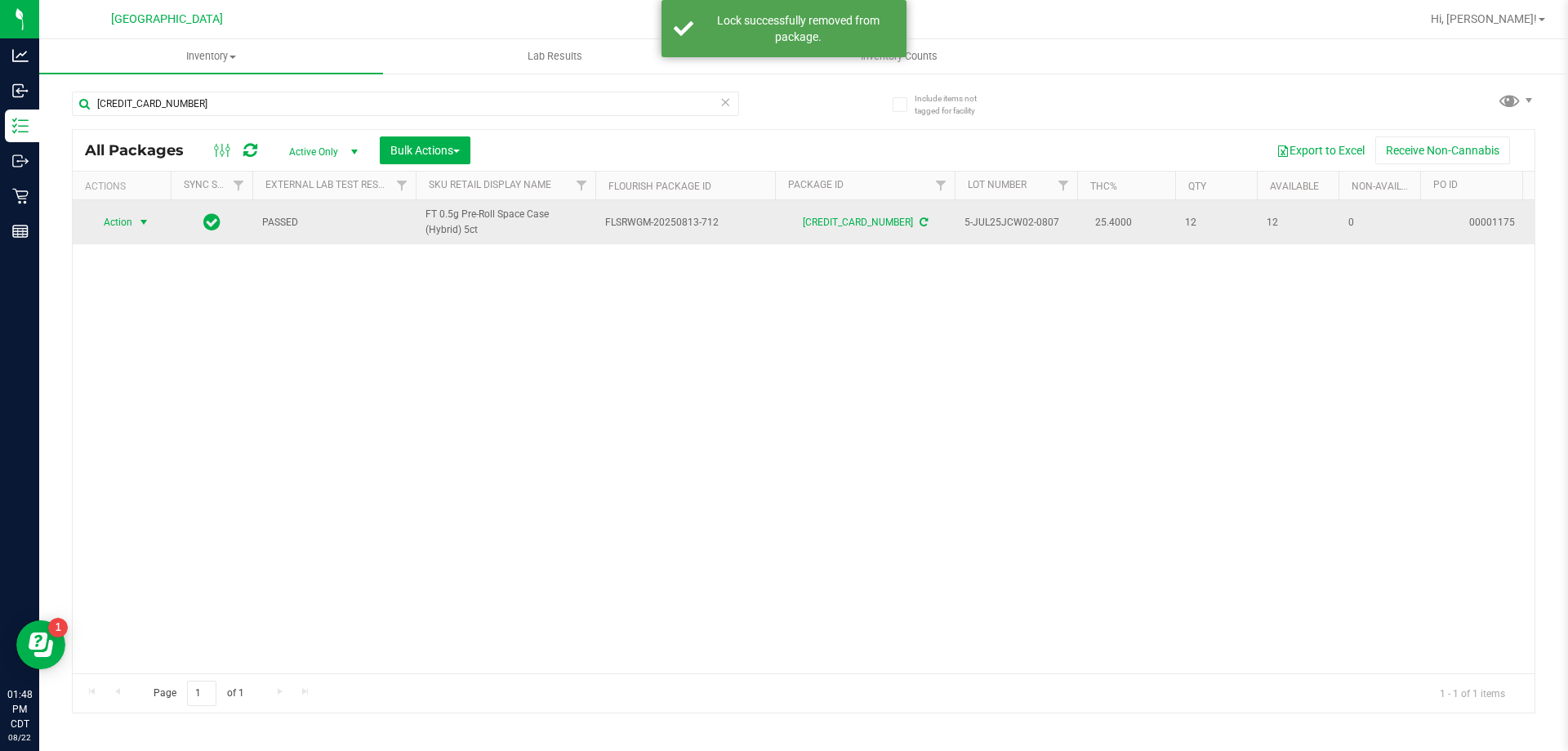
click at [143, 222] on span "select" at bounding box center [143, 222] width 13 height 13
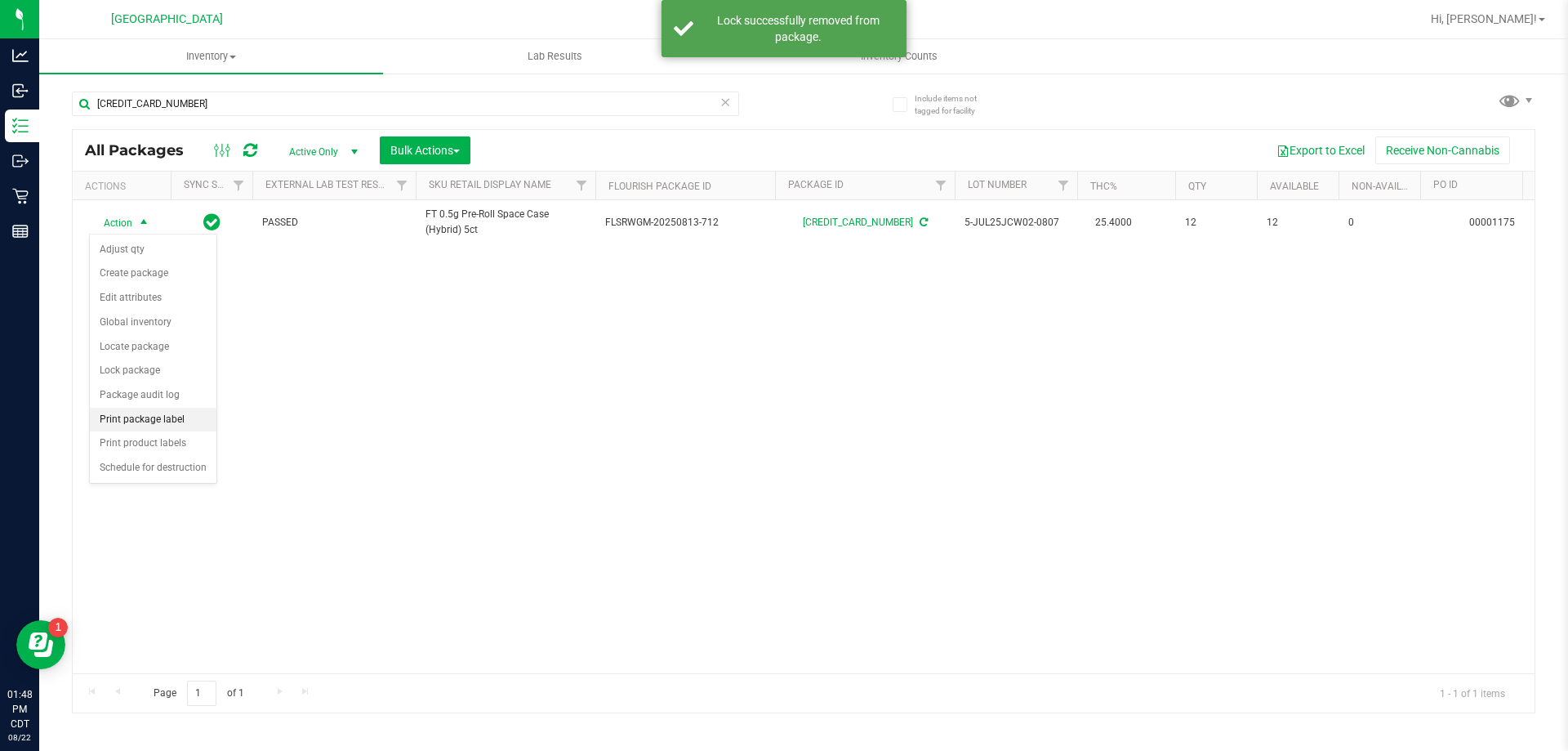
click at [128, 430] on li "Print package label" at bounding box center [153, 420] width 126 height 25
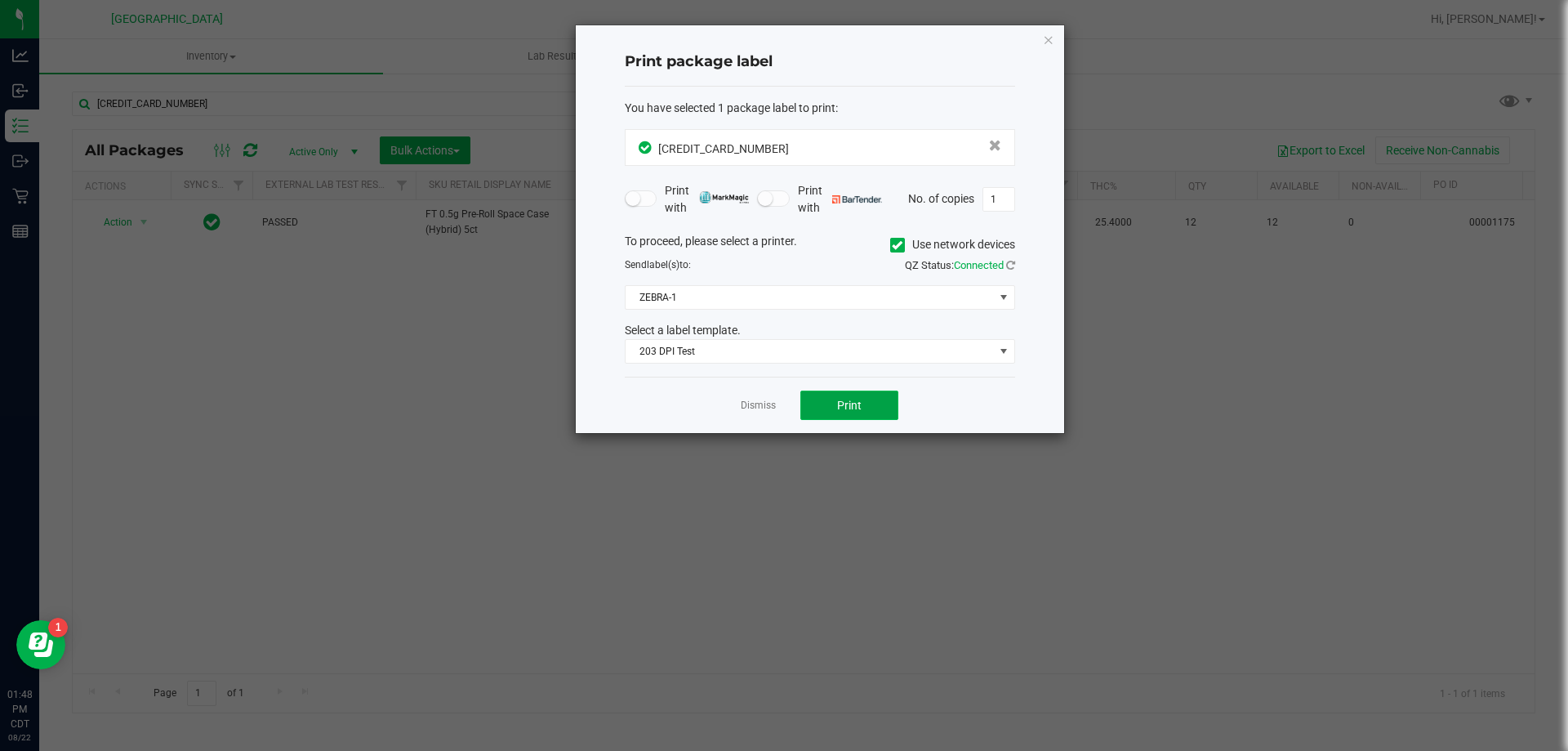
click at [841, 405] on span "Print" at bounding box center [850, 405] width 25 height 13
click at [761, 408] on link "Dismiss" at bounding box center [759, 406] width 35 height 14
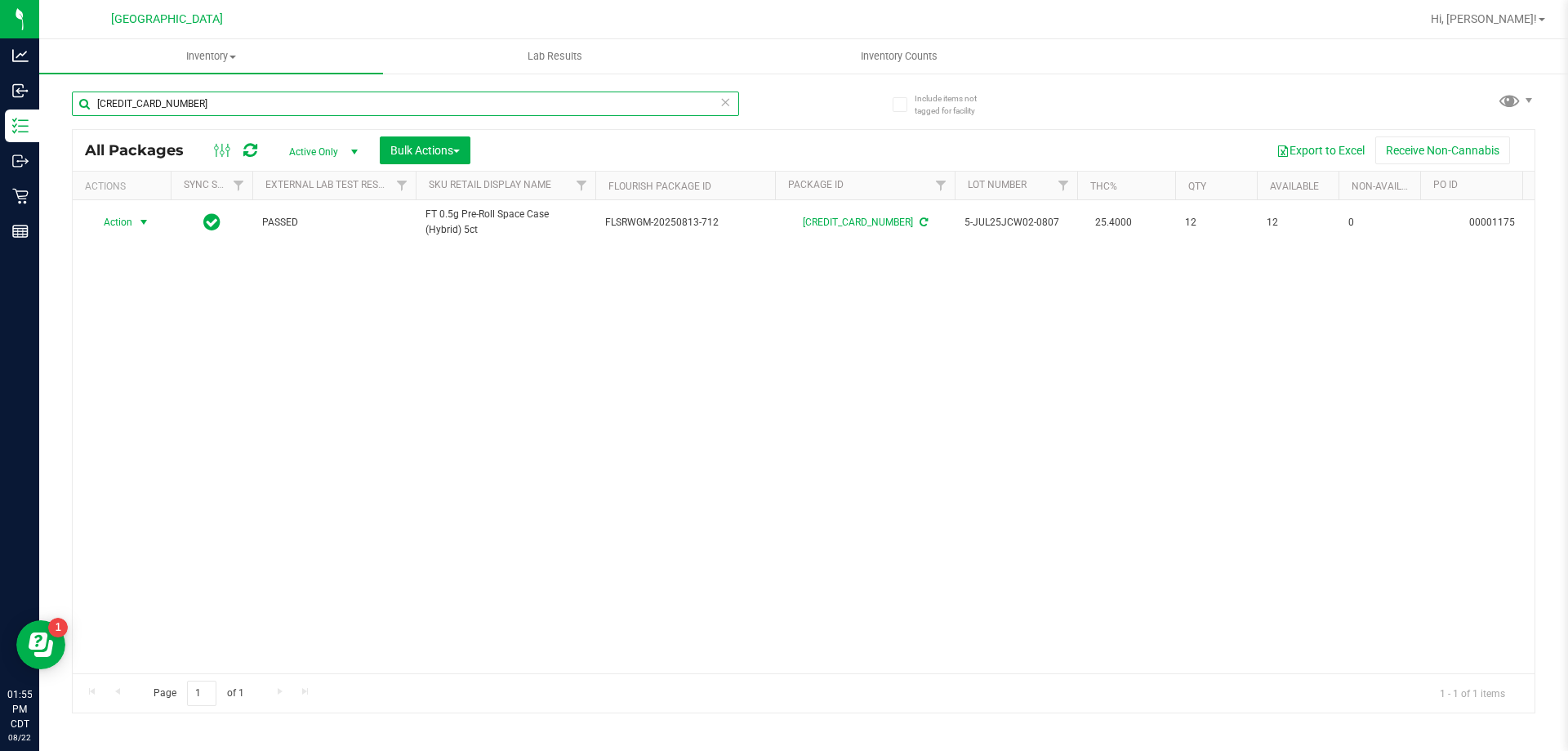
click at [135, 113] on input "6145665833846366" at bounding box center [405, 104] width 667 height 25
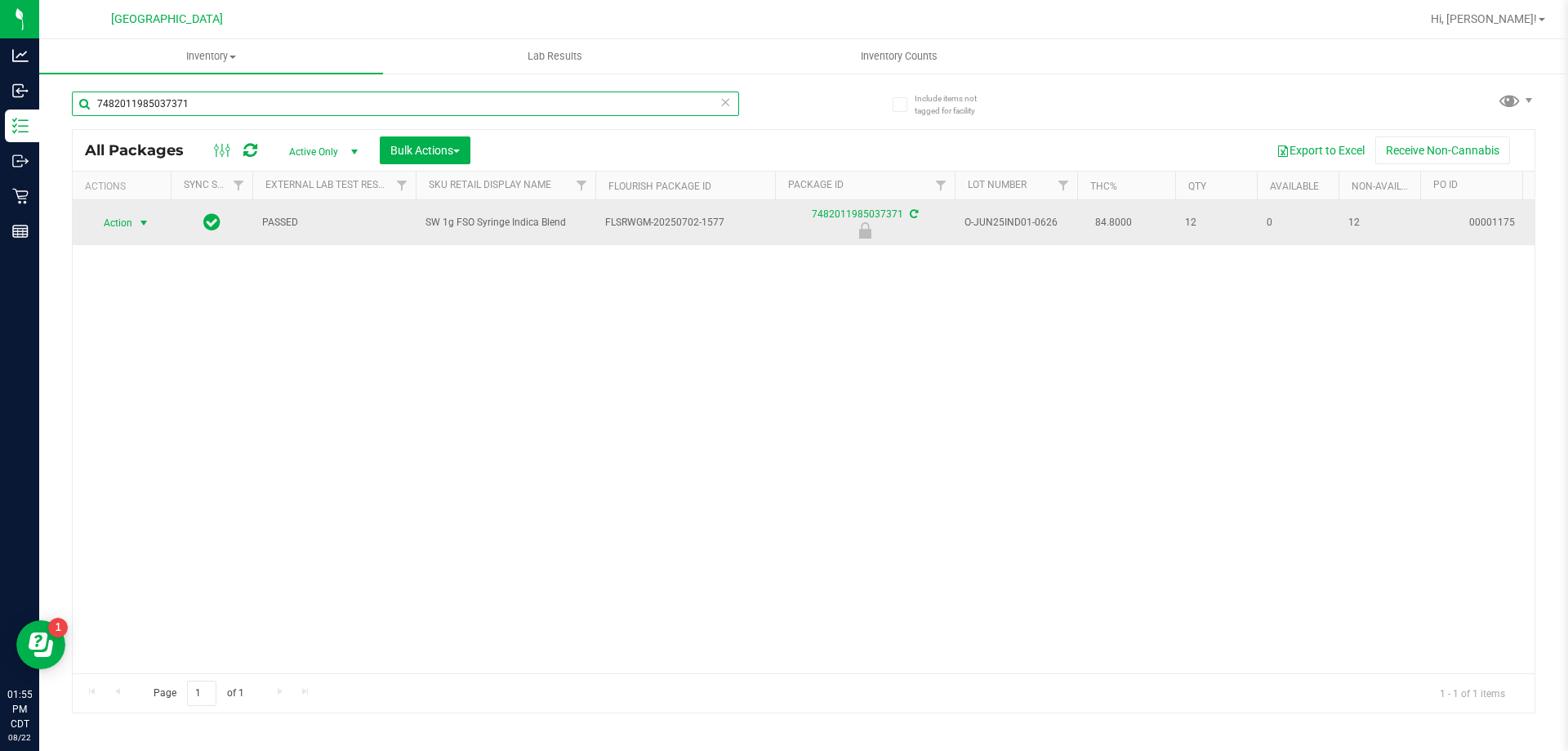
type input "7482011985037371"
click at [113, 234] on td "Action Action Edit attributes Global inventory Locate package Package audit log…" at bounding box center [121, 223] width 98 height 45
click at [142, 224] on span "select" at bounding box center [143, 223] width 13 height 13
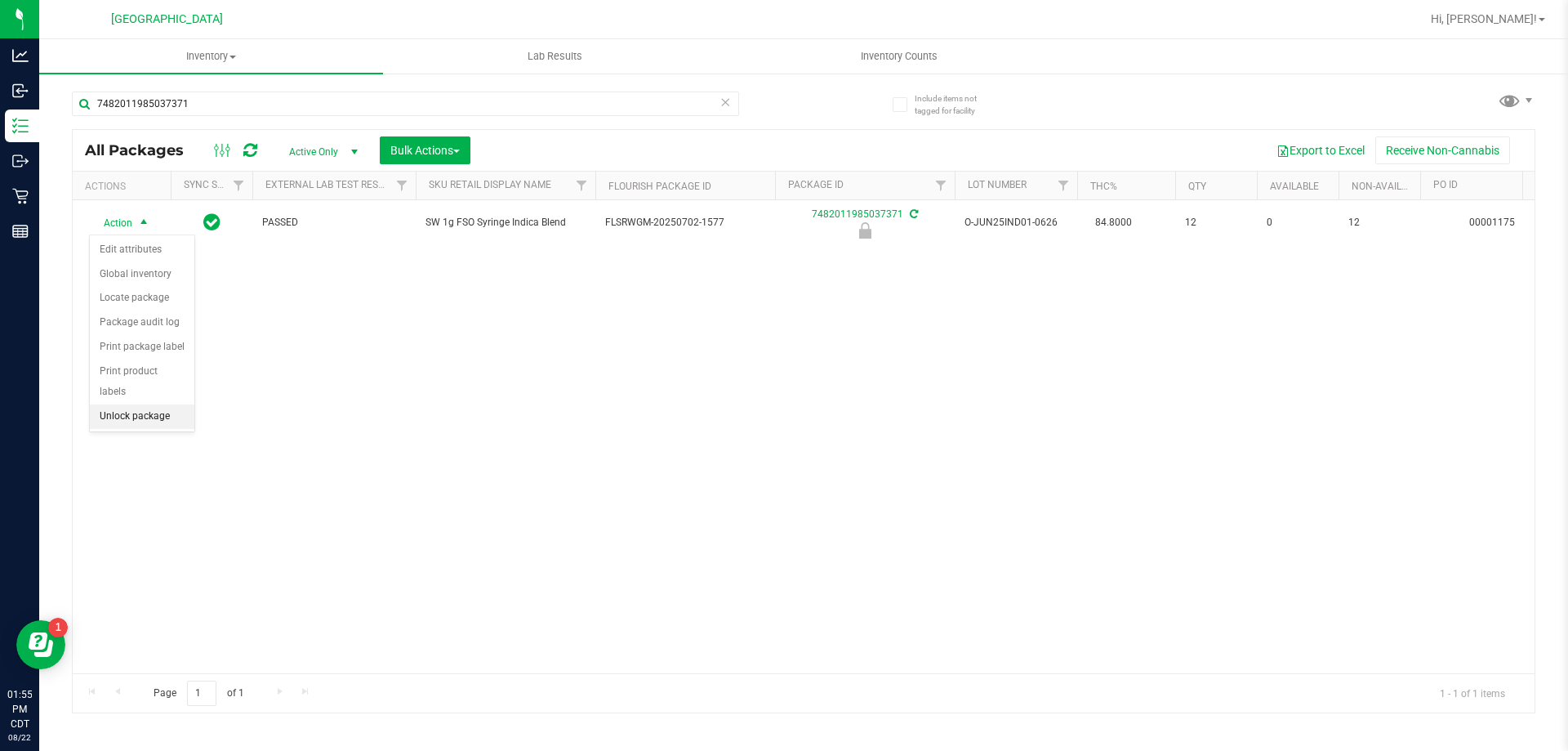
click at [164, 405] on li "Unlock package" at bounding box center [142, 417] width 104 height 25
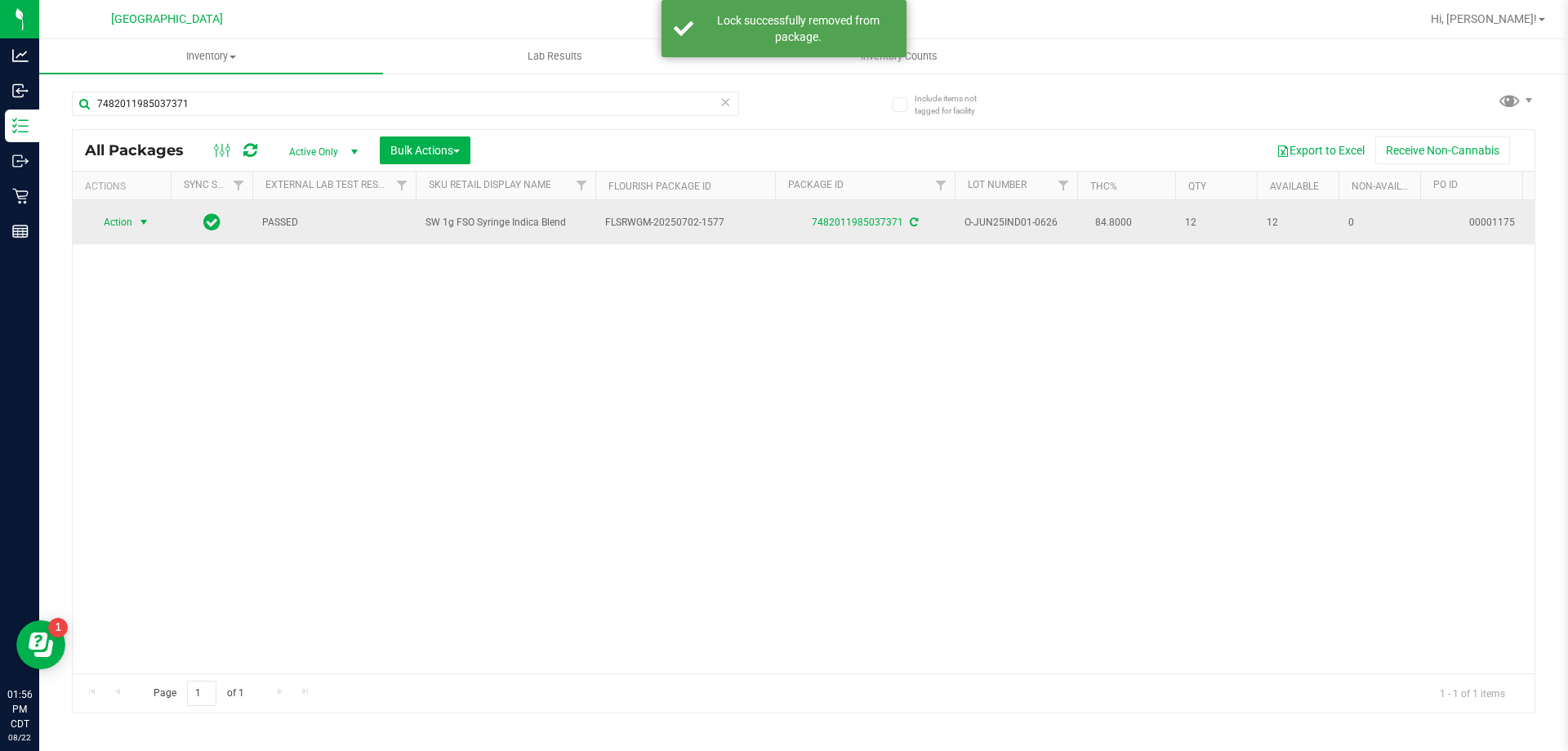
click at [148, 221] on span "select" at bounding box center [143, 222] width 13 height 13
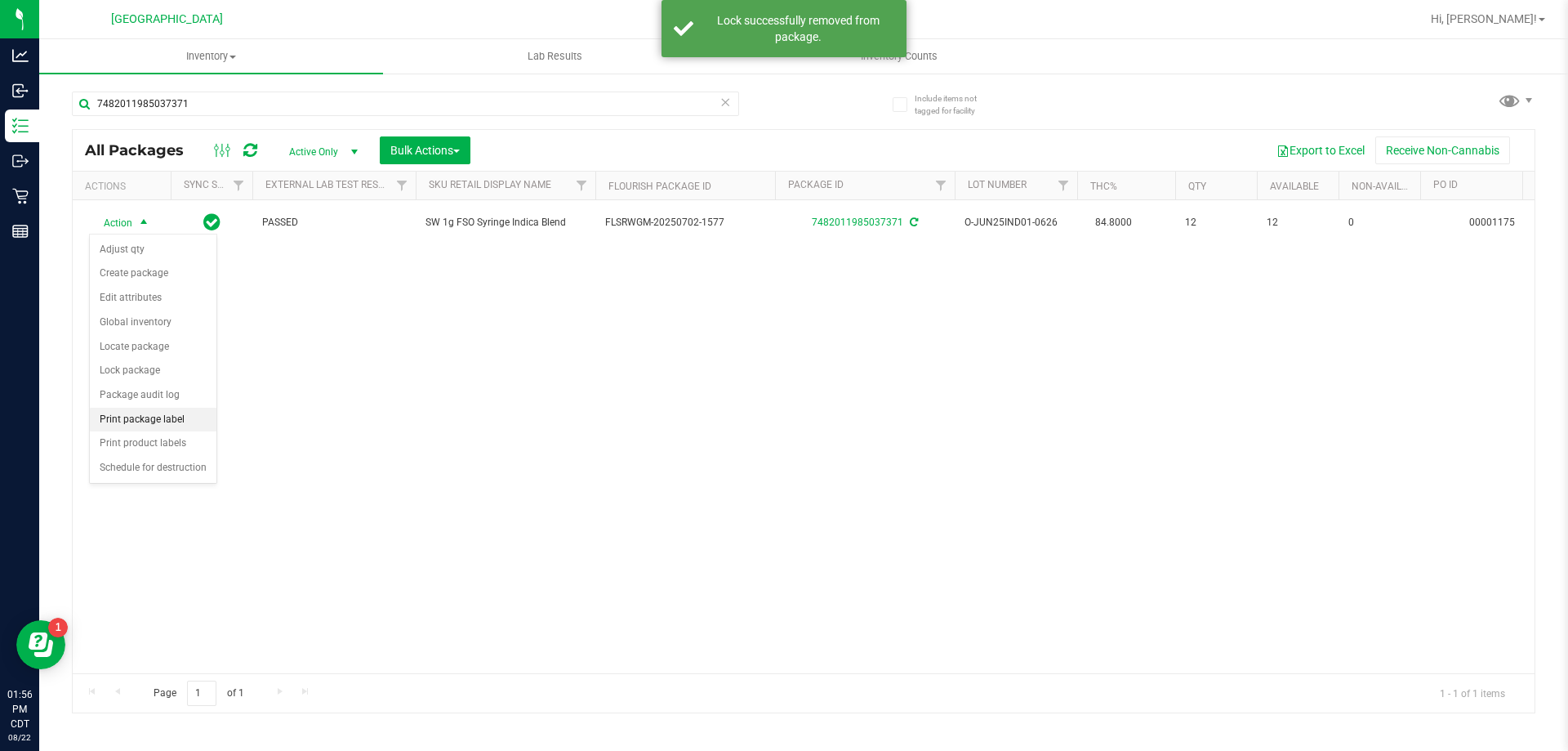
click at [181, 418] on li "Print package label" at bounding box center [153, 420] width 126 height 25
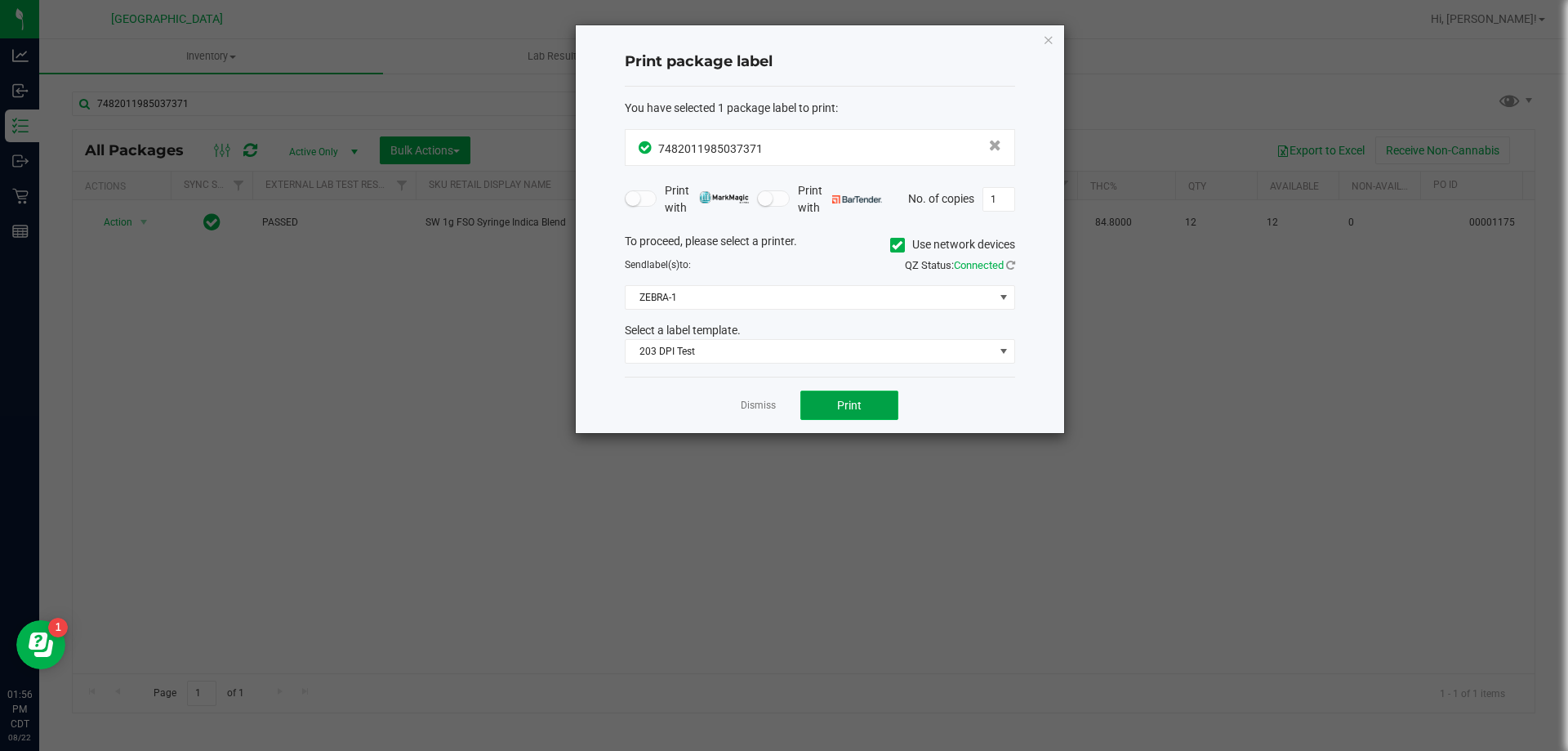
click at [825, 392] on button "Print" at bounding box center [849, 405] width 98 height 29
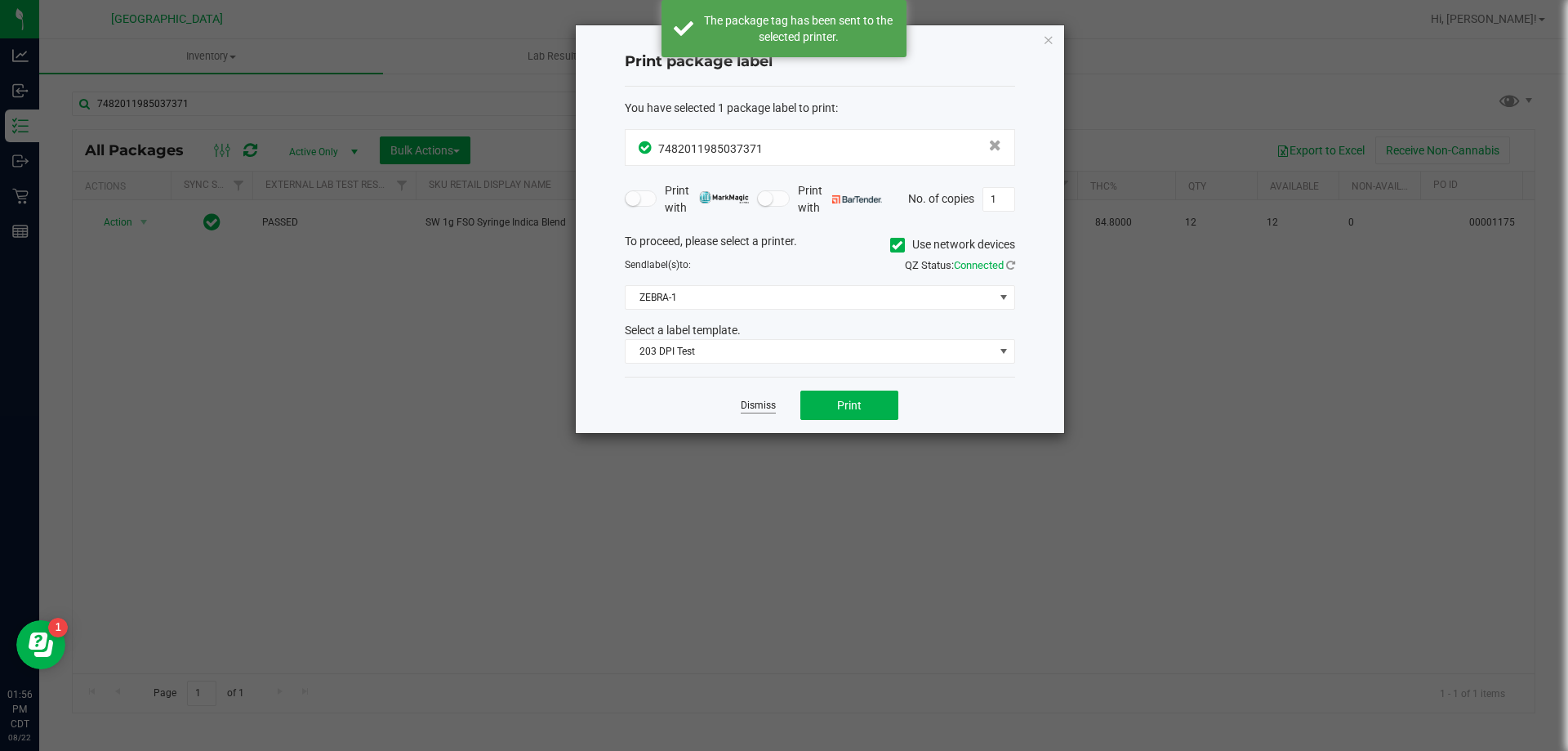
click at [761, 400] on link "Dismiss" at bounding box center [759, 406] width 35 height 14
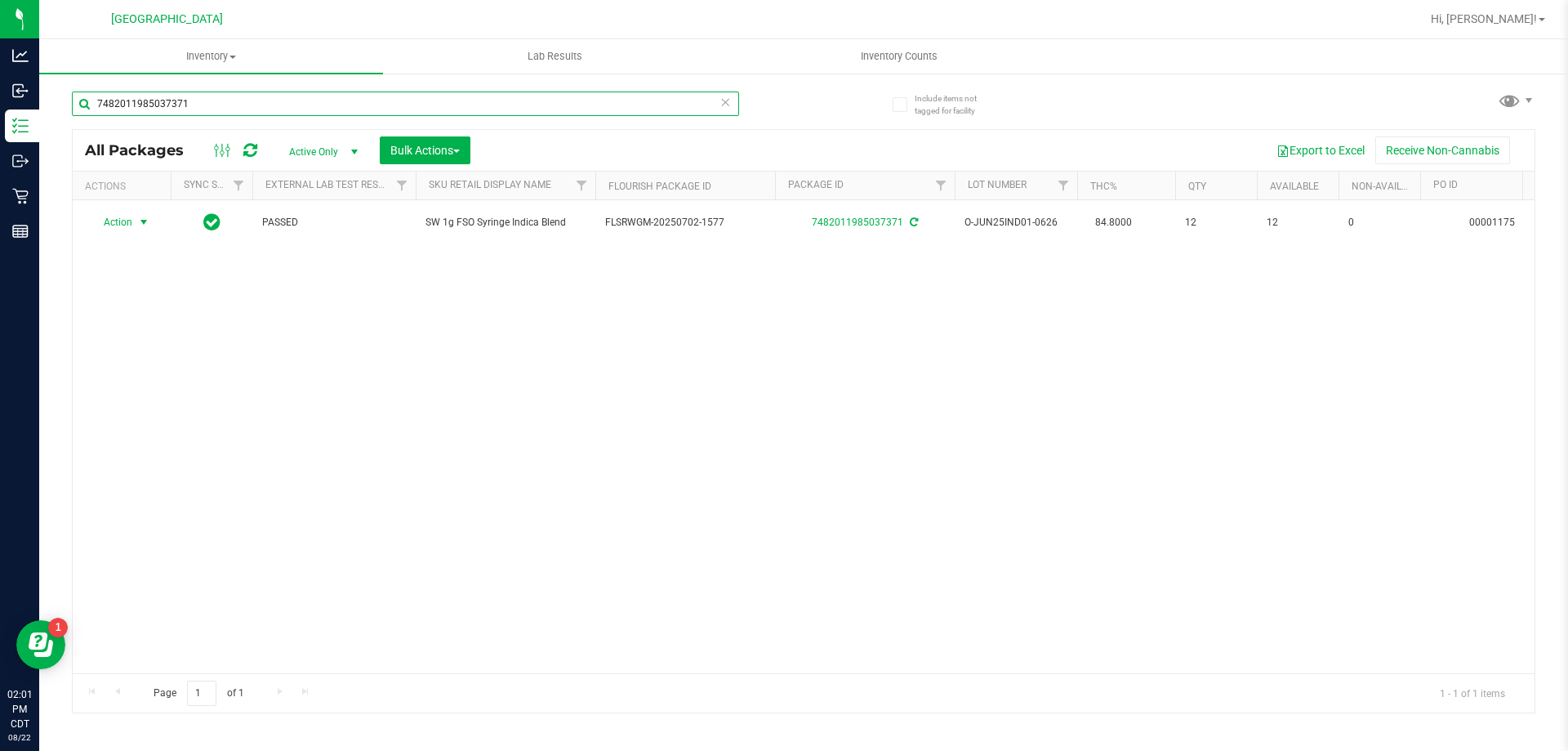
click at [173, 115] on input "7482011985037371" at bounding box center [405, 104] width 667 height 25
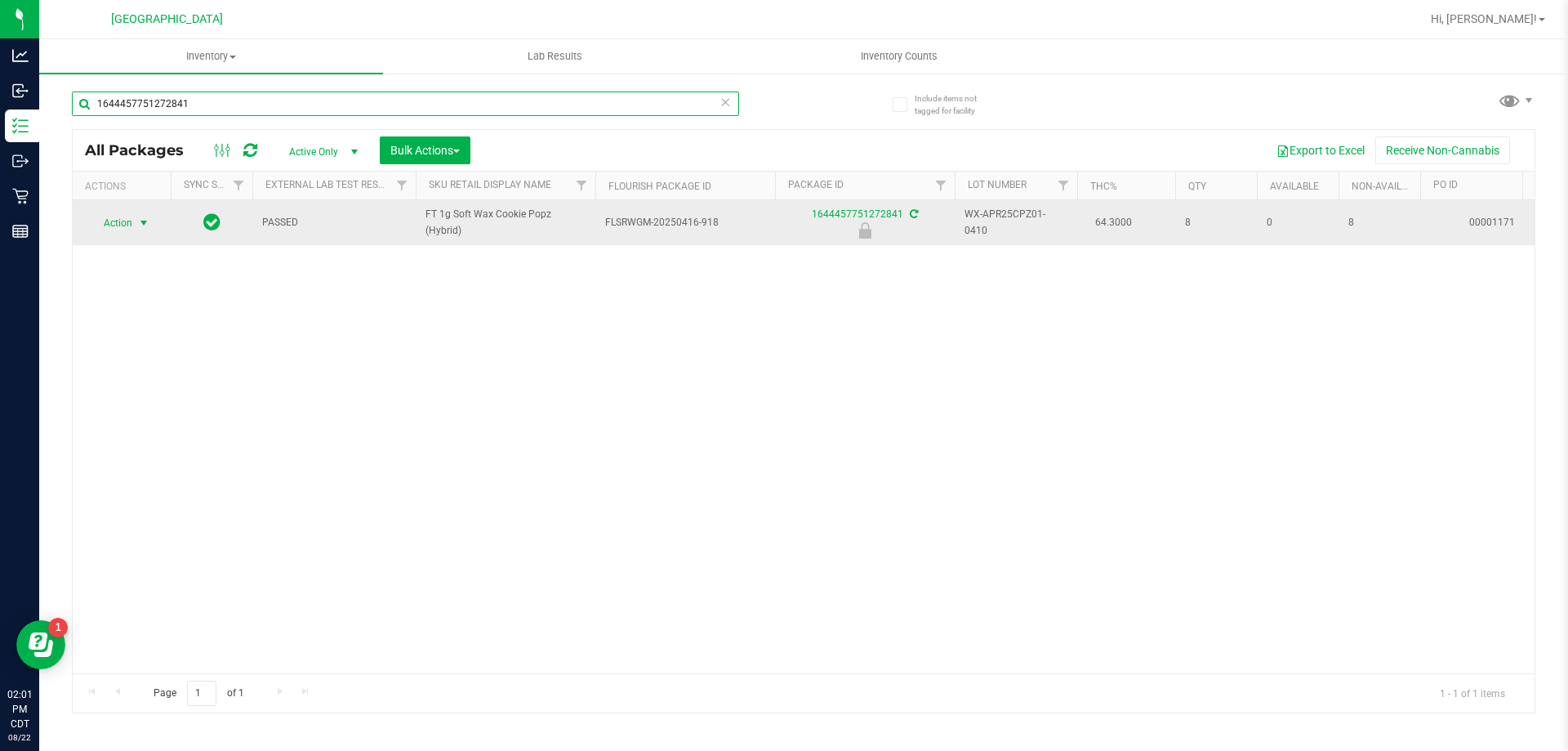
type input "1644457751272841"
click at [110, 224] on span "Action" at bounding box center [111, 223] width 44 height 23
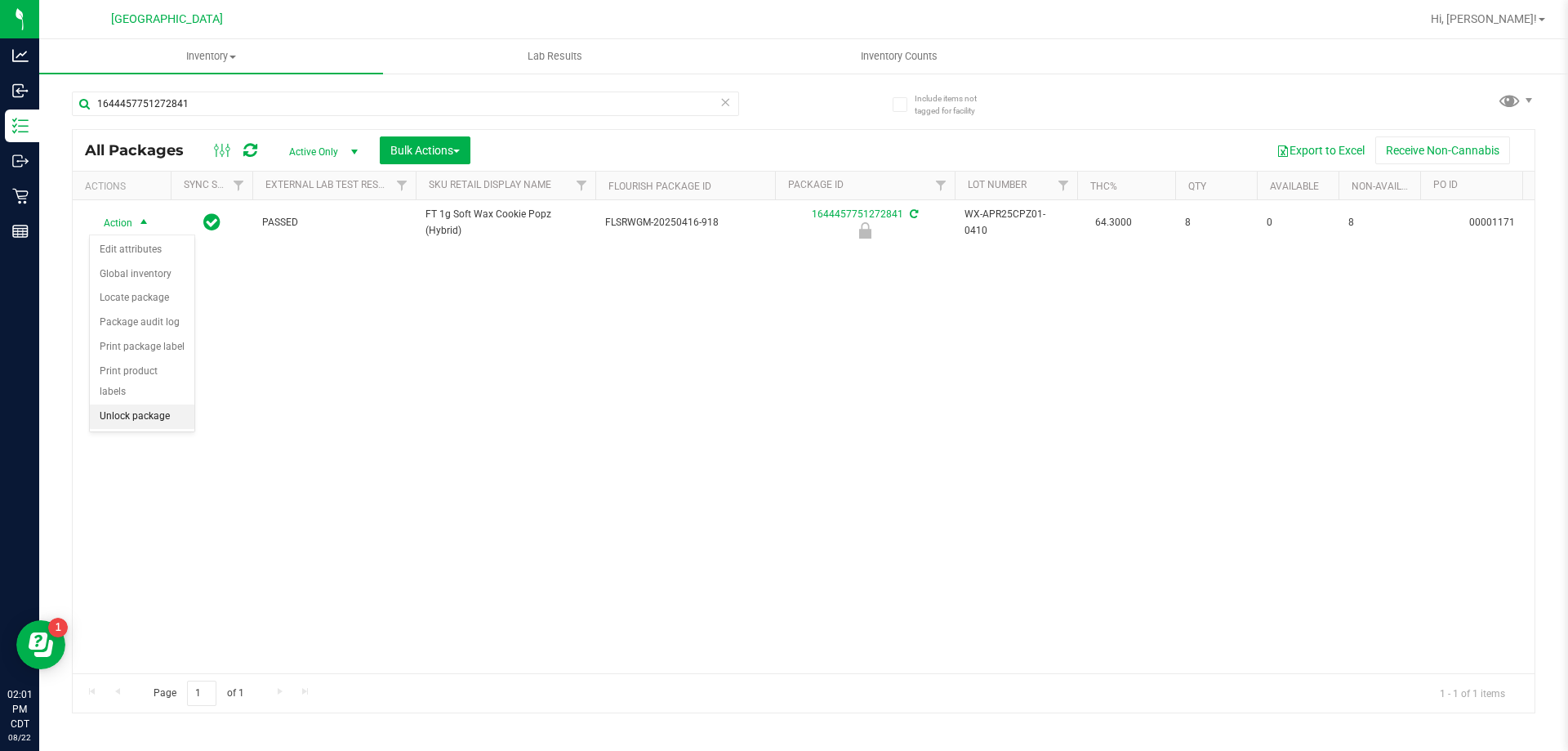
click at [138, 405] on li "Unlock package" at bounding box center [142, 417] width 104 height 25
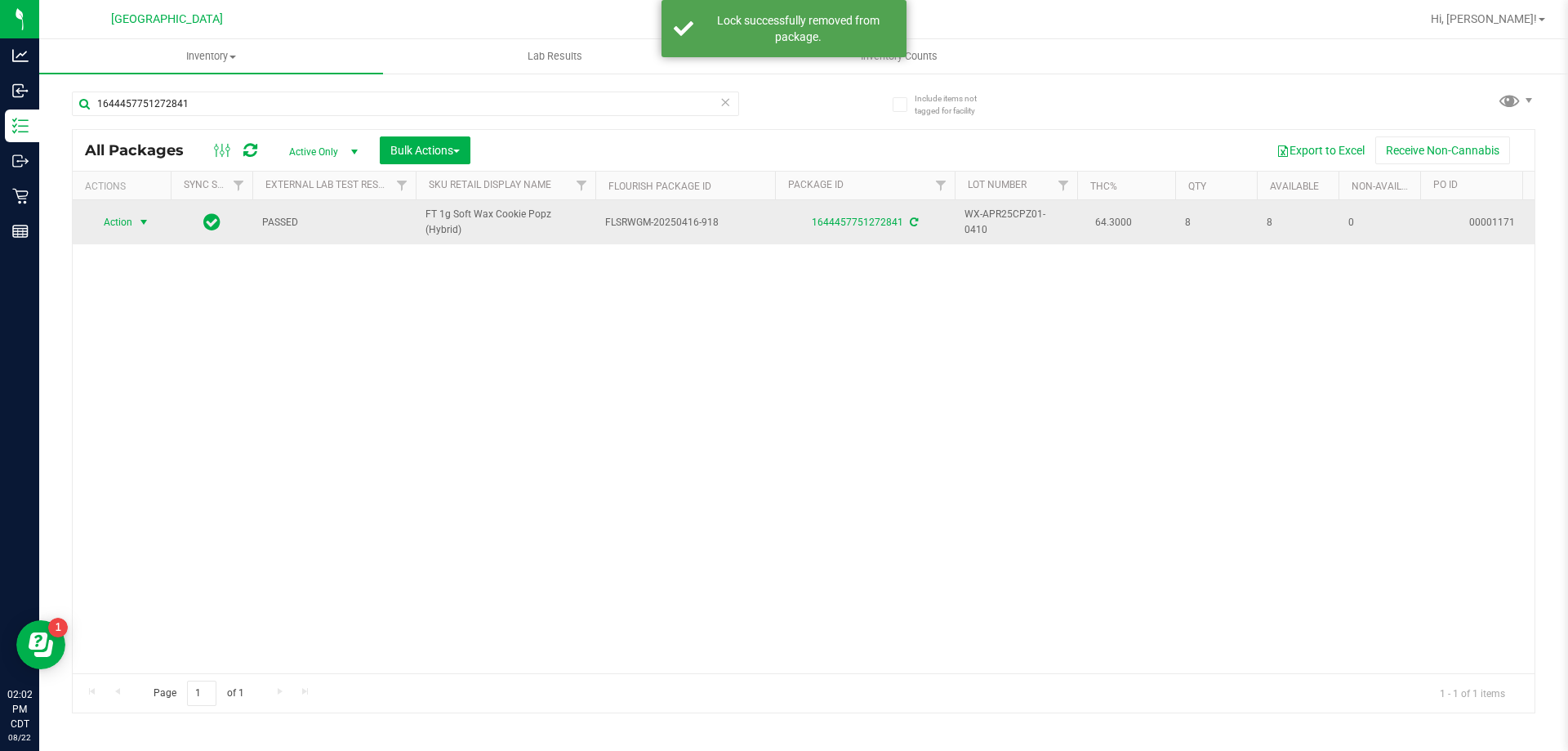
click at [148, 222] on span "select" at bounding box center [143, 222] width 13 height 13
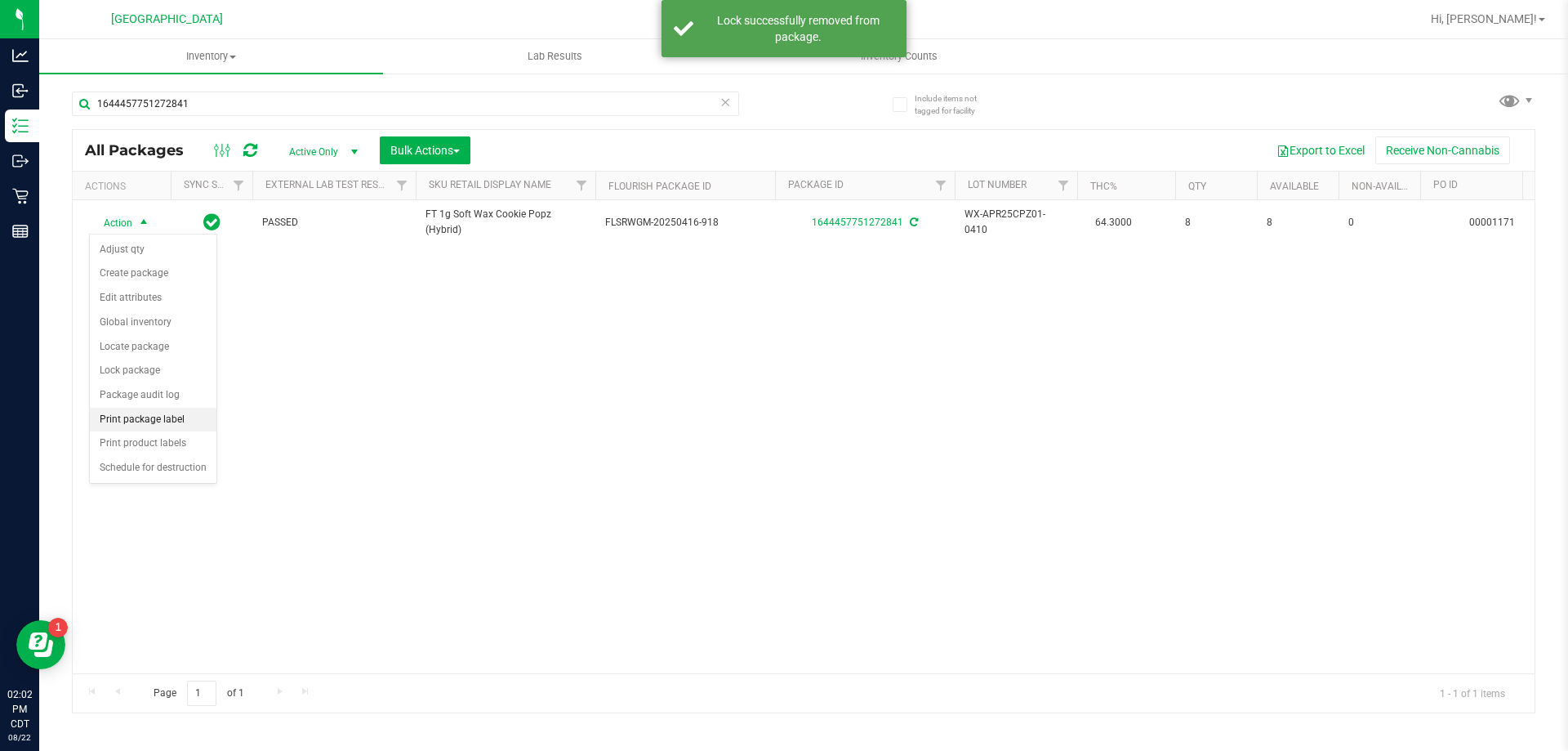
click at [180, 424] on li "Print package label" at bounding box center [153, 420] width 126 height 25
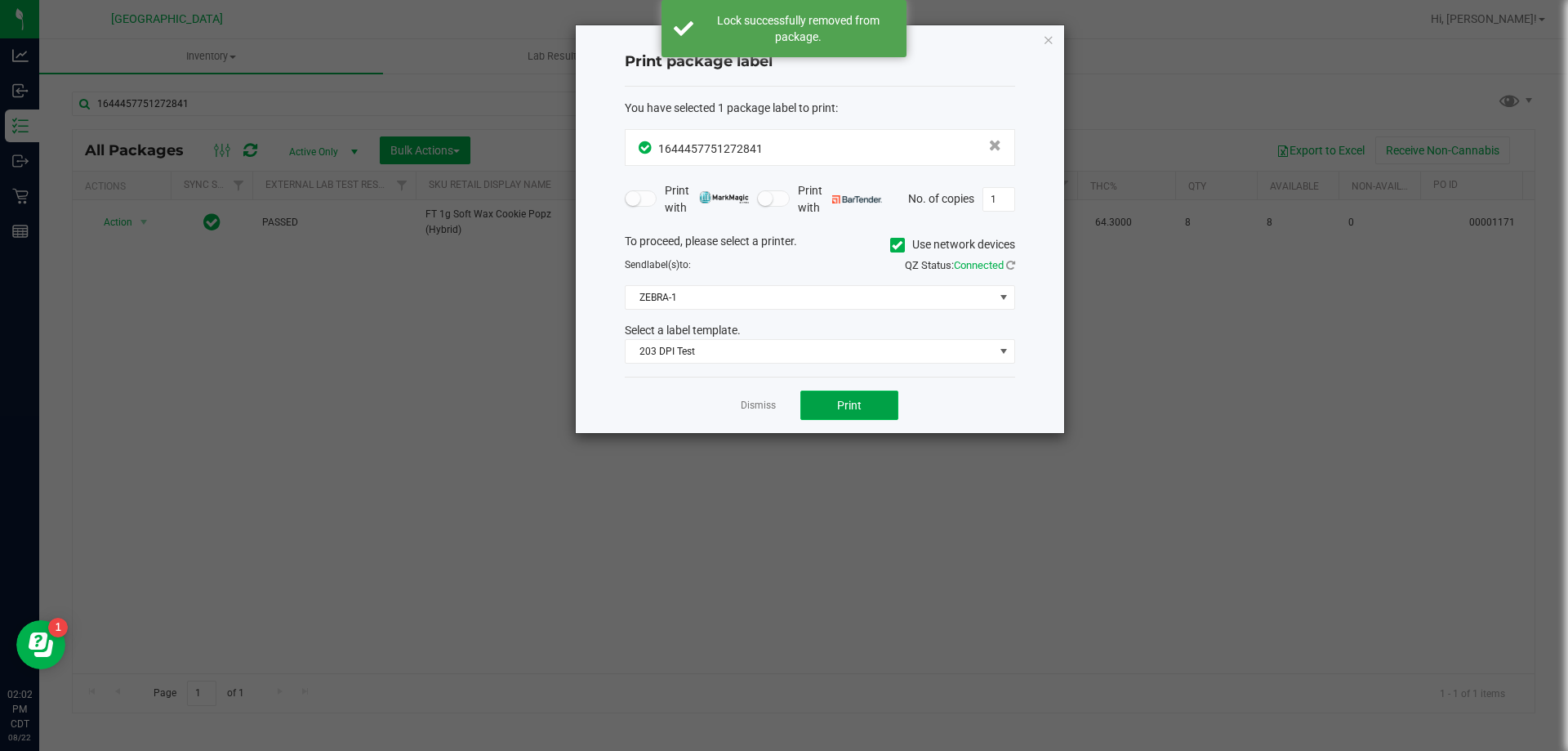
click at [847, 396] on button "Print" at bounding box center [849, 405] width 98 height 29
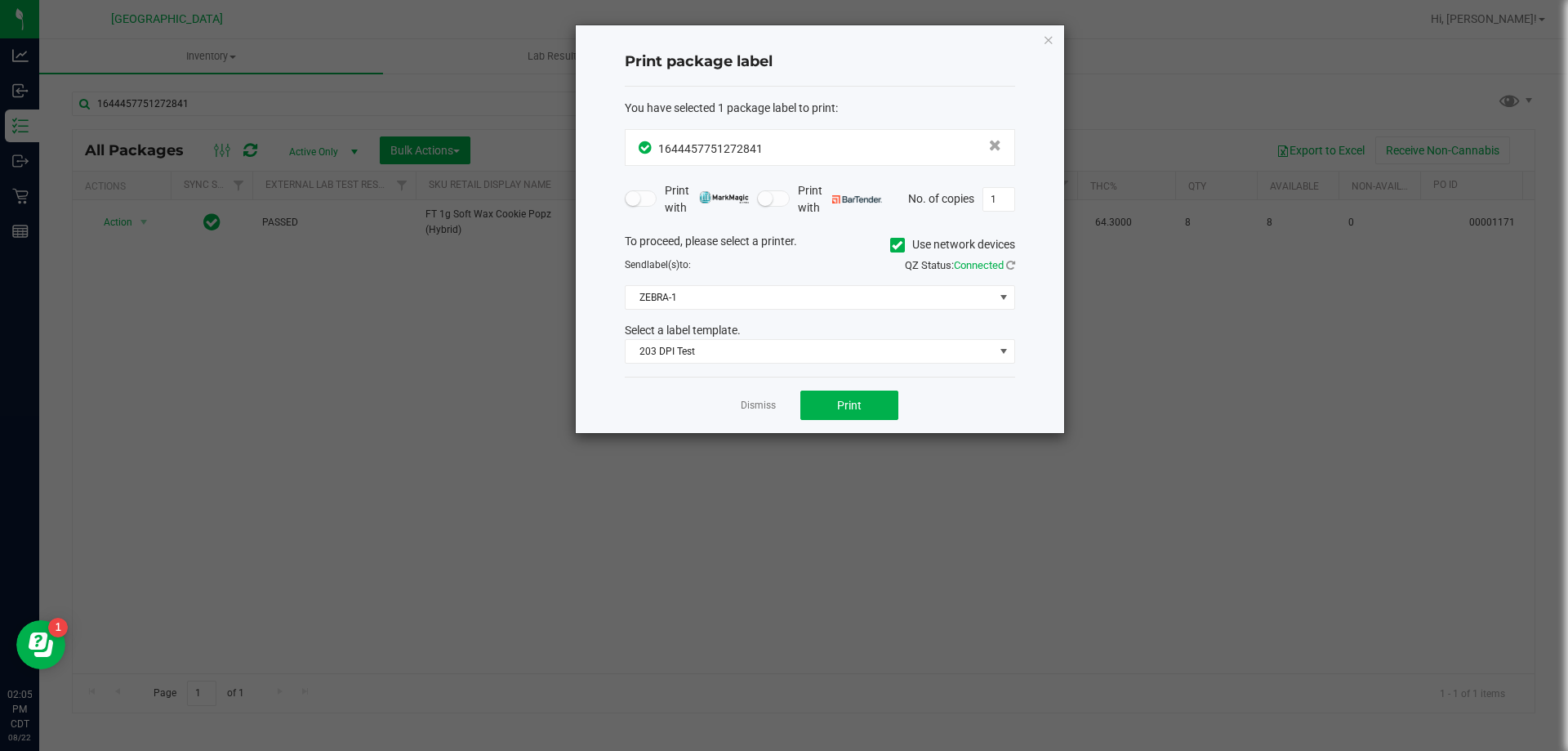
click at [775, 405] on link "Dismiss" at bounding box center [759, 406] width 35 height 14
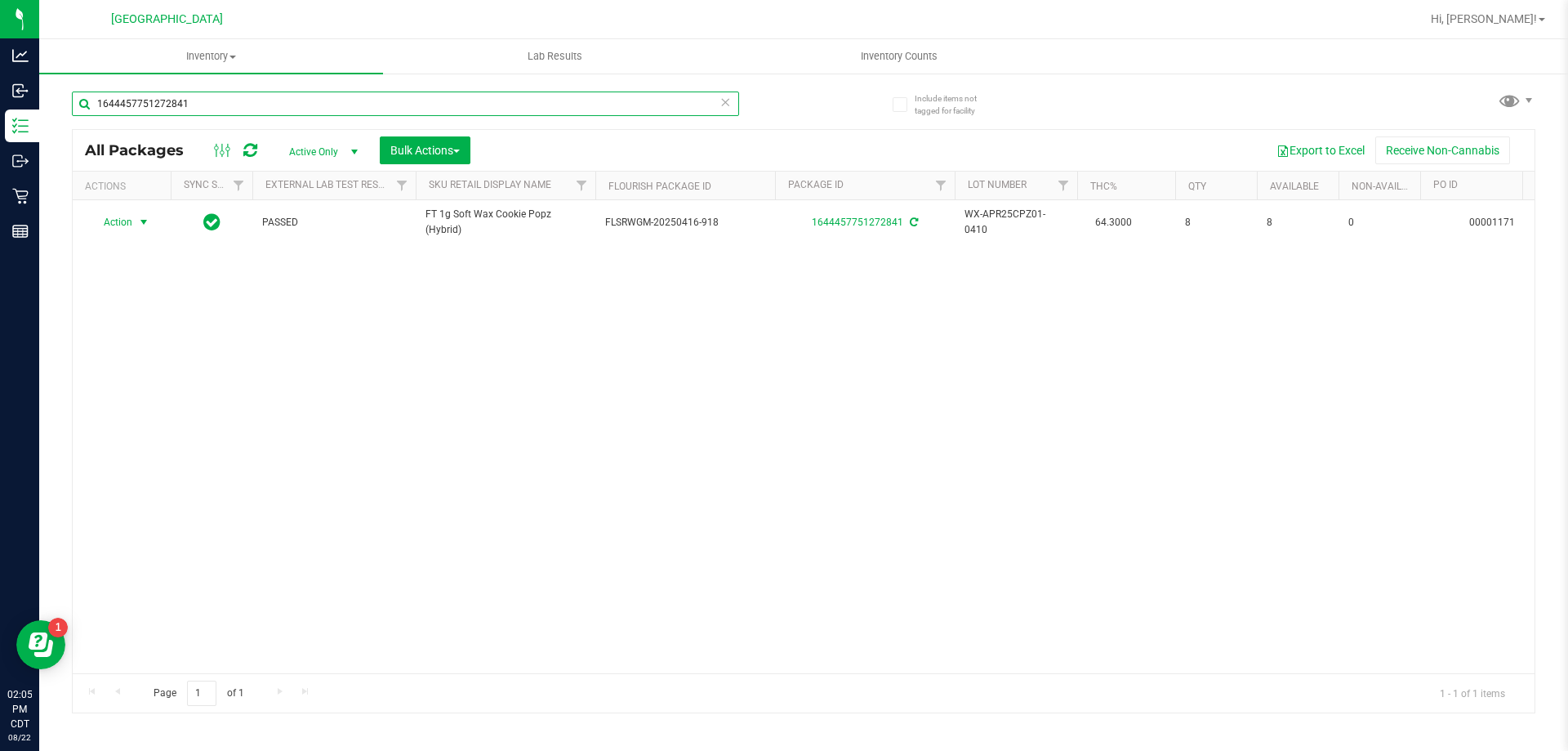
click at [417, 101] on input "1644457751272841" at bounding box center [405, 104] width 667 height 25
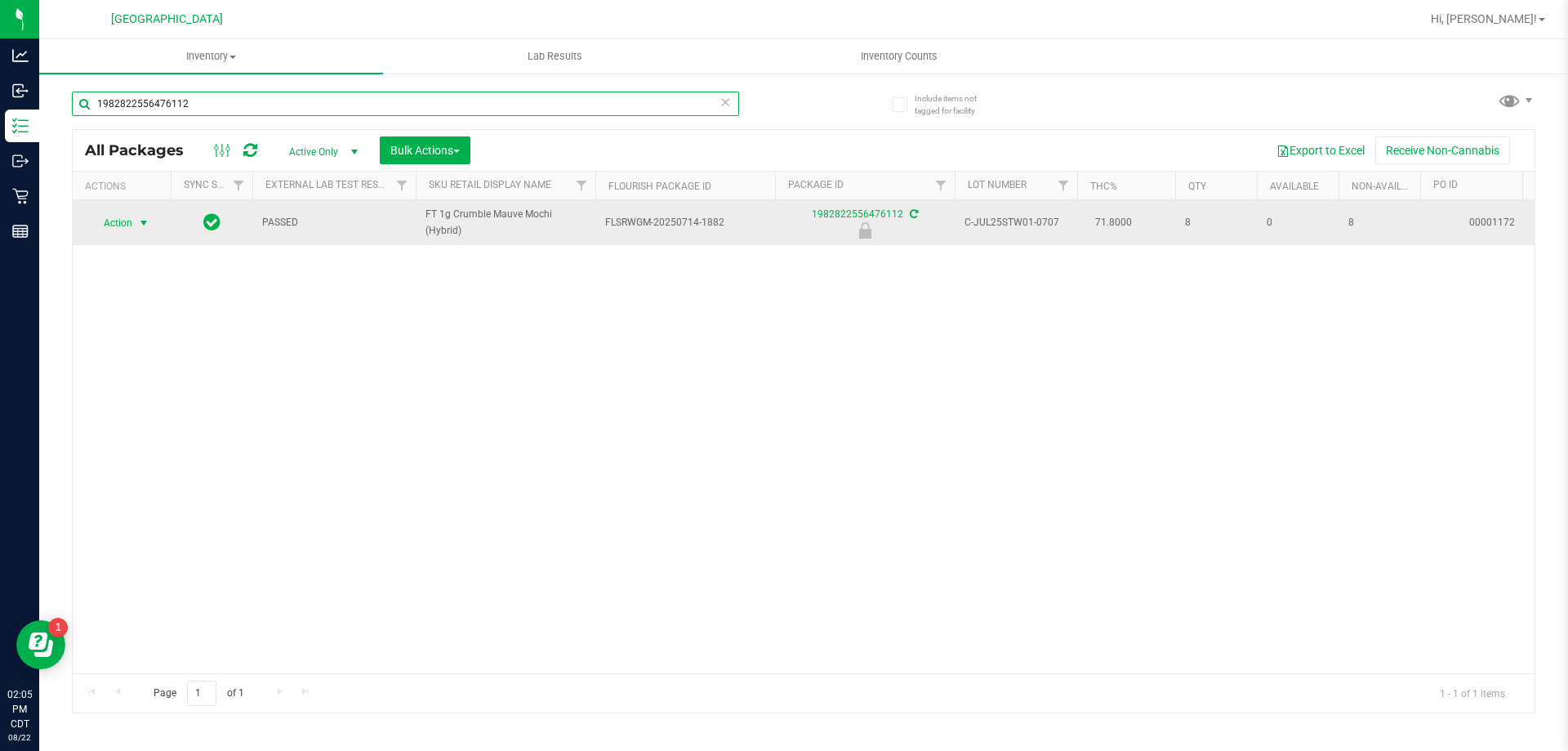
type input "1982822556476112"
click at [135, 229] on span "select" at bounding box center [144, 223] width 20 height 23
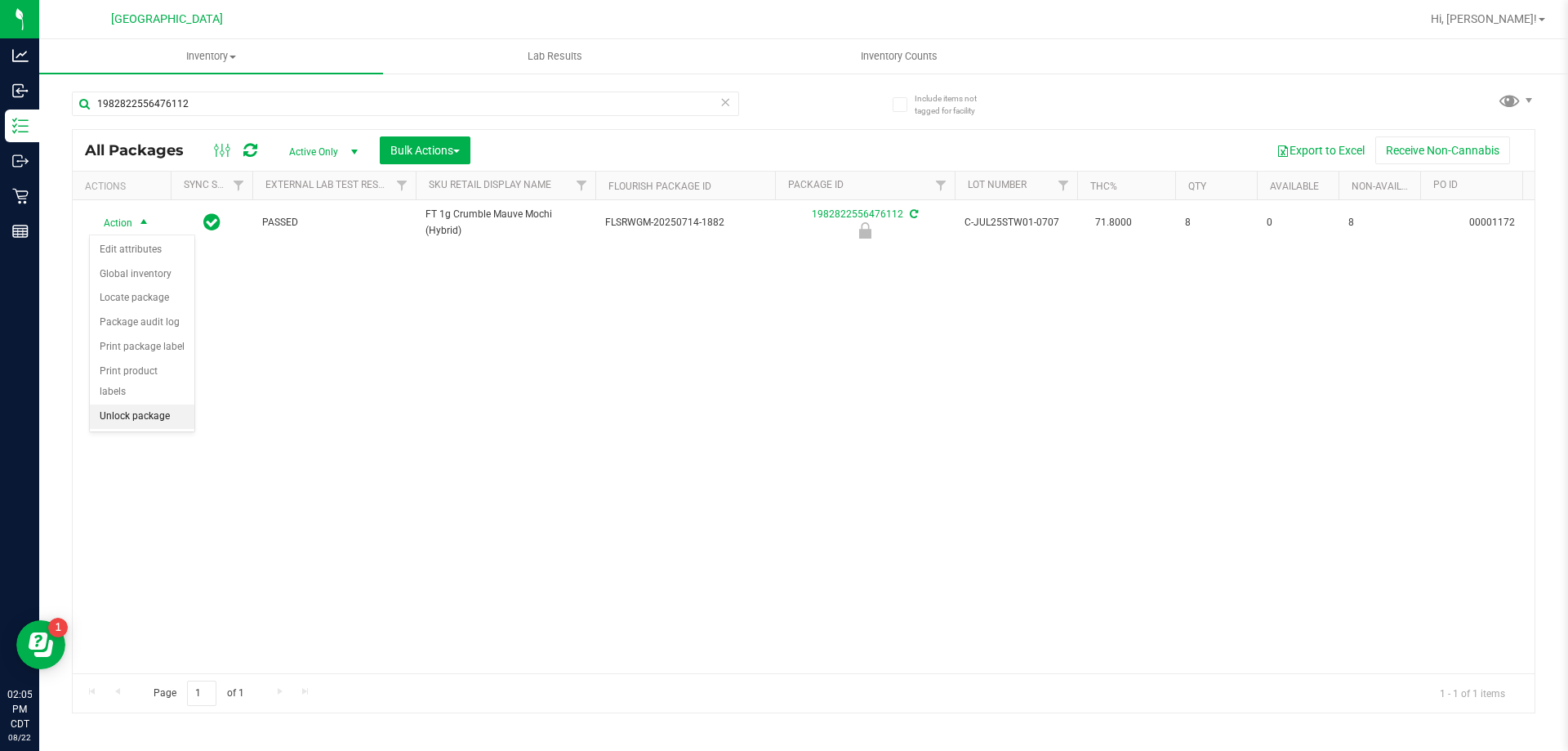
click at [147, 405] on li "Unlock package" at bounding box center [142, 417] width 104 height 25
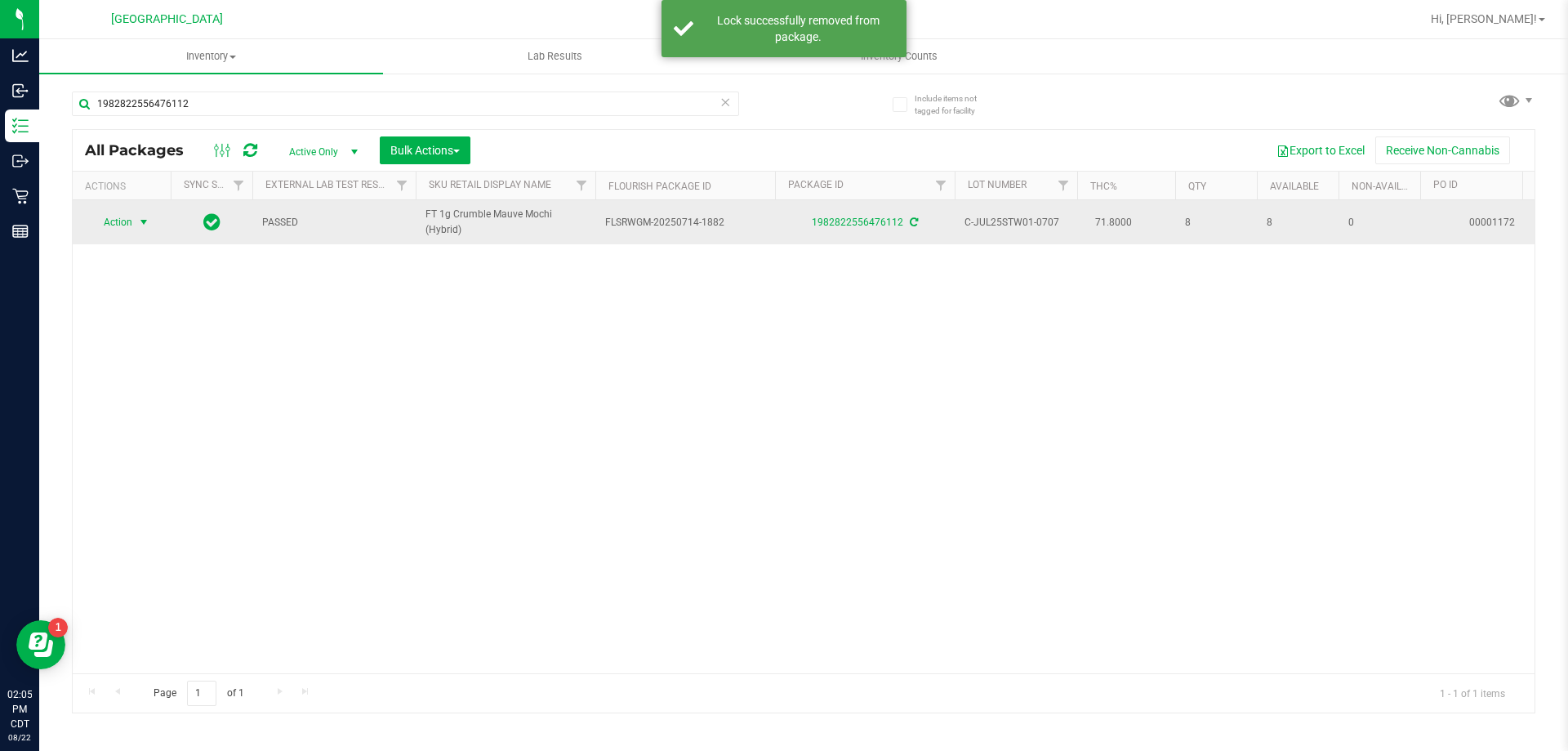
click at [148, 221] on span "select" at bounding box center [143, 222] width 13 height 13
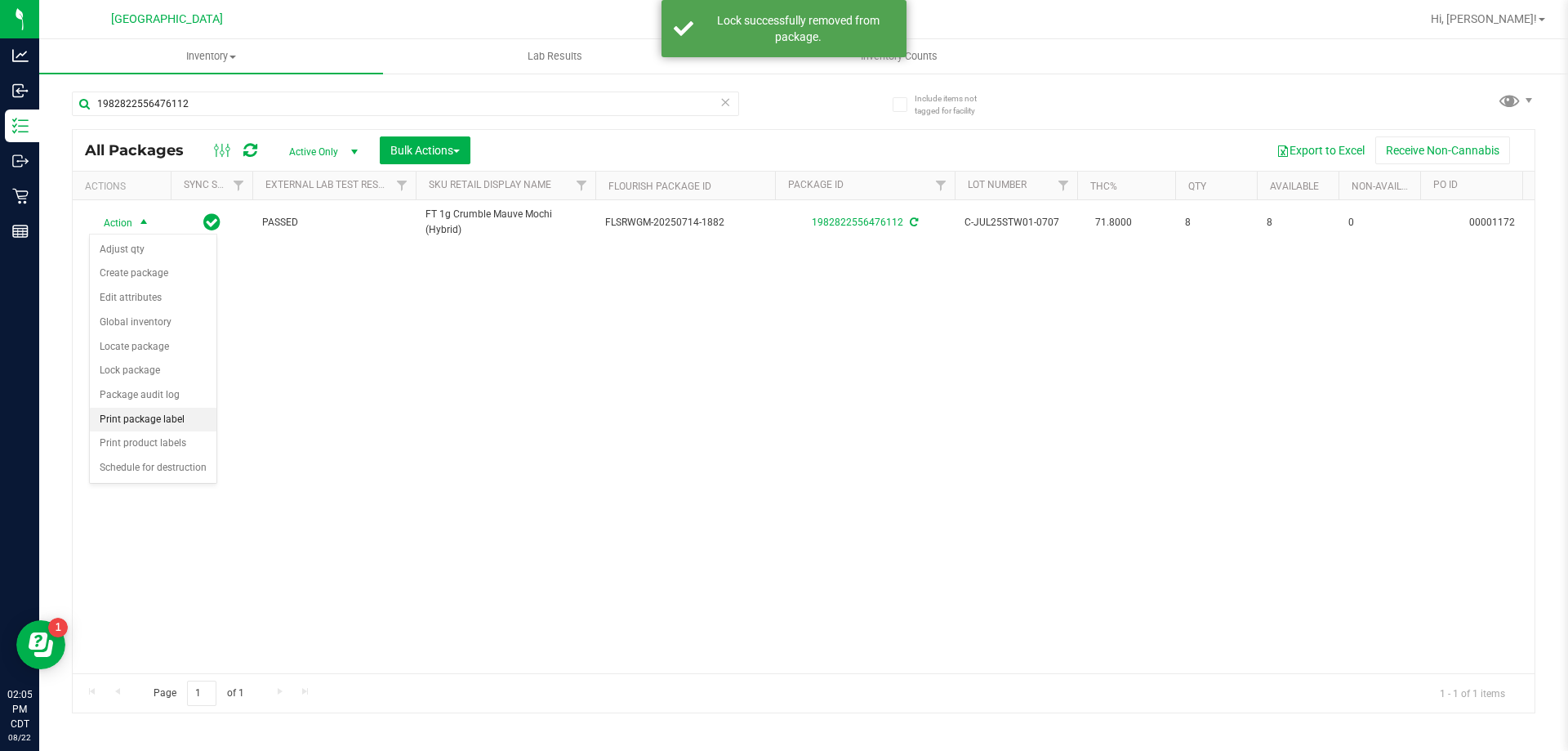
click at [167, 430] on li "Print package label" at bounding box center [153, 420] width 126 height 25
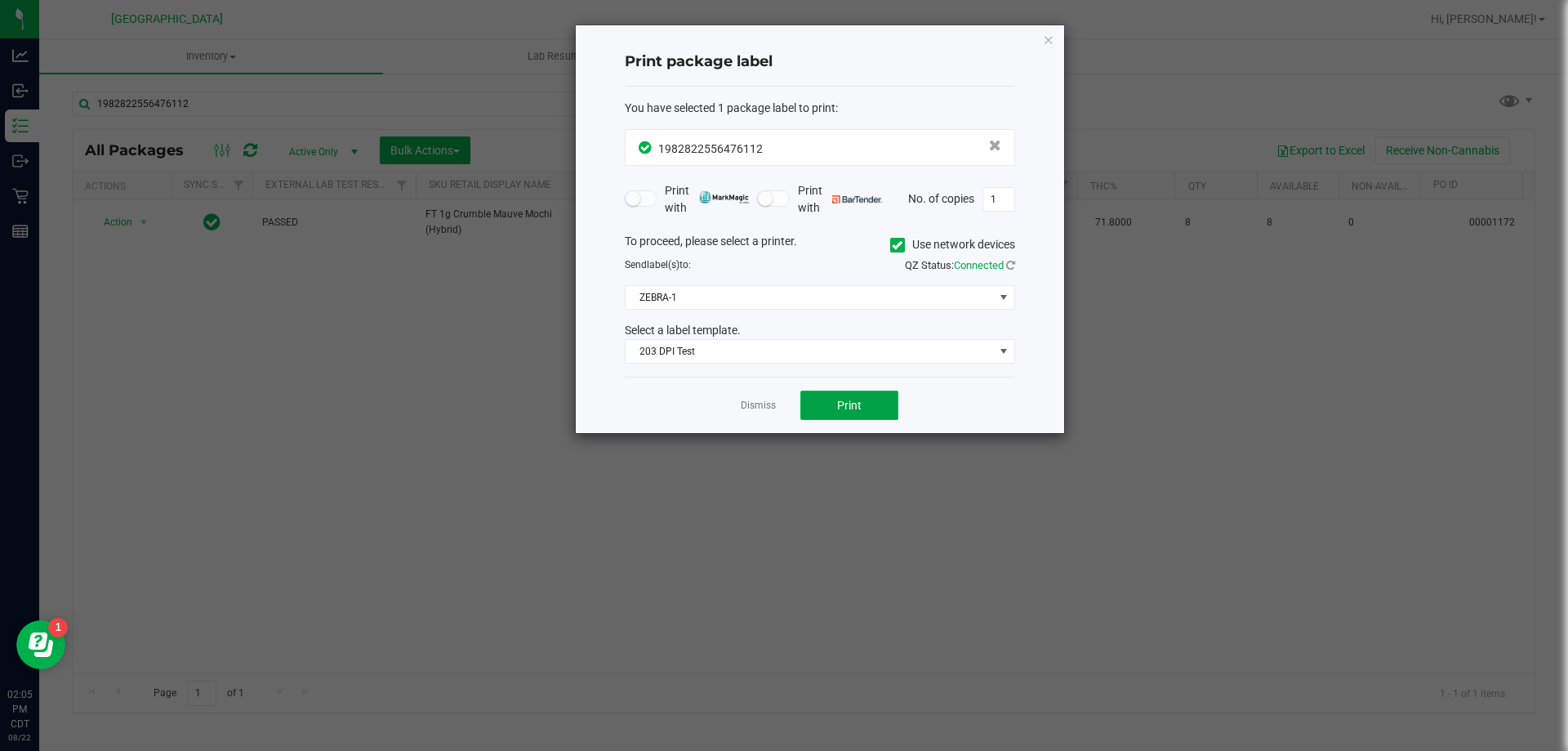
click at [819, 416] on button "Print" at bounding box center [849, 405] width 98 height 29
click at [764, 403] on link "Dismiss" at bounding box center [759, 406] width 35 height 14
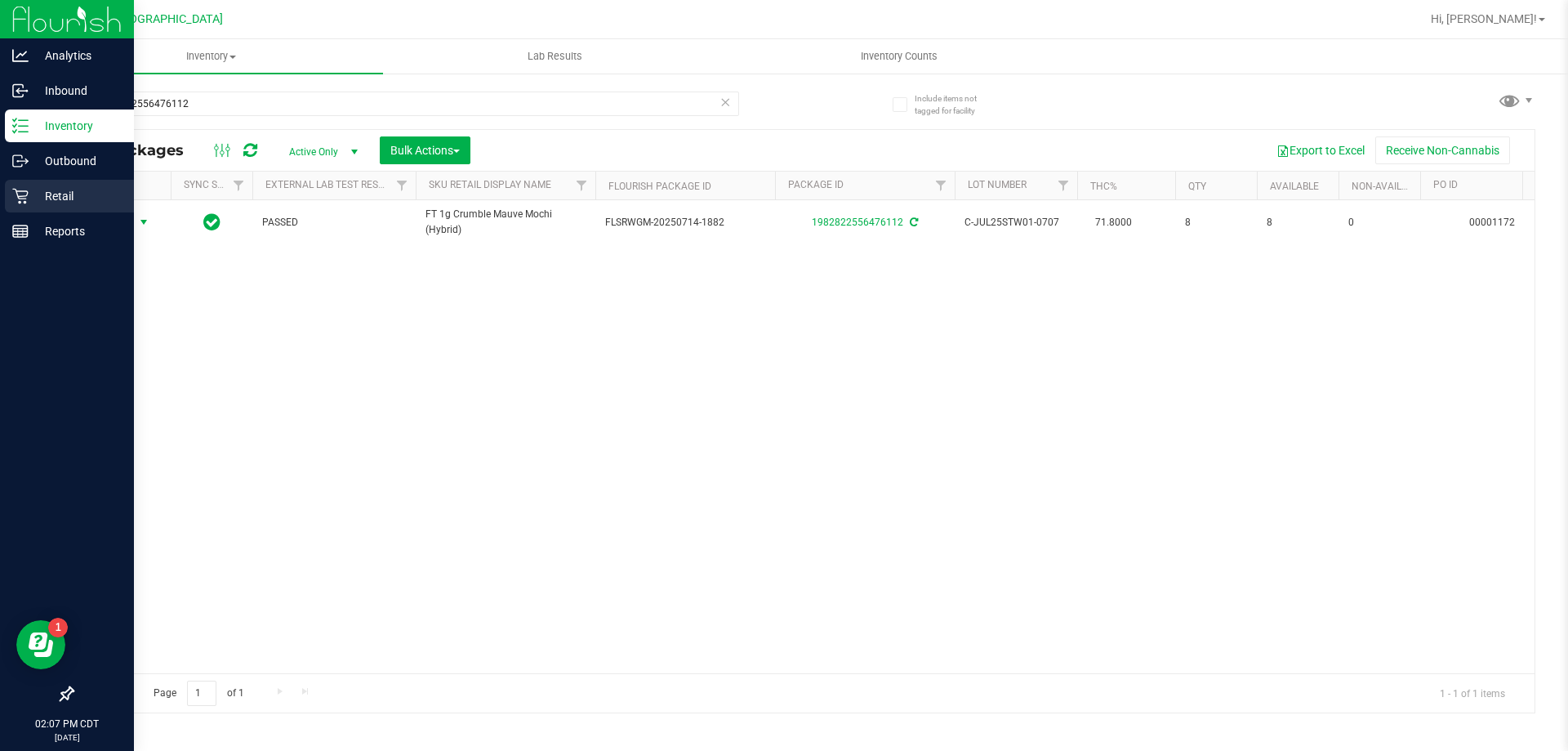
click at [56, 199] on p "Retail" at bounding box center [77, 196] width 98 height 19
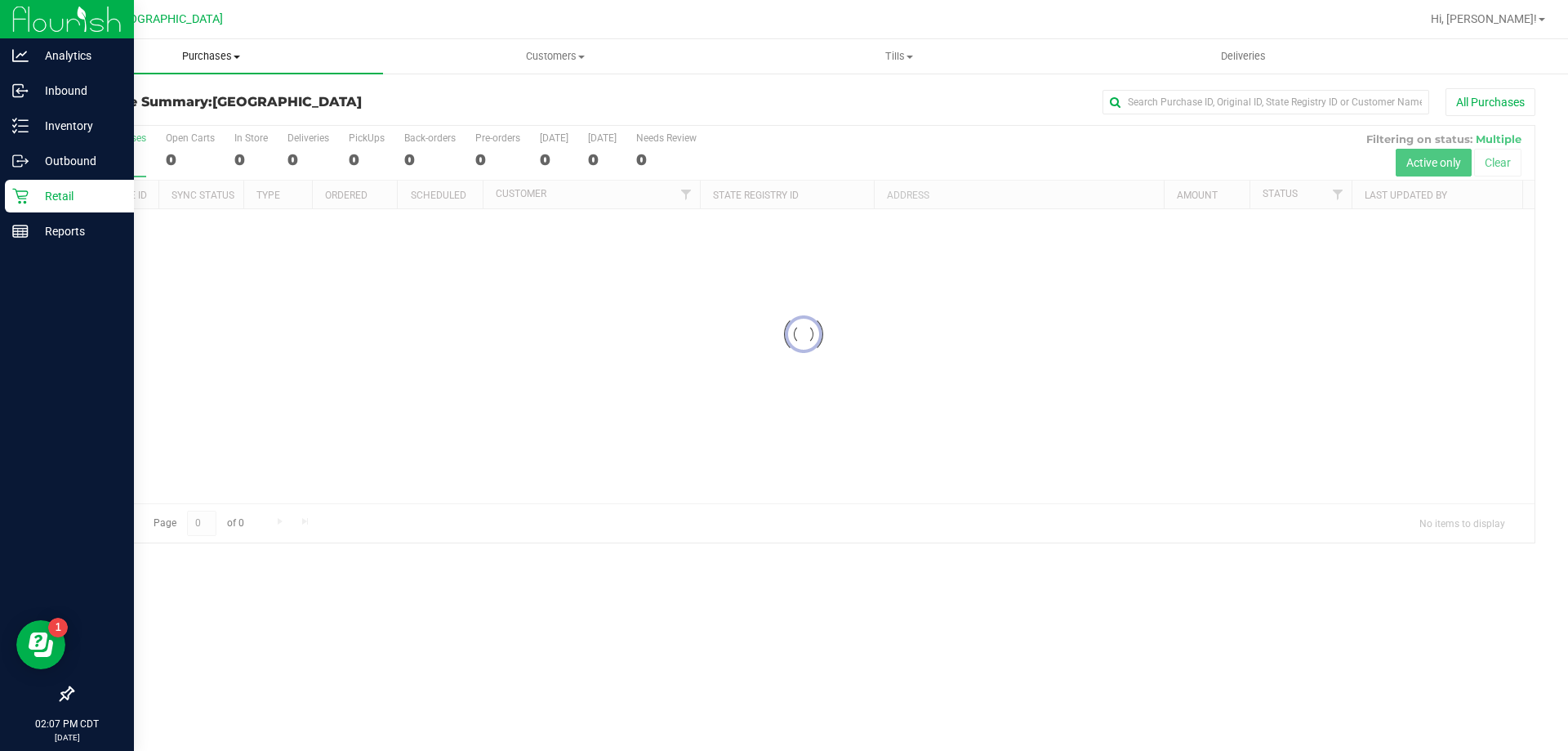
click at [226, 58] on span "Purchases" at bounding box center [210, 56] width 344 height 15
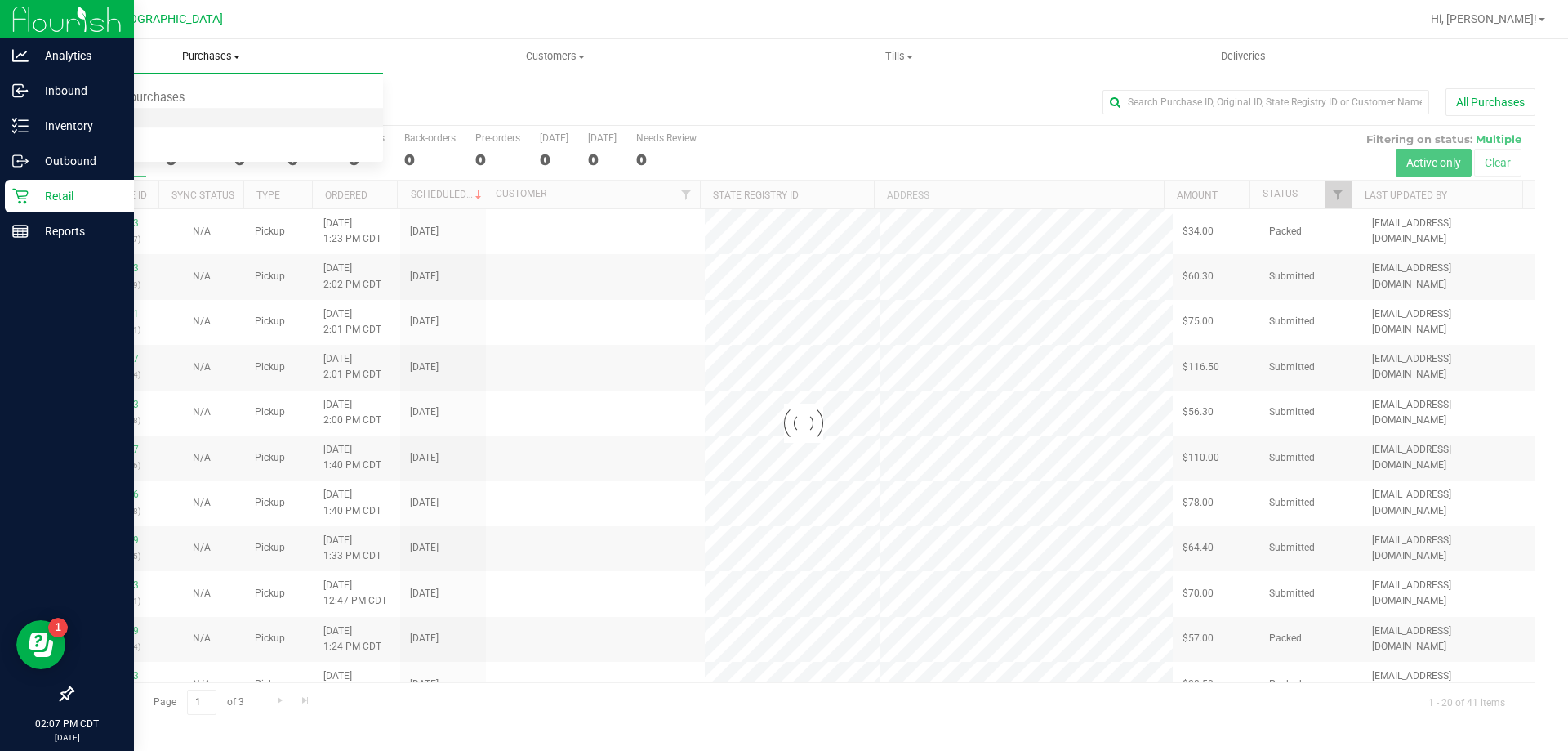
click at [139, 121] on li "Fulfillment" at bounding box center [210, 118] width 344 height 19
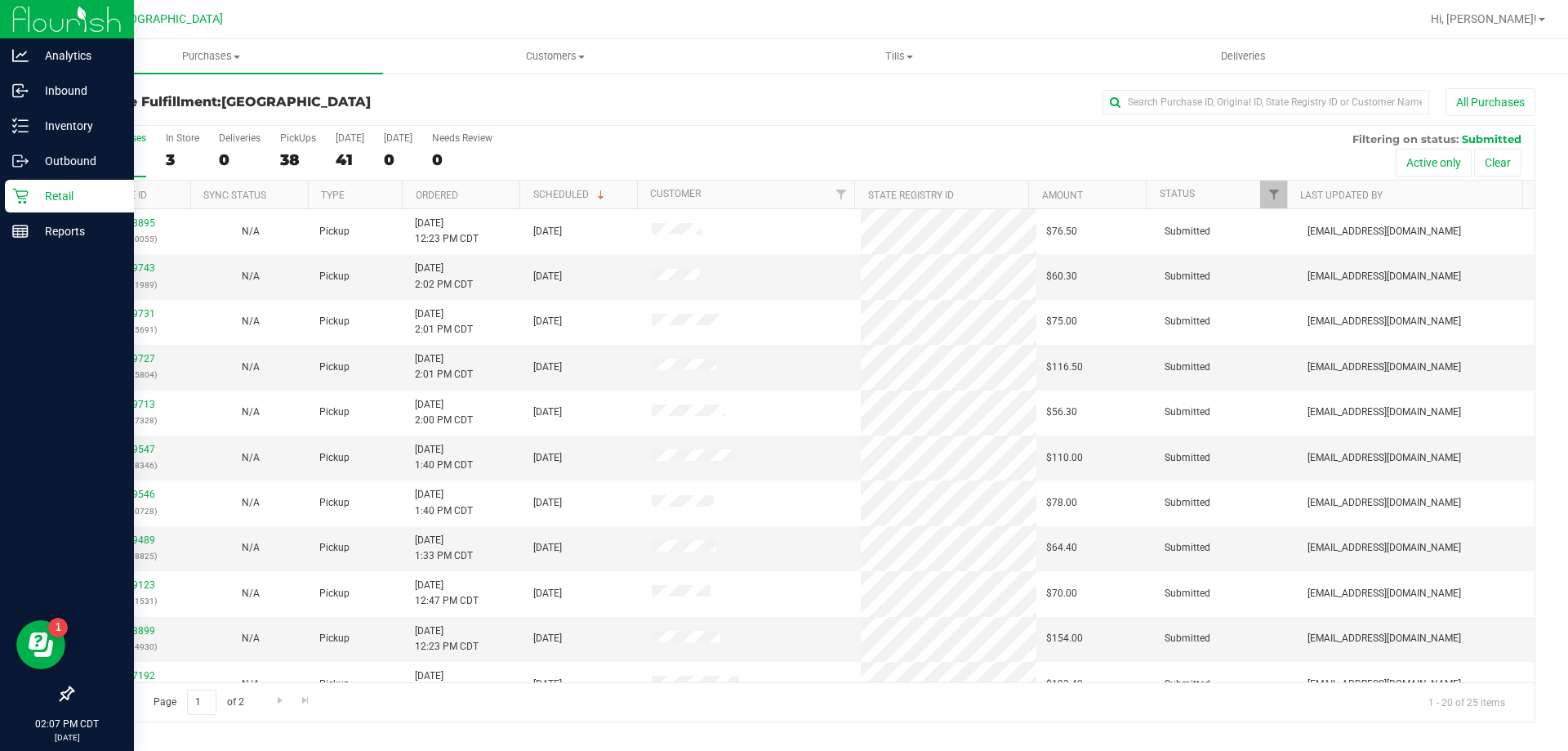
click at [472, 192] on th "Ordered" at bounding box center [460, 194] width 117 height 28
click at [210, 59] on span "Purchases" at bounding box center [210, 56] width 344 height 15
click at [101, 111] on span "Fulfillment" at bounding box center [89, 118] width 102 height 14
click at [466, 197] on th "Ordered" at bounding box center [460, 194] width 117 height 28
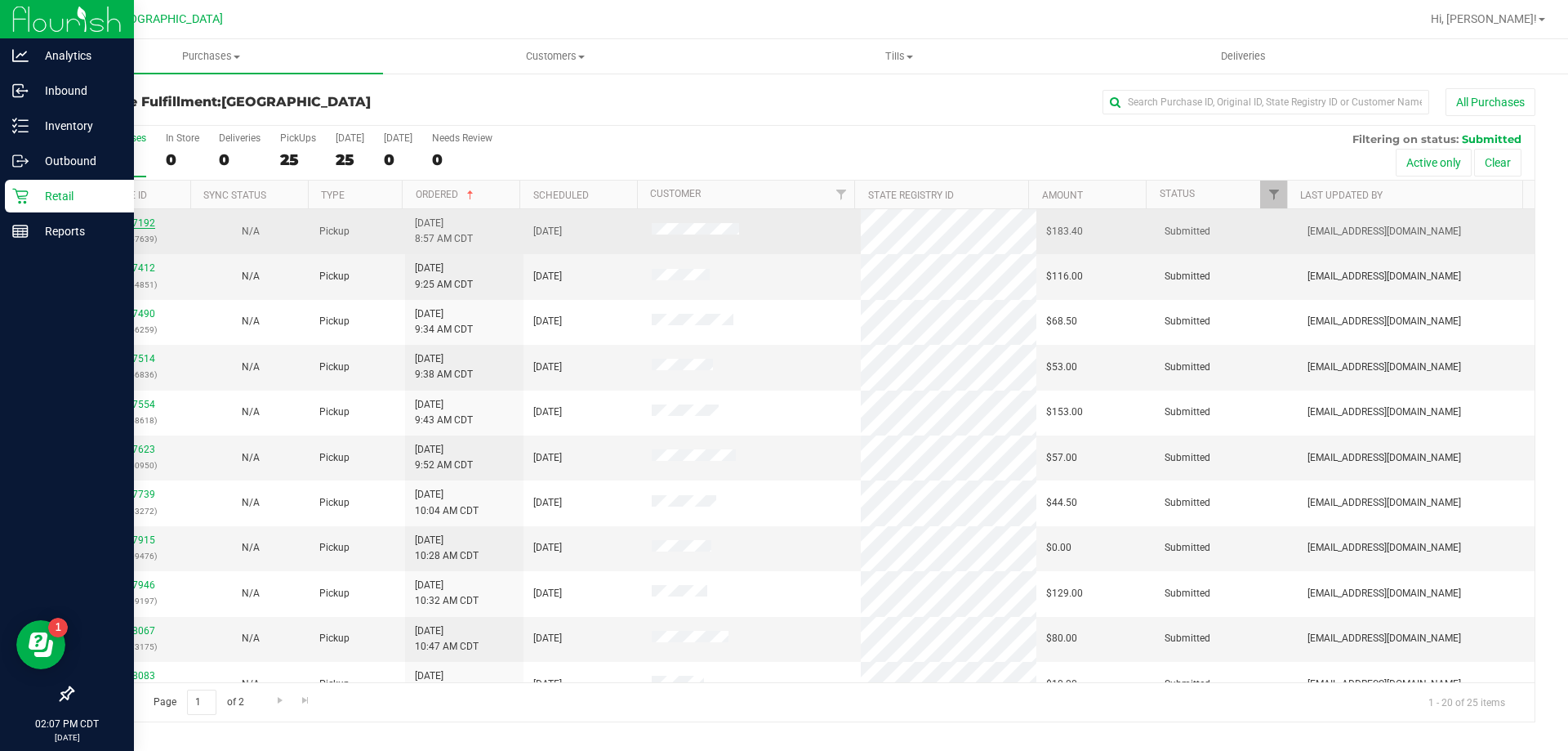
click at [130, 223] on link "11827192" at bounding box center [133, 223] width 46 height 11
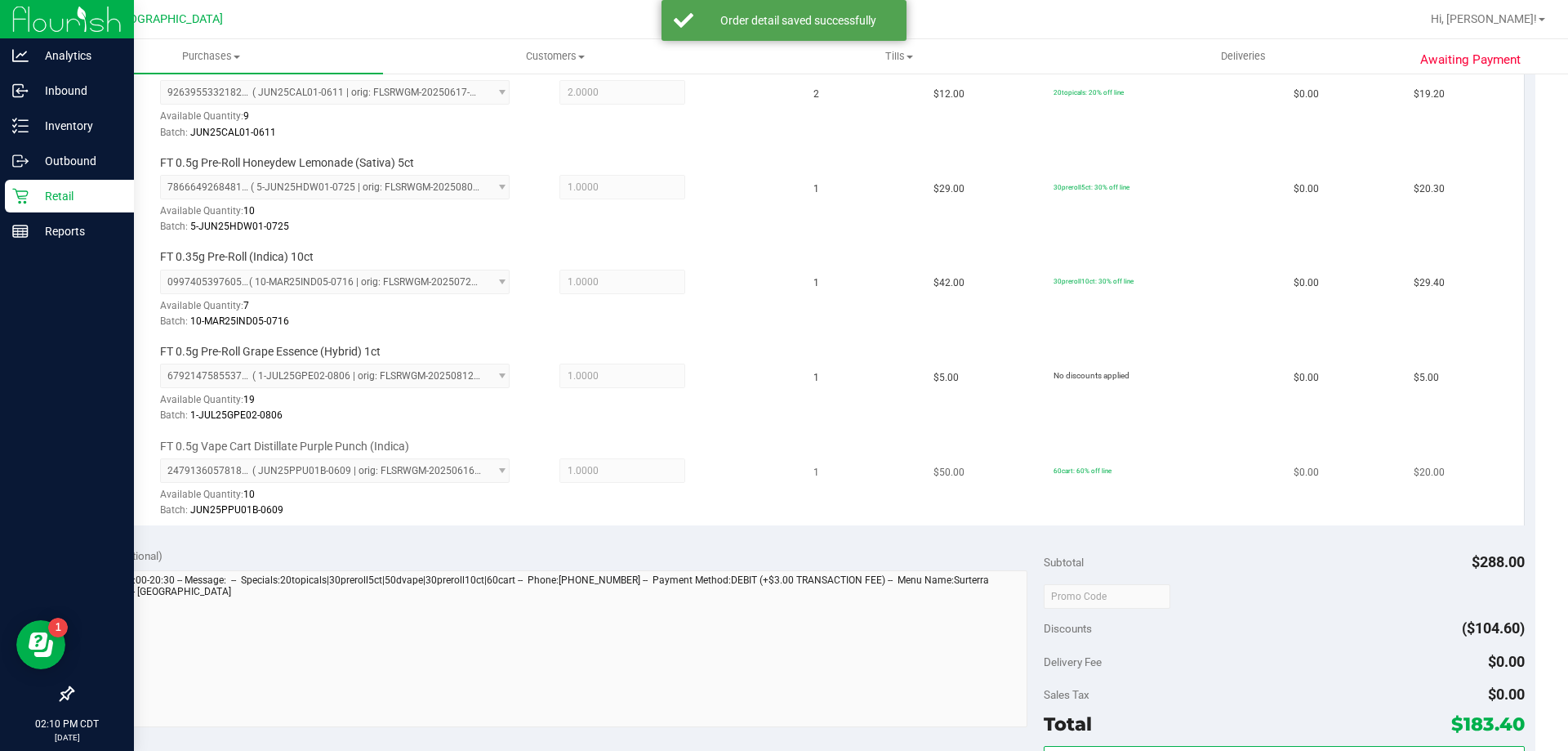
scroll to position [1470, 0]
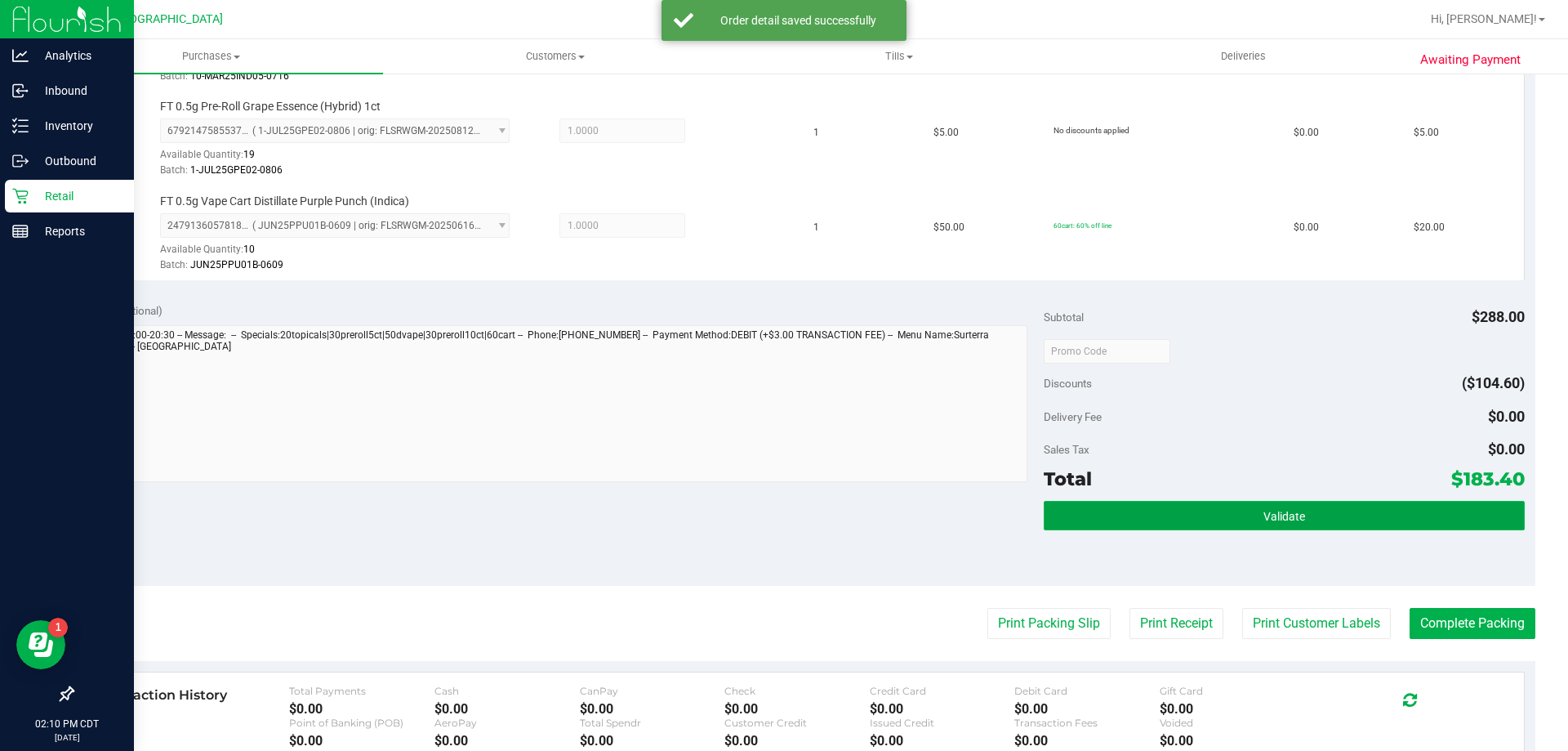
click at [1167, 525] on button "Validate" at bounding box center [1284, 515] width 481 height 29
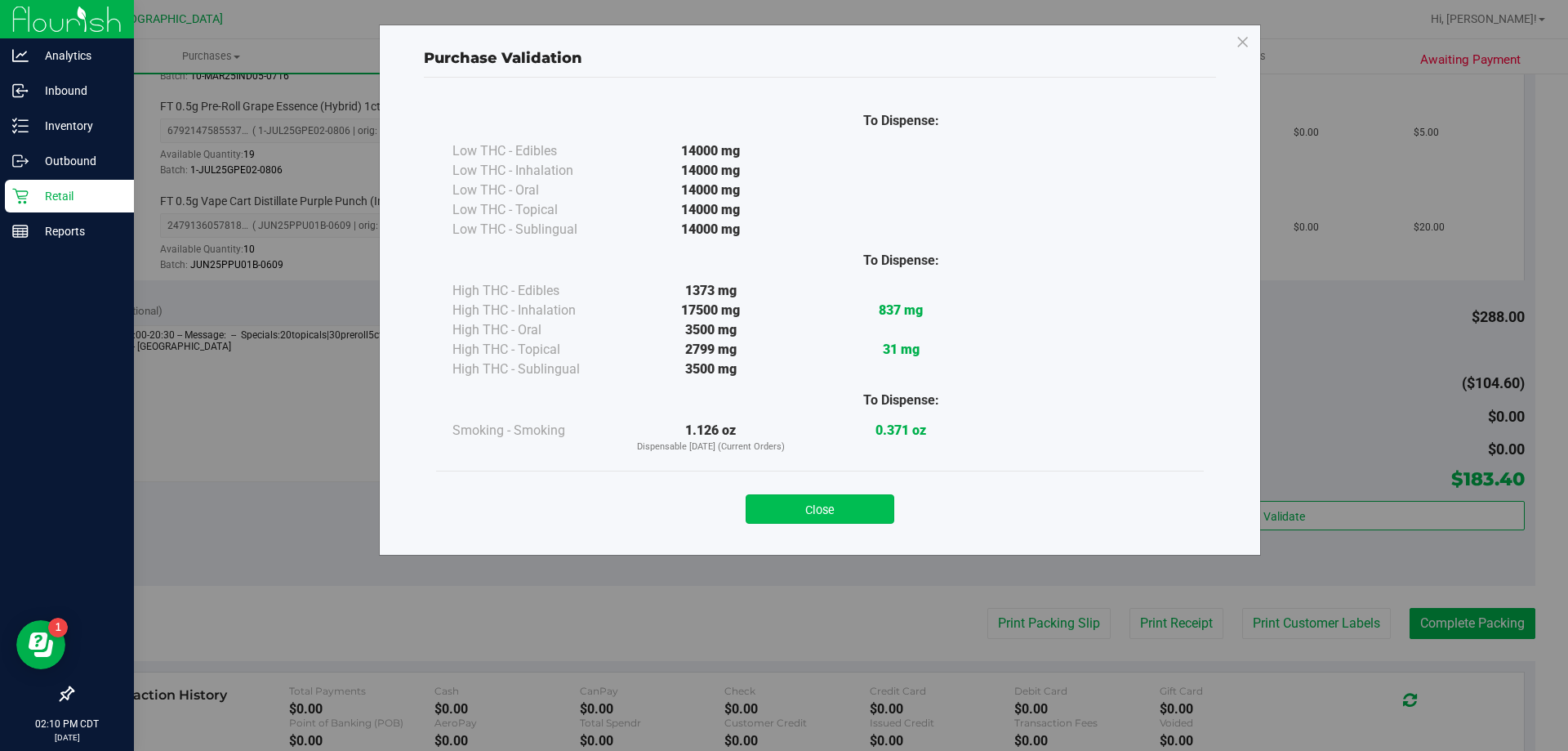
click at [864, 518] on button "Close" at bounding box center [820, 508] width 148 height 29
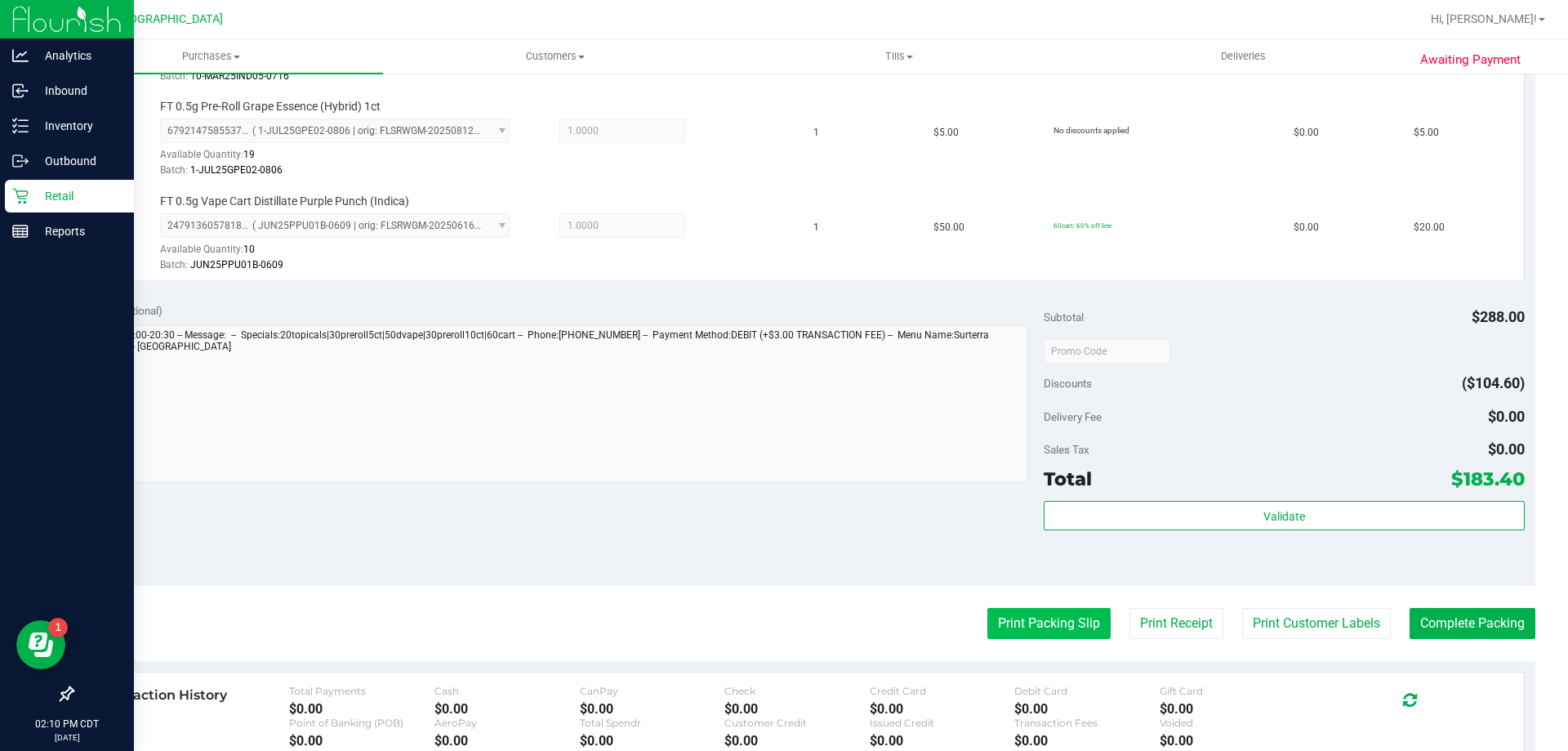
click at [993, 611] on button "Print Packing Slip" at bounding box center [1049, 623] width 124 height 31
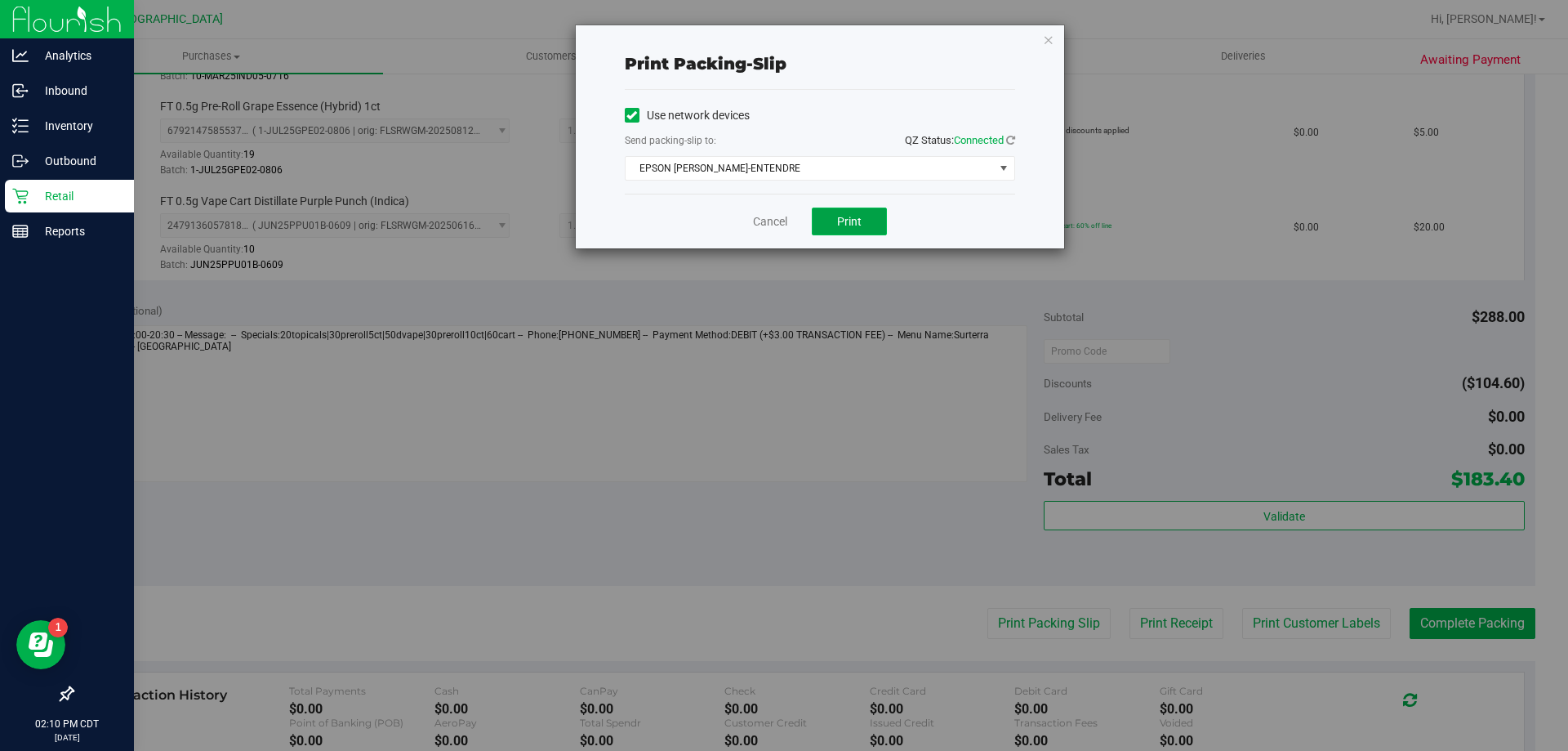
click at [872, 222] on button "Print" at bounding box center [849, 221] width 75 height 27
click at [775, 223] on link "Cancel" at bounding box center [769, 221] width 34 height 17
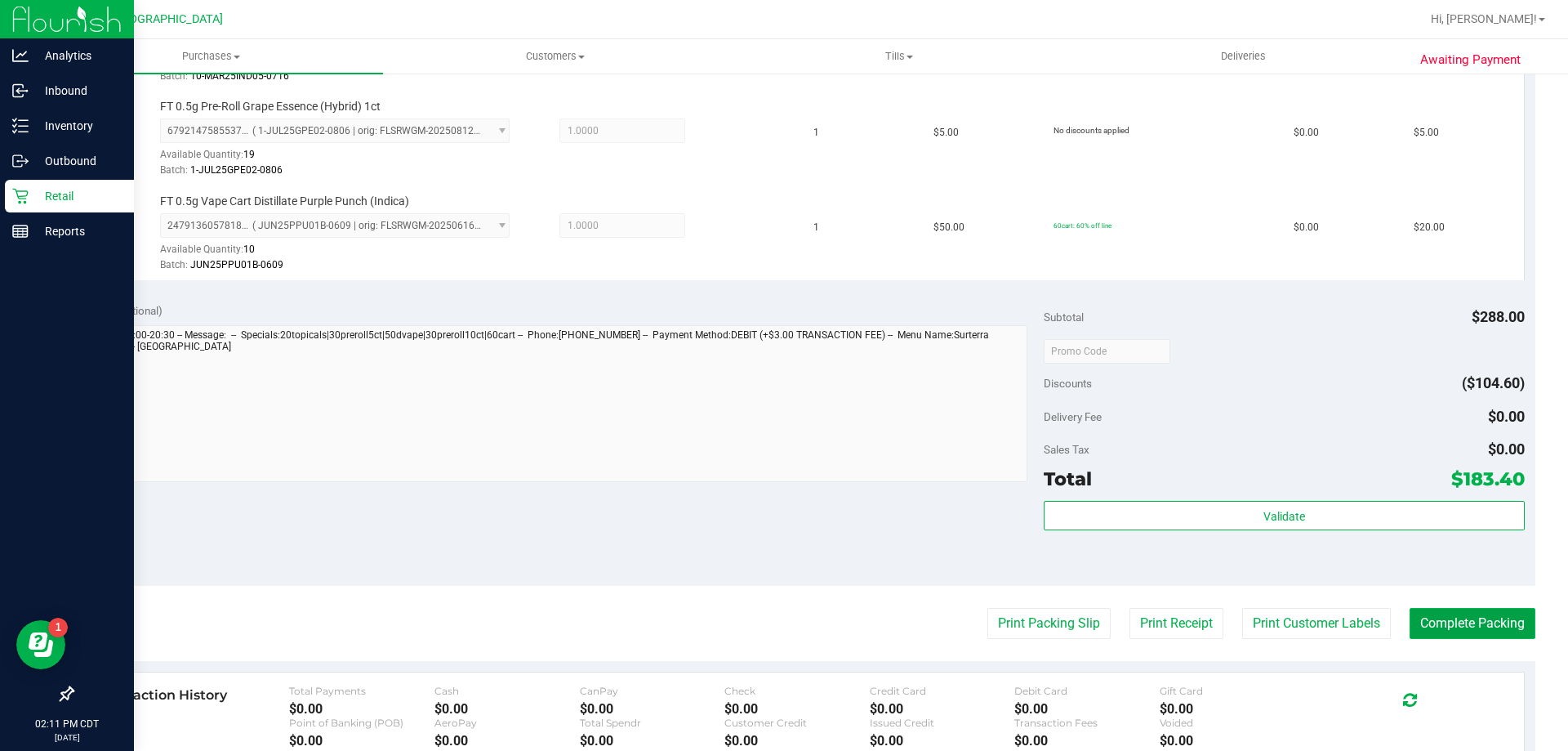
click at [1440, 631] on button "Complete Packing" at bounding box center [1473, 623] width 125 height 31
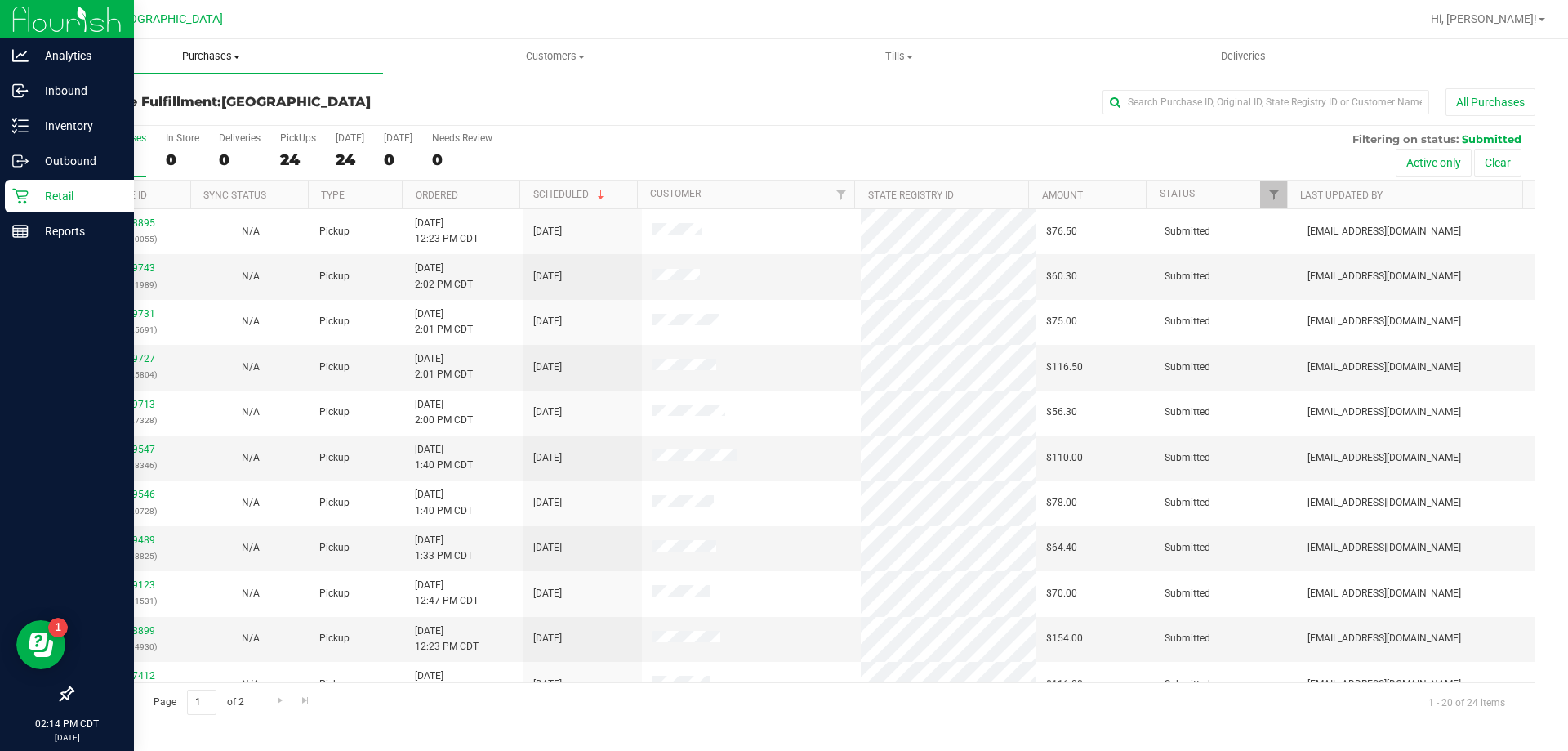
click at [233, 57] on span at bounding box center [236, 57] width 6 height 4
click at [56, 120] on span "Fulfillment" at bounding box center [89, 118] width 102 height 14
click at [478, 192] on th "Ordered" at bounding box center [460, 194] width 117 height 28
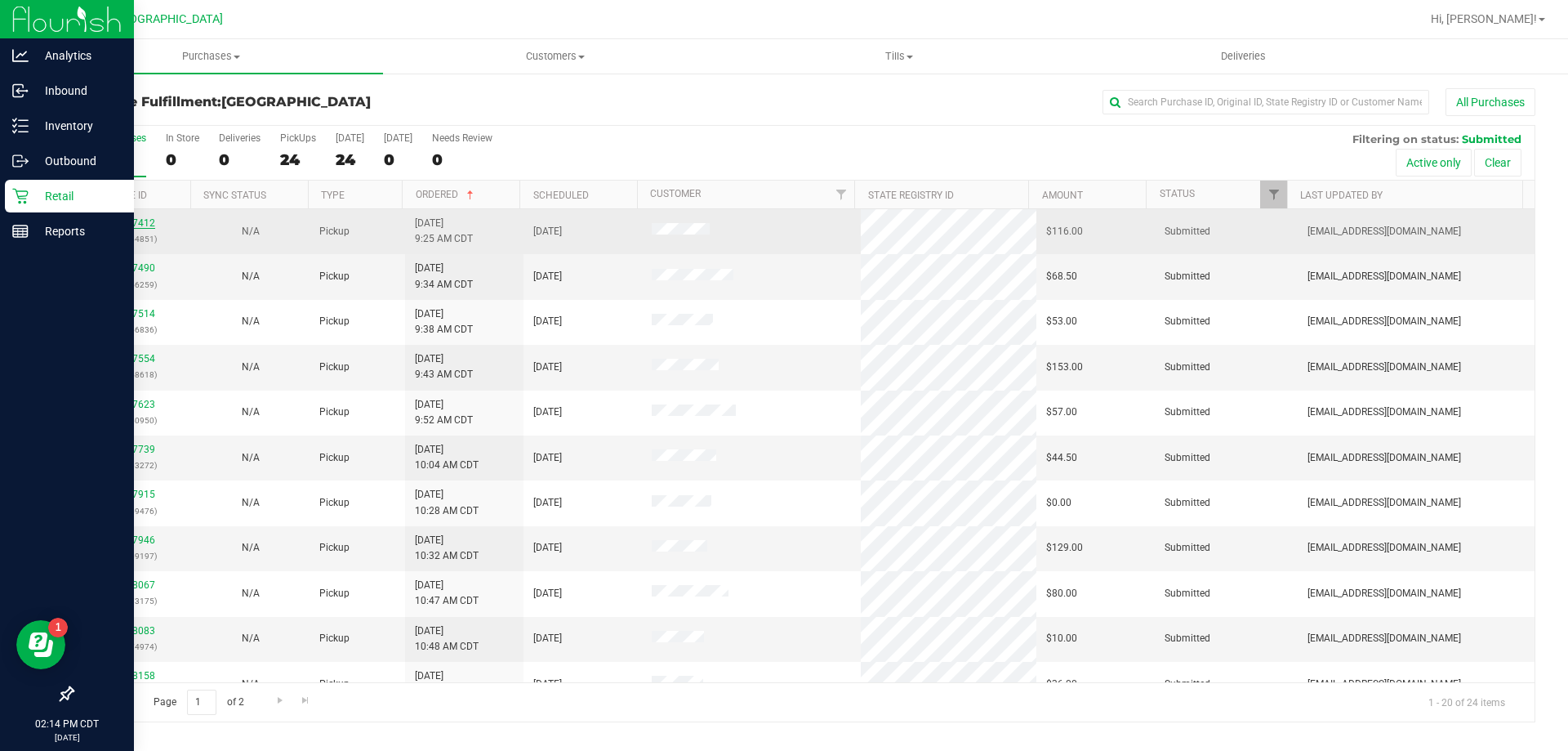
click at [148, 222] on link "11827412" at bounding box center [133, 223] width 46 height 11
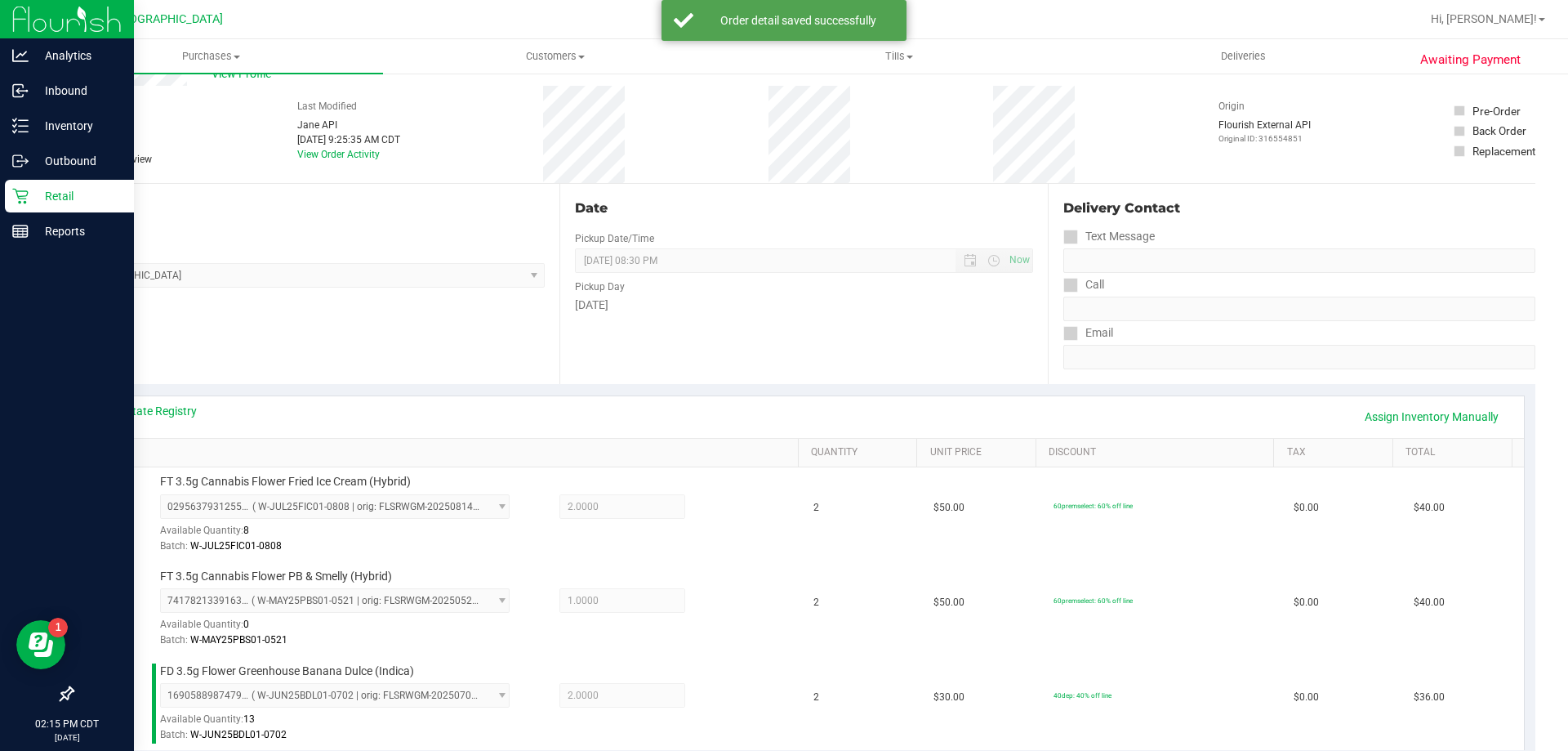
scroll to position [81, 0]
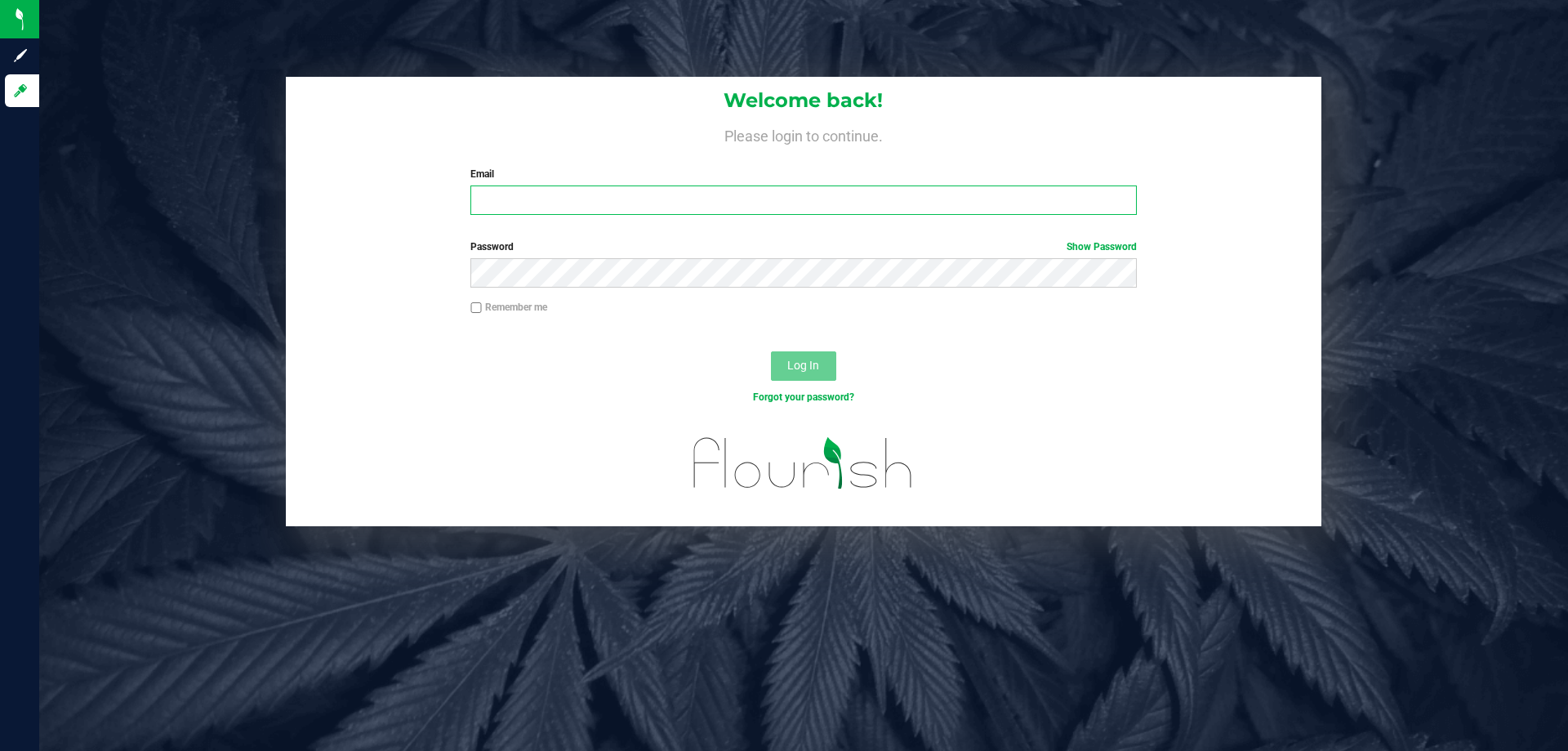
click at [522, 197] on input "Email" at bounding box center [804, 200] width 666 height 29
type input "[EMAIL_ADDRESS][DOMAIN_NAME]"
click at [771, 352] on button "Log In" at bounding box center [804, 366] width 65 height 29
